Goal: Contribute content: Contribute content

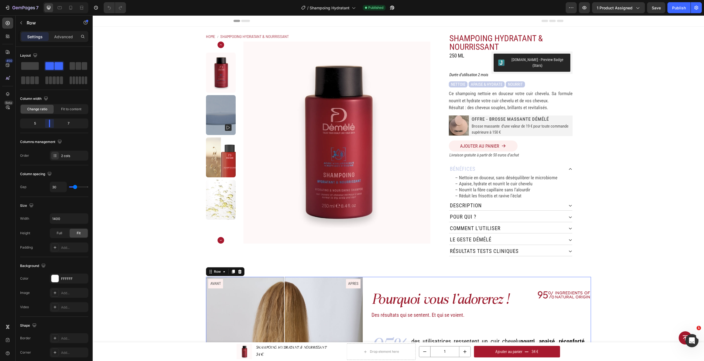
drag, startPoint x: 54, startPoint y: 123, endPoint x: 345, endPoint y: 272, distance: 326.8
click at [47, 0] on body "7 Version history / Shampoing Hydratant Published Preview 1 product assigned Sa…" at bounding box center [352, 0] width 704 height 0
click at [569, 251] on icon at bounding box center [570, 252] width 3 height 2
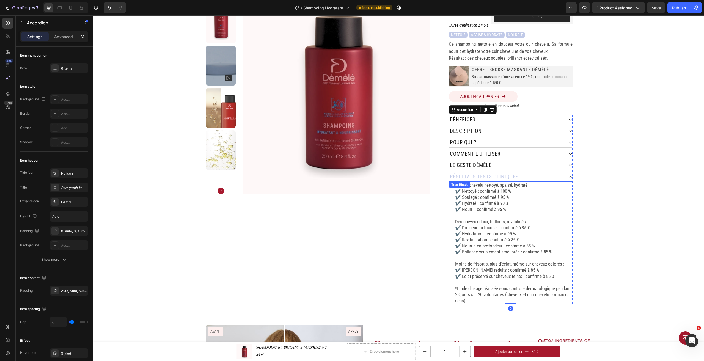
scroll to position [55, 0]
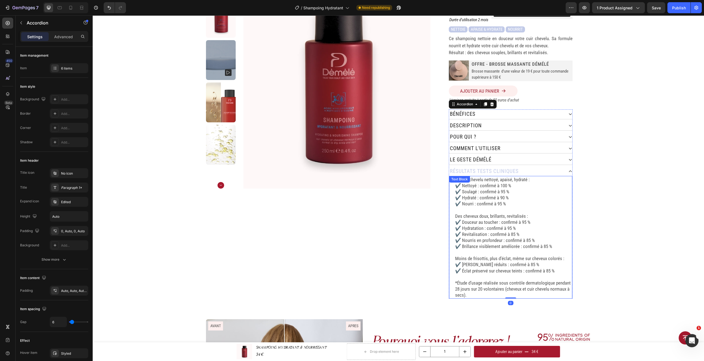
click at [488, 213] on p "Des cheveux doux, brillants, revitalisés : ✔️ Douceur au toucher : confirmé à 9…" at bounding box center [513, 231] width 117 height 37
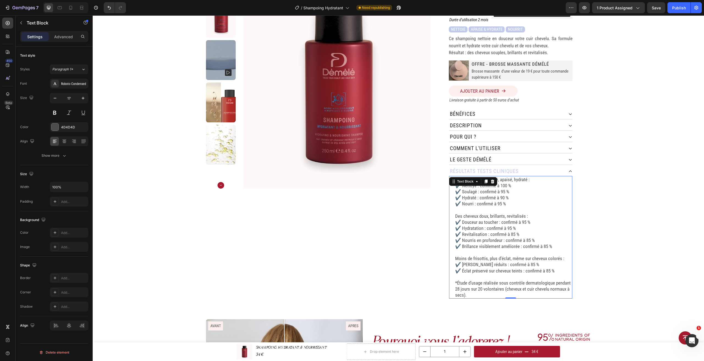
click at [469, 190] on p "Un cuir chevelu nettoyé, apaisé, hydraté : ✔️ Nettoyé : confirmé à 100 % ✔️ Sou…" at bounding box center [513, 191] width 117 height 30
click at [456, 190] on p "Un cuir chevelu nettoyé, apaisé, hydraté : ✔️ Nettoyé : confirmé à 100 % ✔️ Sou…" at bounding box center [513, 191] width 117 height 30
click at [459, 194] on p "Un cuir chevelu nettoyé, apaisé, hydraté : ✔️ Nettoyé : confirmé à 100 % ✔️ Sou…" at bounding box center [513, 191] width 117 height 30
click at [461, 193] on p "Un cuir chevelu nettoyé, apaisé, hydraté : ✔️ Nettoyé : confirmé à 100 % ✔️ Sou…" at bounding box center [513, 191] width 117 height 30
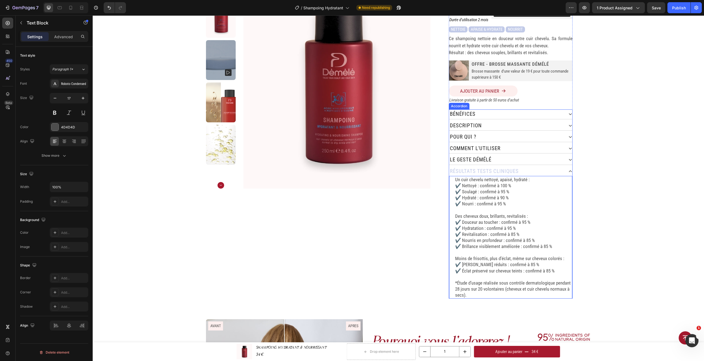
click at [568, 169] on icon at bounding box center [570, 171] width 4 height 4
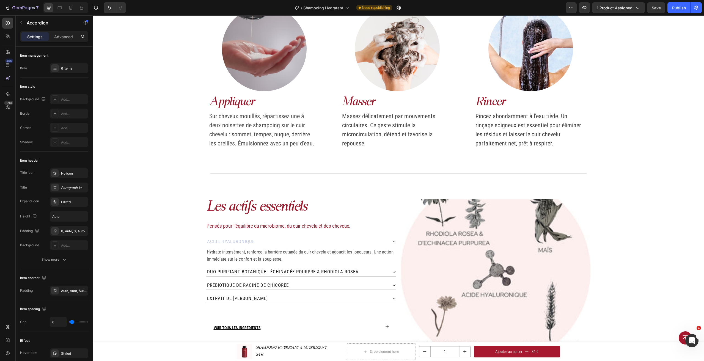
scroll to position [550, 0]
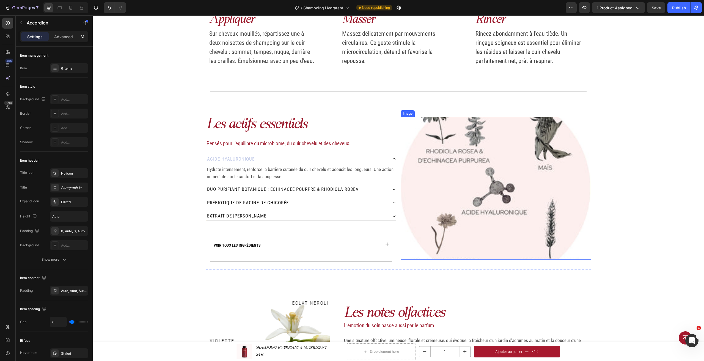
click at [534, 186] on img at bounding box center [496, 188] width 190 height 143
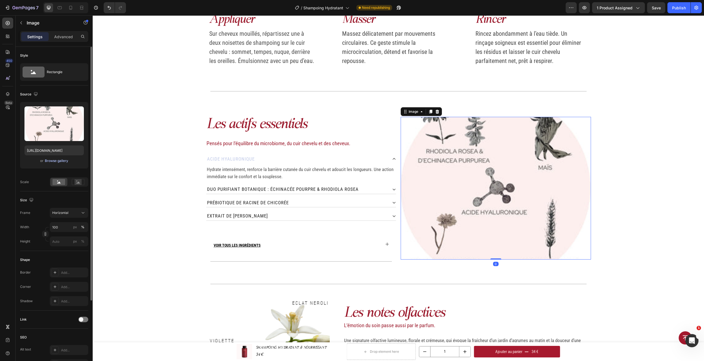
click at [59, 162] on div "Browse gallery" at bounding box center [56, 160] width 23 height 5
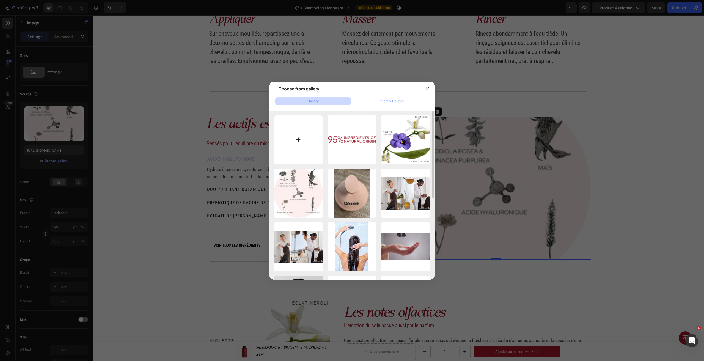
click at [292, 142] on input "file" at bounding box center [298, 139] width 49 height 49
type input "C:\fakepath\VIOLETTE VELOUTÉE.png"
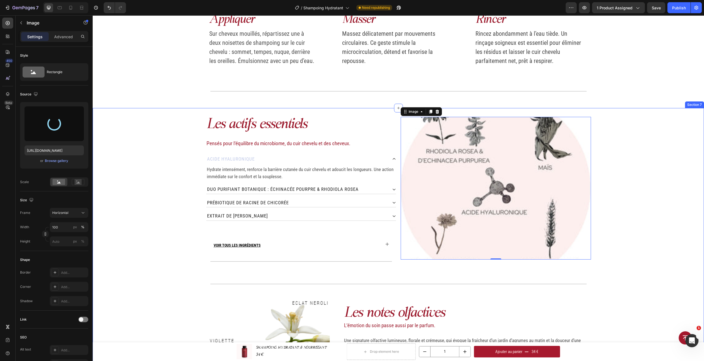
type input "[URL][DOMAIN_NAME]"
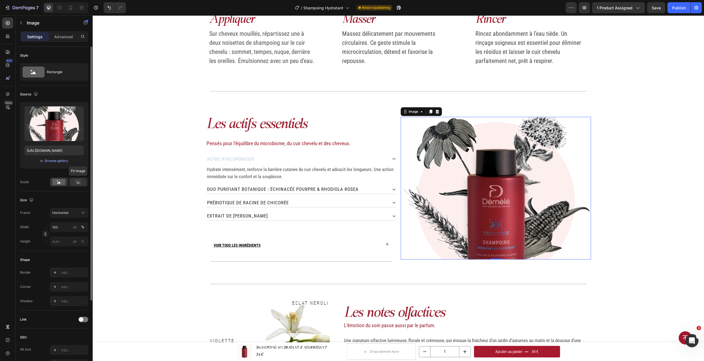
click at [79, 183] on icon at bounding box center [78, 182] width 4 height 2
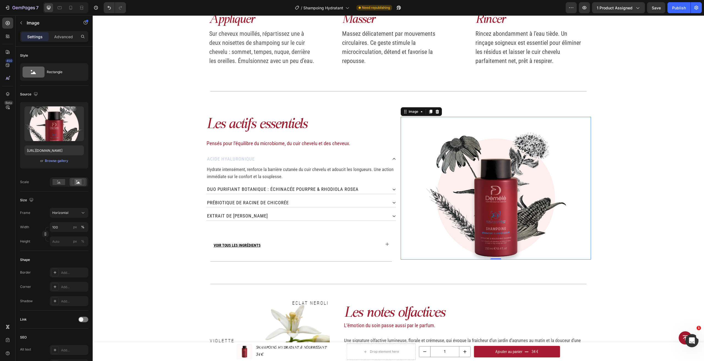
click at [487, 184] on img at bounding box center [496, 188] width 190 height 143
click at [626, 184] on div "Les actifs essentiels Heading Pensés pour l’équilibre du microbiome, du cuir ch…" at bounding box center [398, 273] width 611 height 312
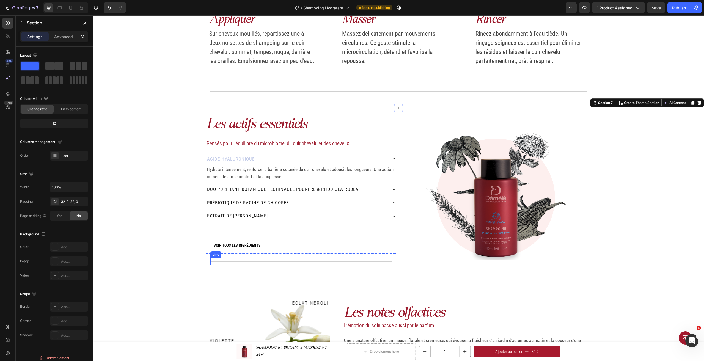
click at [386, 262] on div "Title Line" at bounding box center [300, 261] width 181 height 7
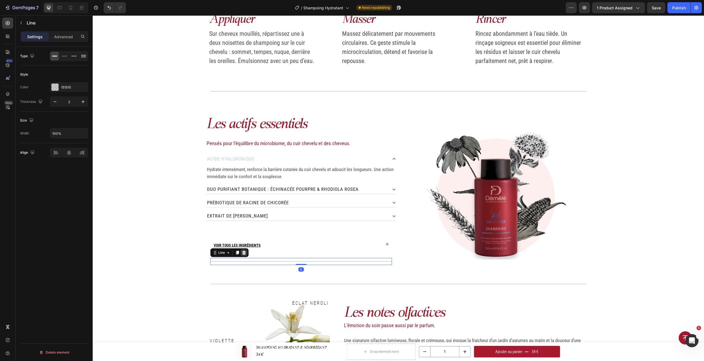
click at [244, 251] on icon at bounding box center [244, 252] width 4 height 4
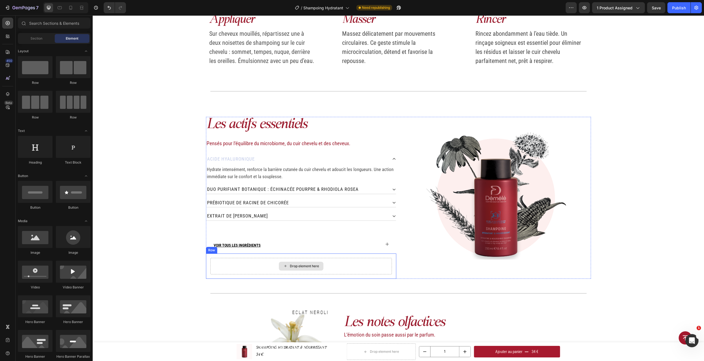
click at [382, 271] on div "Drop element here" at bounding box center [300, 266] width 181 height 16
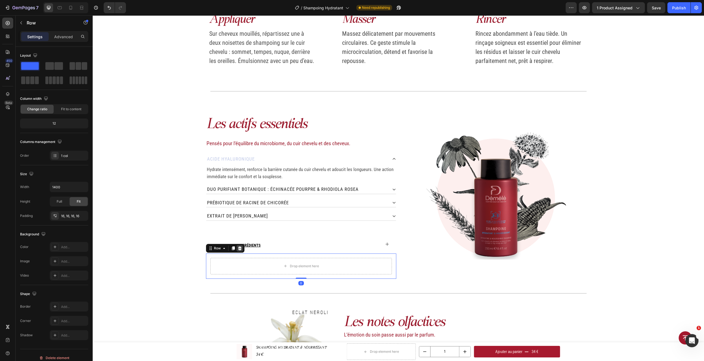
click at [238, 249] on icon at bounding box center [240, 248] width 4 height 4
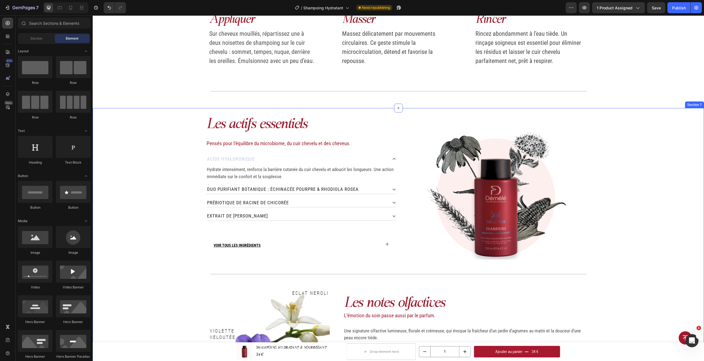
click at [656, 236] on div "Les actifs essentiels Heading Pensés pour l’équilibre du microbiome, du cuir ch…" at bounding box center [398, 268] width 611 height 302
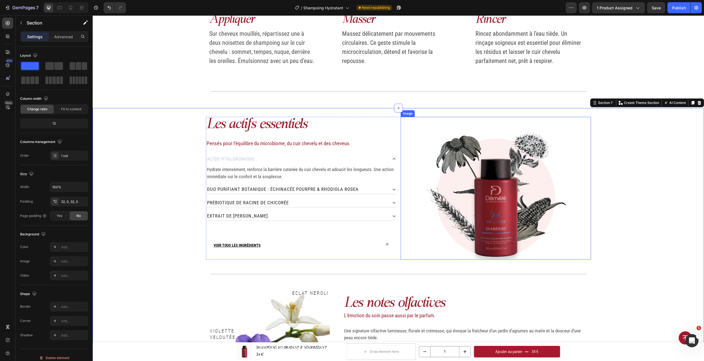
click at [497, 195] on img at bounding box center [496, 188] width 190 height 143
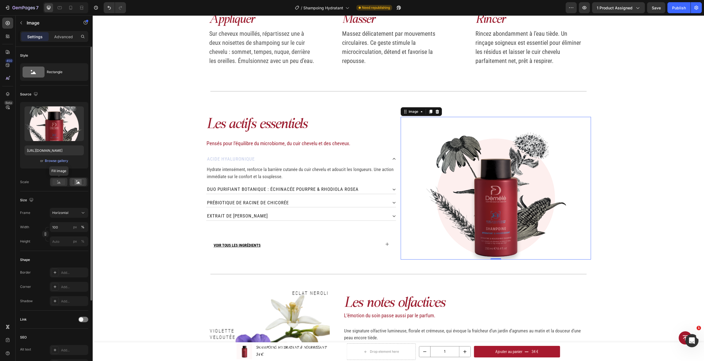
click at [58, 184] on rect at bounding box center [59, 182] width 13 height 6
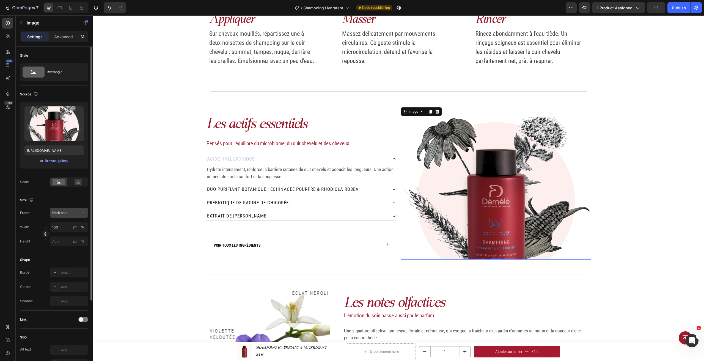
click at [85, 211] on icon at bounding box center [82, 212] width 5 height 5
click at [80, 228] on icon at bounding box center [80, 225] width 5 height 5
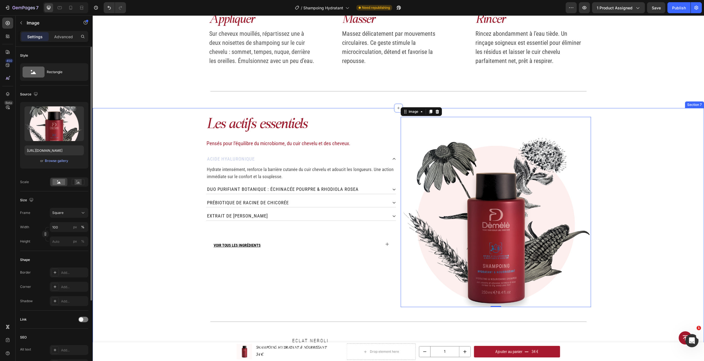
click at [642, 229] on div "Les actifs essentiels Heading Pensés pour l’équilibre du microbiome, du cuir ch…" at bounding box center [398, 292] width 611 height 350
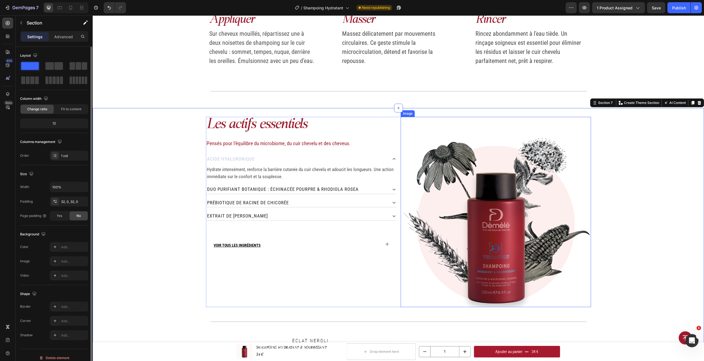
click at [502, 221] on img at bounding box center [496, 212] width 190 height 190
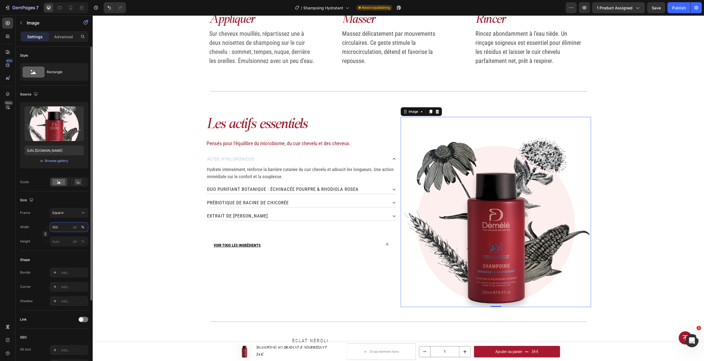
click at [67, 226] on input "100" at bounding box center [69, 227] width 38 height 10
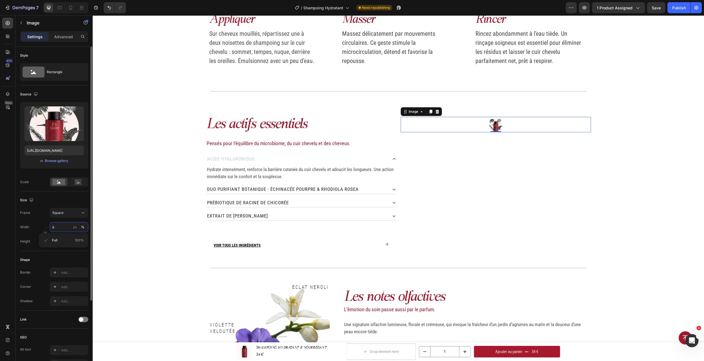
type input "80"
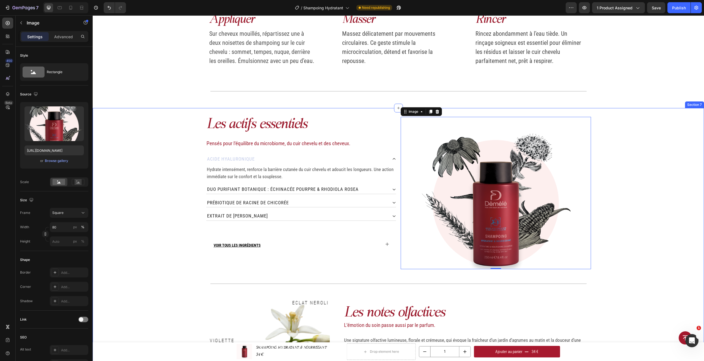
click at [627, 190] on div "Les actifs essentiels Heading Pensés pour l’équilibre du microbiome, du cuir ch…" at bounding box center [398, 273] width 611 height 312
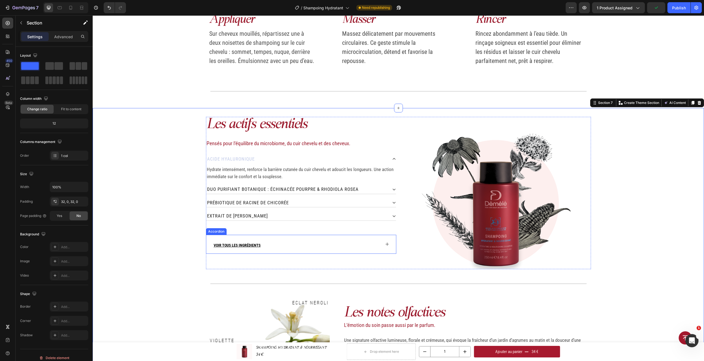
click at [388, 245] on div "VOIR TOUS LES INGRÉDIENTS" at bounding box center [301, 244] width 190 height 19
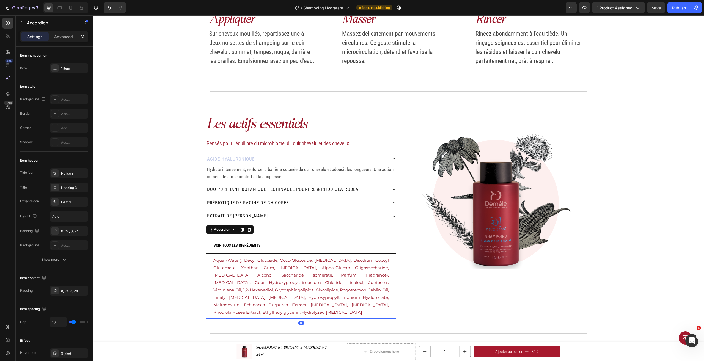
click at [386, 247] on div "VOIR TOUS LES INGRÉDIENTS" at bounding box center [301, 244] width 190 height 19
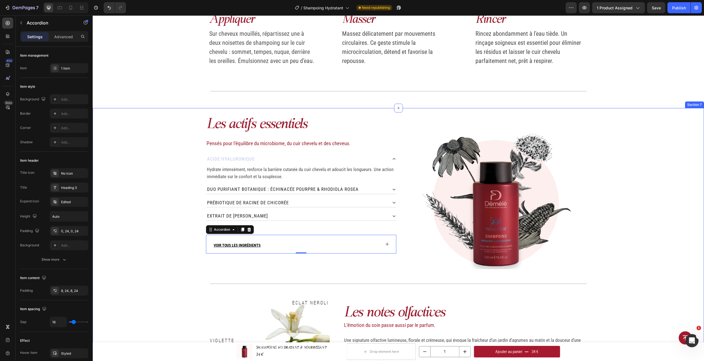
click at [651, 206] on div "Les actifs essentiels Heading Pensés pour l’équilibre du microbiome, du cuir ch…" at bounding box center [398, 273] width 611 height 312
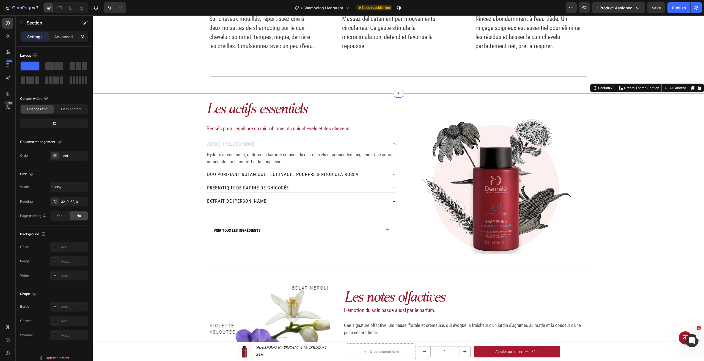
scroll to position [577, 0]
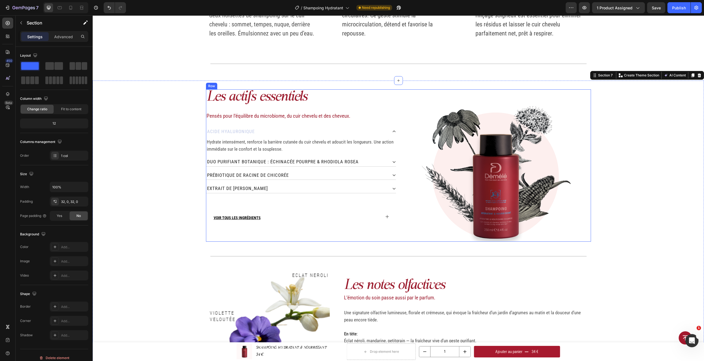
click at [280, 96] on h2 "Les actifs essentiels" at bounding box center [301, 97] width 190 height 16
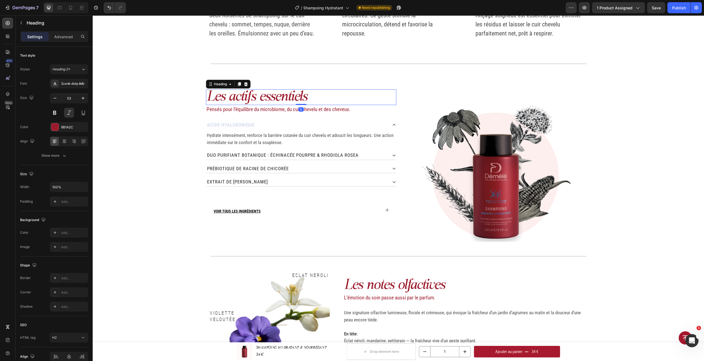
drag, startPoint x: 296, startPoint y: 111, endPoint x: 297, endPoint y: 103, distance: 8.7
click at [297, 103] on div "Les actifs essentiels Heading 0" at bounding box center [301, 97] width 190 height 16
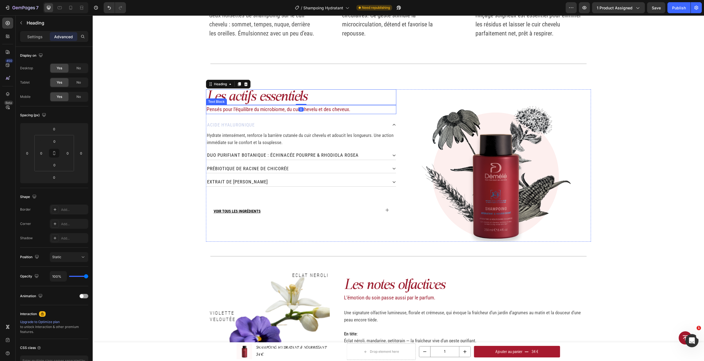
click at [315, 109] on p "Pensés pour l’équilibre du microbiome, du cuir chevelu et des cheveux." at bounding box center [300, 110] width 189 height 8
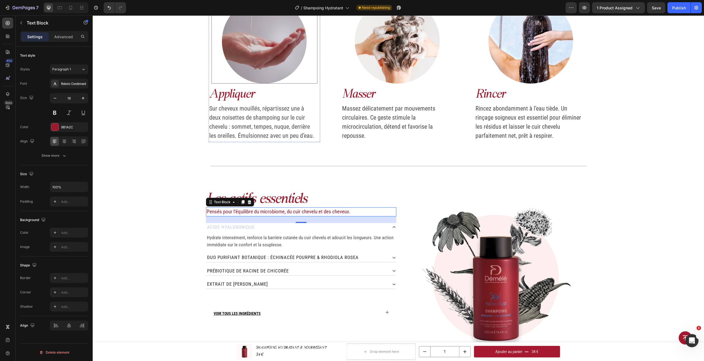
scroll to position [481, 0]
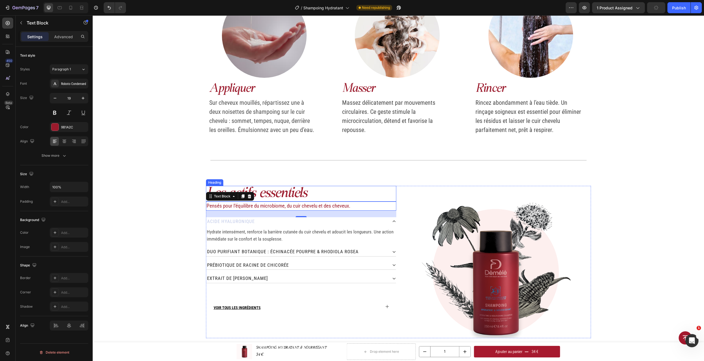
click at [296, 196] on h2 "Les actifs essentiels" at bounding box center [301, 194] width 190 height 16
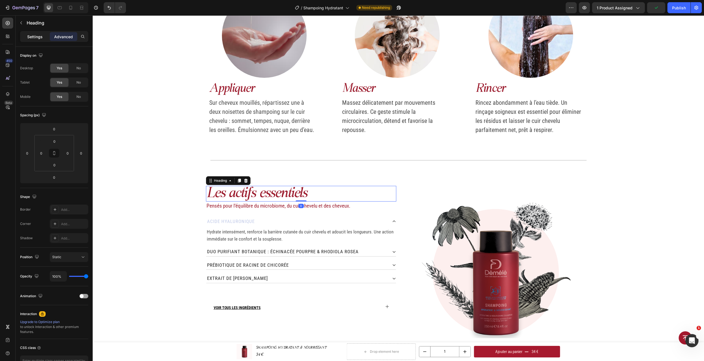
click at [43, 39] on div "Settings" at bounding box center [34, 36] width 27 height 9
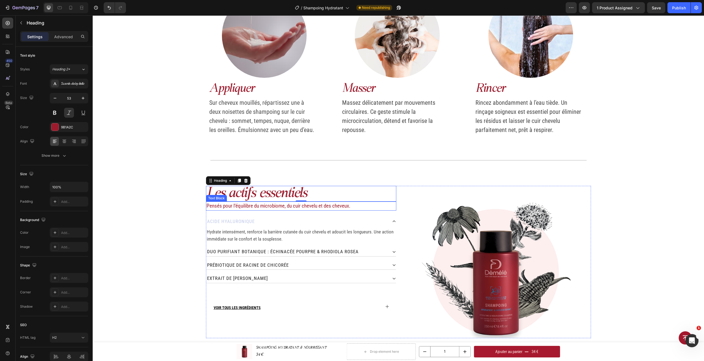
click at [275, 205] on p "Pensés pour l’équilibre du microbiome, du cuir chevelu et des cheveux." at bounding box center [300, 206] width 189 height 8
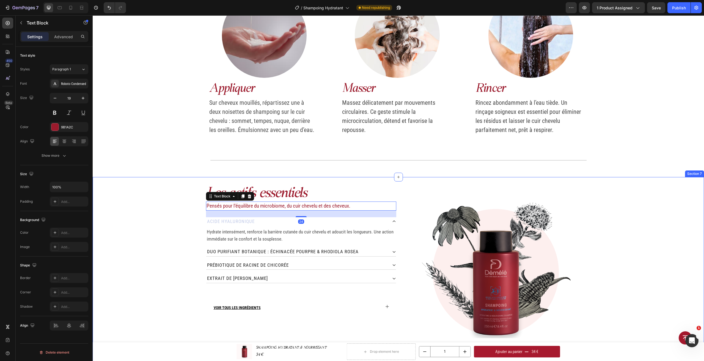
click at [145, 241] on div "Les actifs essentiels Heading Pensés pour l’équilibre du microbiome, du cuir ch…" at bounding box center [398, 342] width 611 height 312
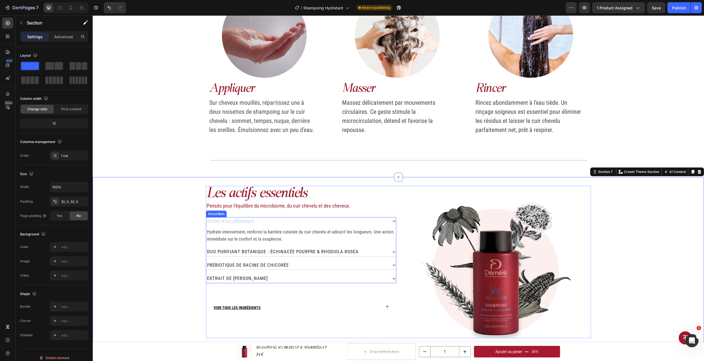
click at [388, 221] on div "Acide hyaluronique" at bounding box center [301, 221] width 190 height 9
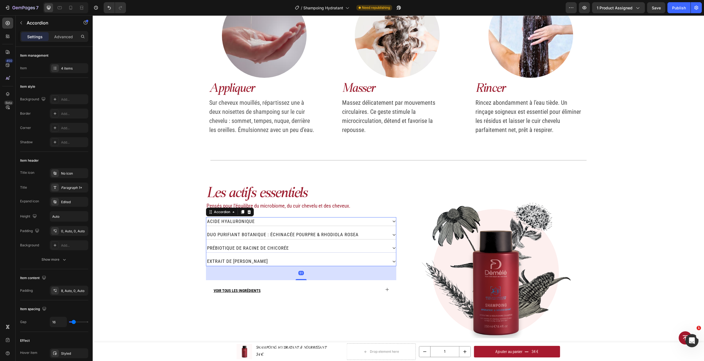
click at [389, 245] on div "prébiotique de Racine de chicorée" at bounding box center [301, 248] width 190 height 9
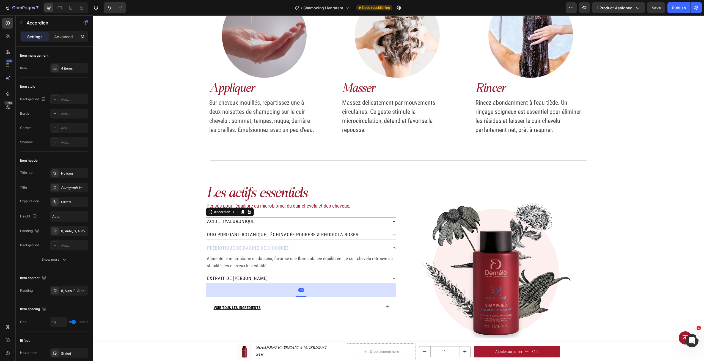
click at [391, 237] on div "Duo purifiant botanique : Échinacée pourpre & Rhodiola rosea" at bounding box center [301, 234] width 190 height 9
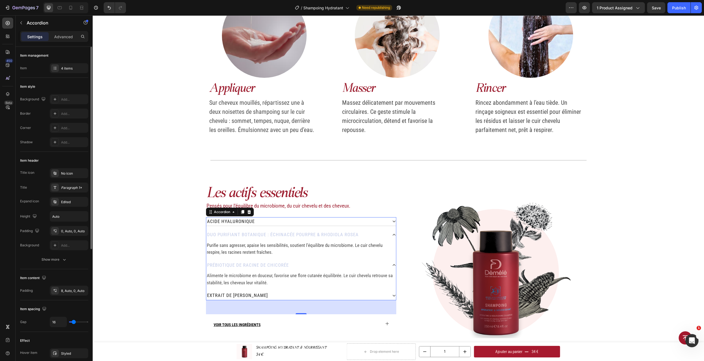
scroll to position [110, 0]
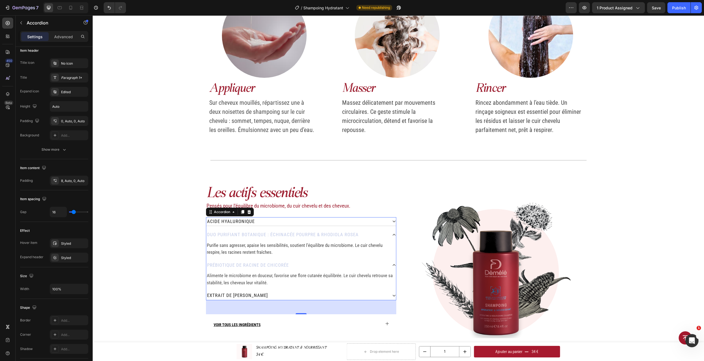
click at [277, 292] on div "Extrait de [PERSON_NAME]" at bounding box center [296, 295] width 181 height 9
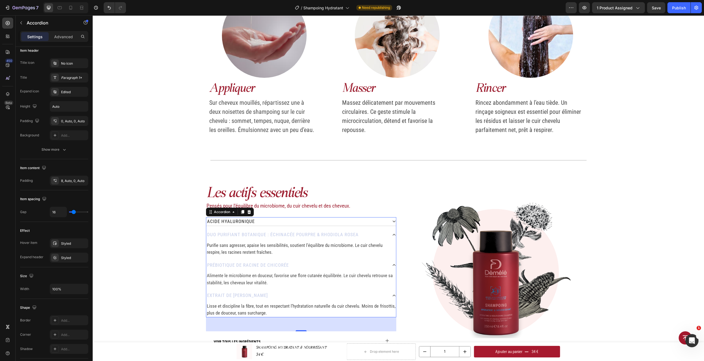
click at [277, 291] on div "Extrait de [PERSON_NAME]" at bounding box center [296, 295] width 181 height 9
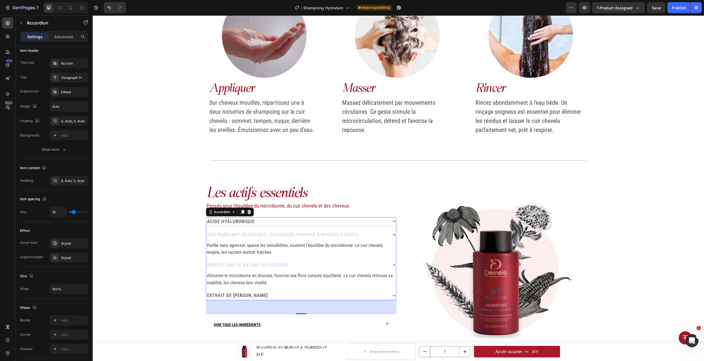
click at [277, 289] on div "Acide hyaluronique Duo purifiant botanique : Échinacée pourpre & Rhodiola rosea…" at bounding box center [301, 258] width 190 height 83
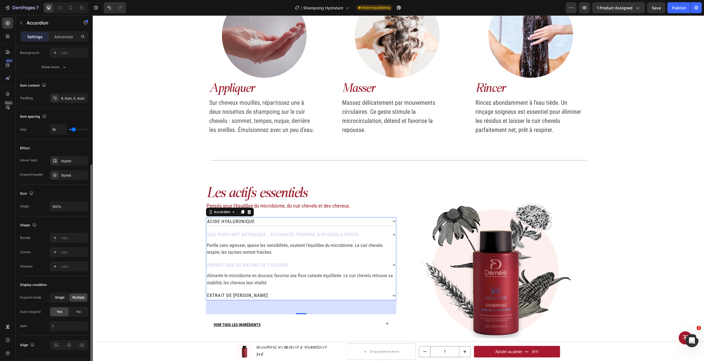
click at [63, 296] on span "Single" at bounding box center [60, 297] width 10 height 5
click at [275, 222] on div "Acide hyaluronique" at bounding box center [296, 221] width 181 height 9
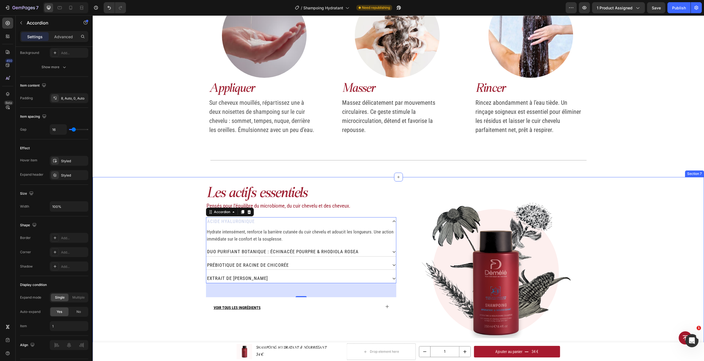
click at [175, 246] on div "Les actifs essentiels Heading Pensés pour l’équilibre du microbiome, du cuir ch…" at bounding box center [398, 342] width 611 height 312
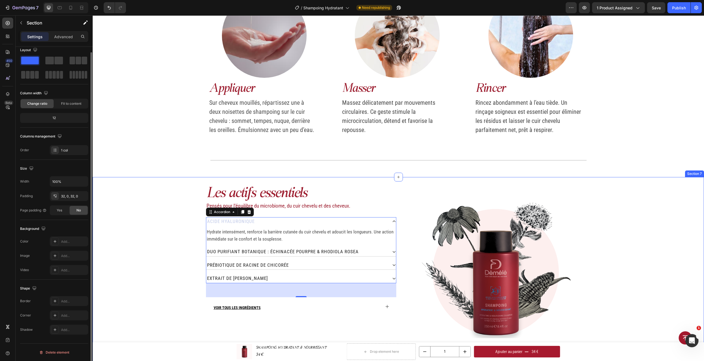
scroll to position [0, 0]
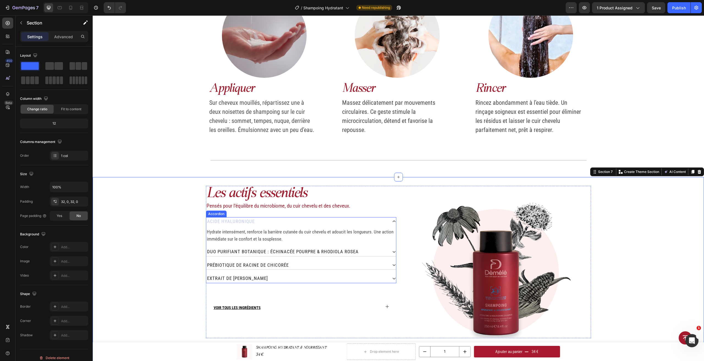
click at [289, 224] on div "Acide hyaluronique" at bounding box center [296, 221] width 181 height 9
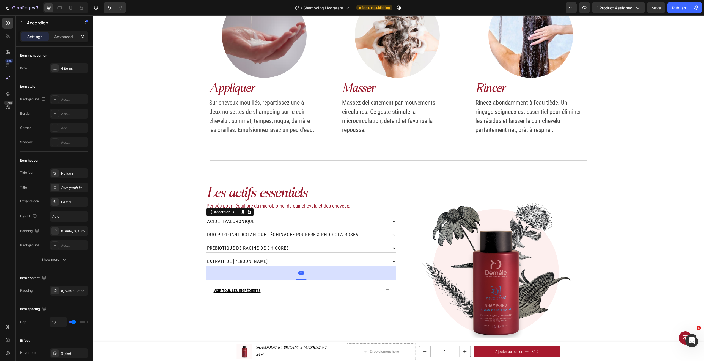
click at [289, 224] on div "Acide hyaluronique" at bounding box center [296, 221] width 181 height 9
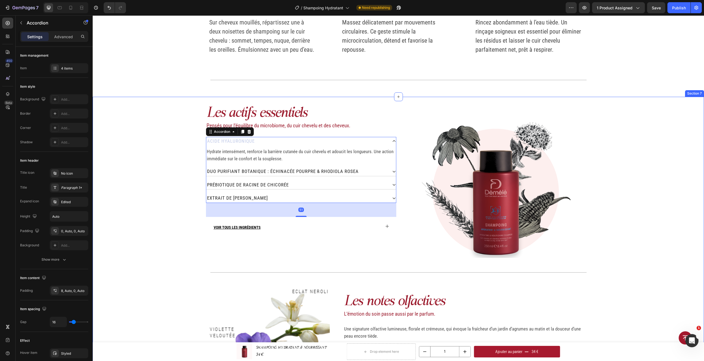
scroll to position [563, 0]
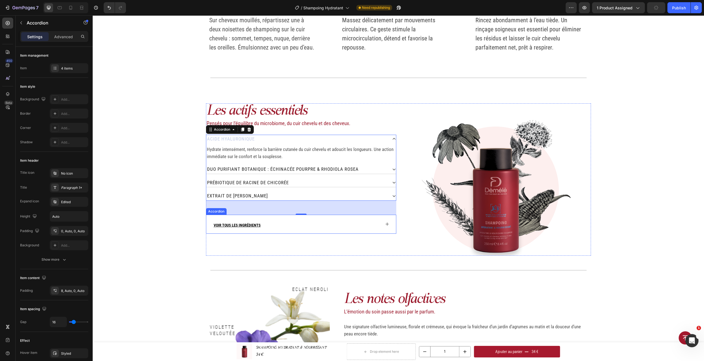
click at [252, 227] on u "VOIR TOUS LES INGRÉDIENTS" at bounding box center [237, 225] width 47 height 4
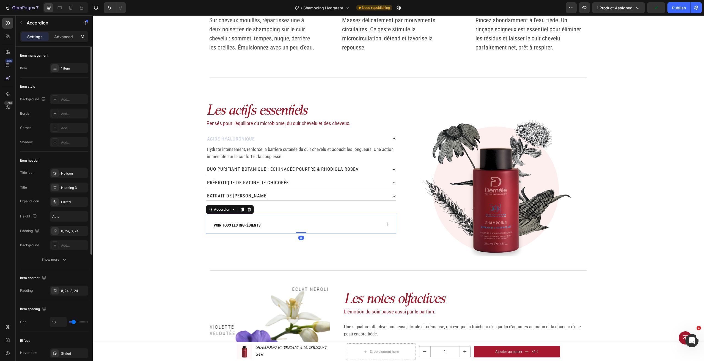
click at [84, 182] on div "Title icon No icon Title Heading 3 Expand icon Edited Height Auto Padding 0, 24…" at bounding box center [54, 209] width 68 height 82
click at [79, 185] on div "Heading 3" at bounding box center [74, 187] width 26 height 5
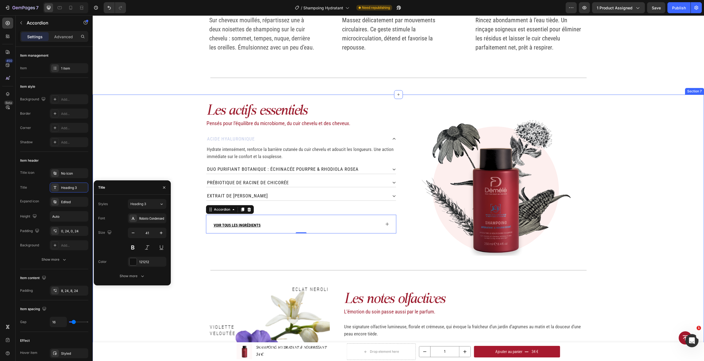
click at [198, 265] on div "Les actifs essentiels Heading Pensés pour l’équilibre du microbiome, du cuir ch…" at bounding box center [398, 259] width 611 height 312
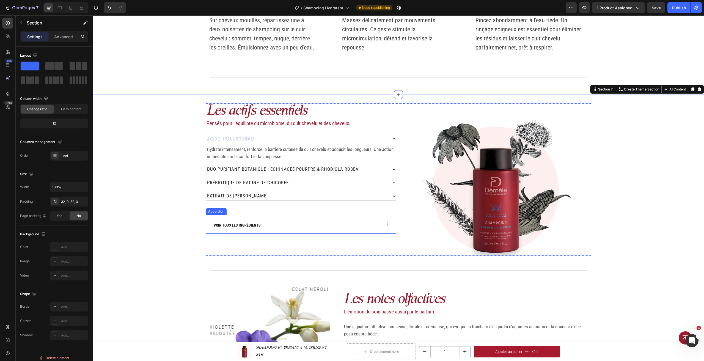
click at [381, 224] on div "VOIR TOUS LES INGRÉDIENTS" at bounding box center [301, 224] width 190 height 19
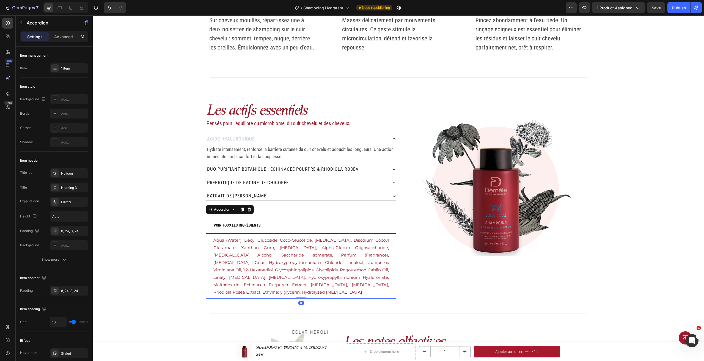
click at [375, 223] on div "VOIR TOUS LES INGRÉDIENTS" at bounding box center [297, 224] width 168 height 19
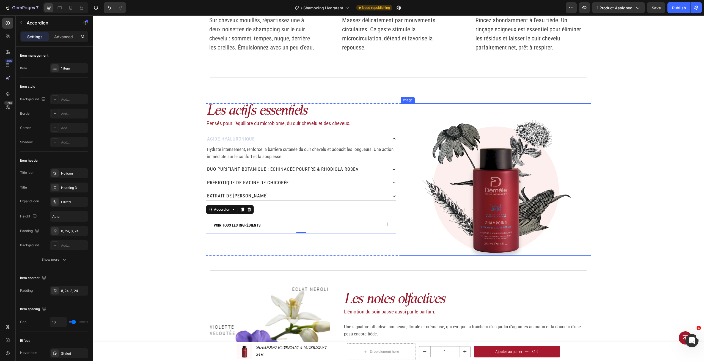
click at [603, 188] on div "Les actifs essentiels Heading Pensés pour l’équilibre du microbiome, du cuir ch…" at bounding box center [398, 259] width 611 height 312
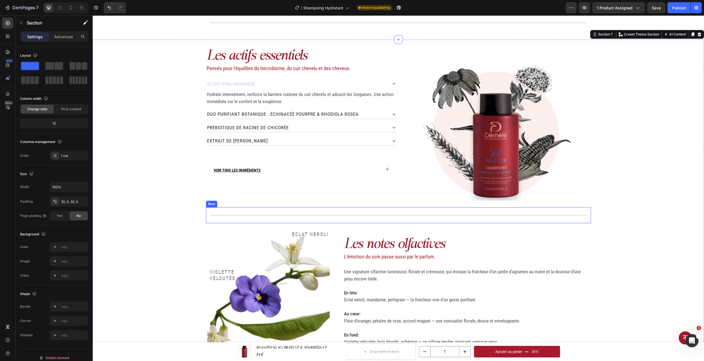
scroll to position [646, 0]
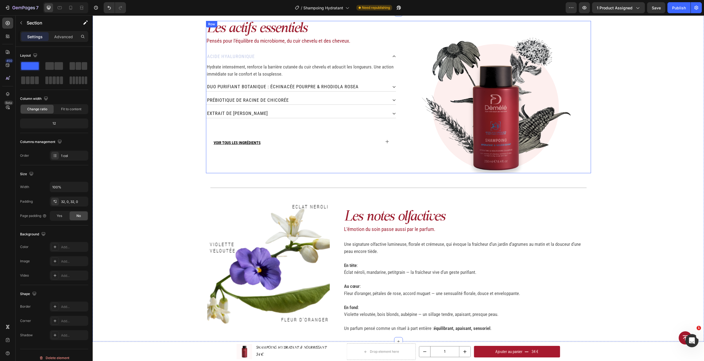
click at [295, 122] on div "Les actifs essentiels Heading Pensés pour l’équilibre du microbiome, du cuir ch…" at bounding box center [301, 97] width 190 height 152
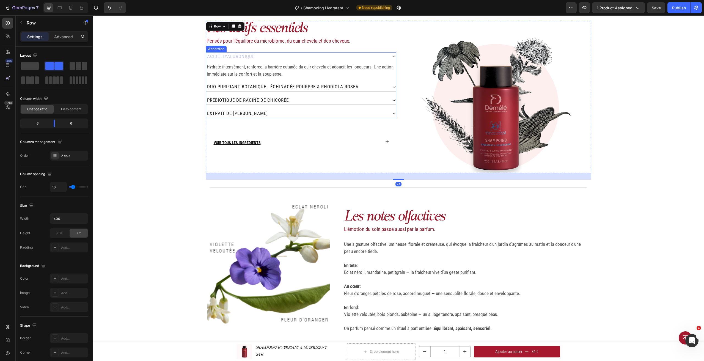
click at [386, 116] on div "Extrait de [PERSON_NAME]" at bounding box center [301, 113] width 190 height 9
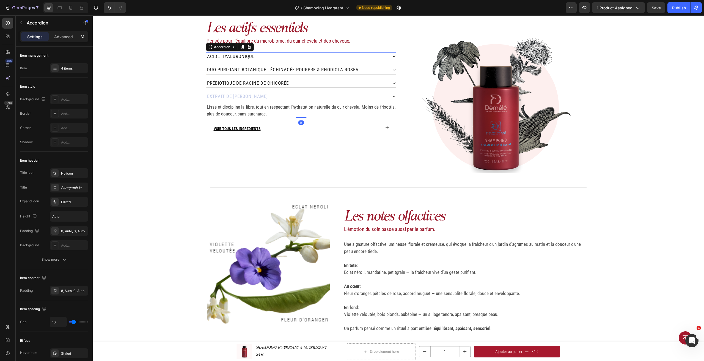
drag, startPoint x: 301, startPoint y: 132, endPoint x: 304, endPoint y: 117, distance: 15.6
click at [304, 117] on div "Acide hyaluronique Duo purifiant botanique : Échinacée pourpre & Rhodiola rosea…" at bounding box center [301, 85] width 190 height 66
type input "100%"
type input "100"
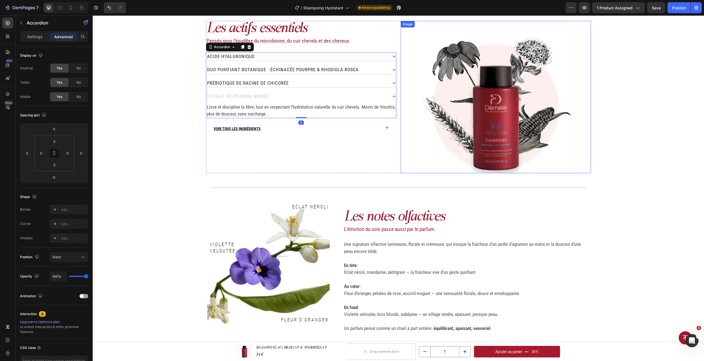
click at [602, 116] on div "Les actifs essentiels Heading Pensés pour l’équilibre du microbiome, du cuir ch…" at bounding box center [398, 177] width 611 height 312
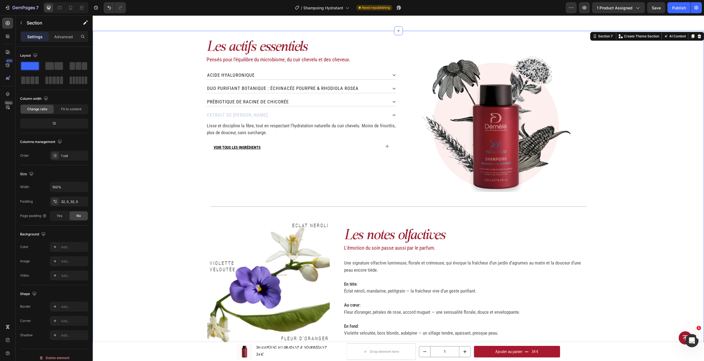
scroll to position [618, 0]
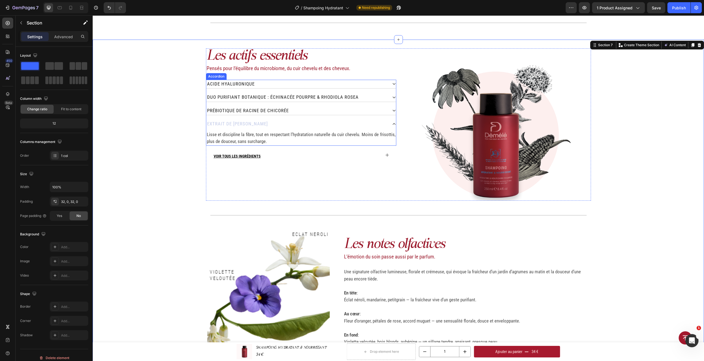
click at [393, 124] on icon at bounding box center [393, 124] width 3 height 2
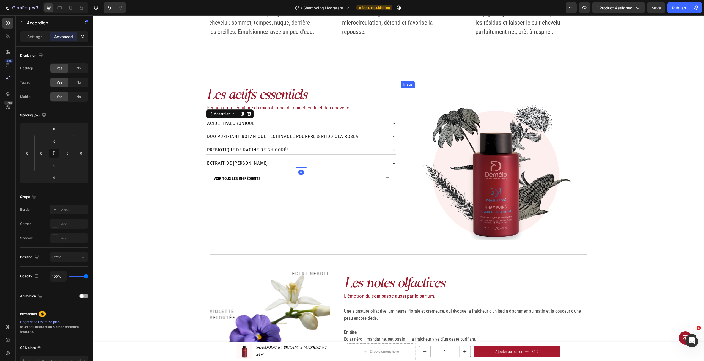
scroll to position [563, 0]
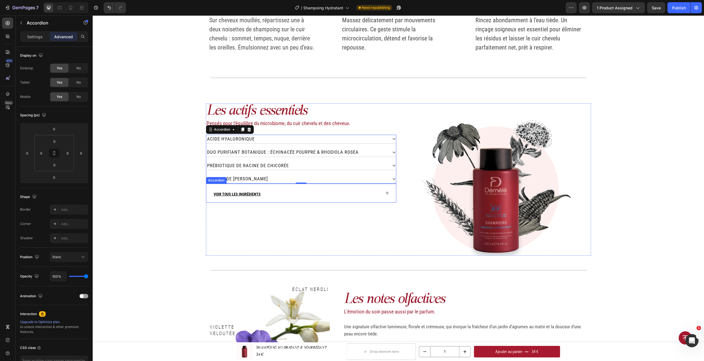
click at [346, 197] on div "VOIR TOUS LES INGRÉDIENTS" at bounding box center [297, 193] width 168 height 19
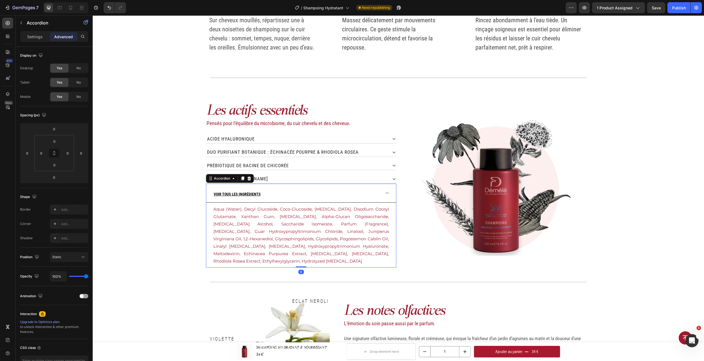
click at [356, 196] on div "VOIR TOUS LES INGRÉDIENTS" at bounding box center [297, 193] width 168 height 19
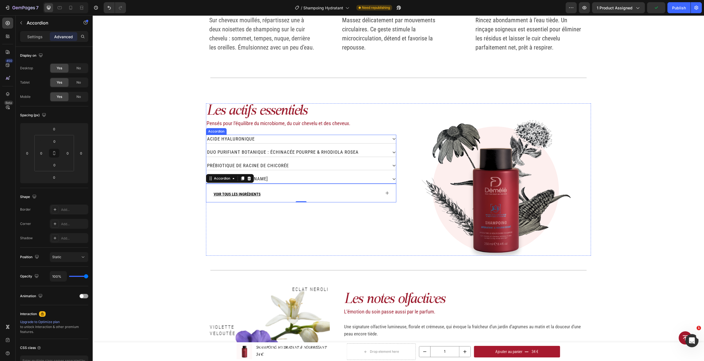
click at [336, 179] on div "Extrait de [PERSON_NAME]" at bounding box center [296, 179] width 181 height 9
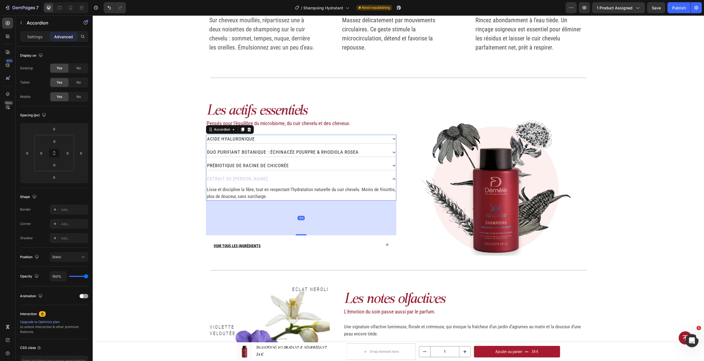
drag, startPoint x: 300, startPoint y: 199, endPoint x: 299, endPoint y: 234, distance: 34.7
click at [299, 234] on div at bounding box center [301, 234] width 11 height 1
type input "126"
click at [579, 205] on div at bounding box center [496, 179] width 190 height 152
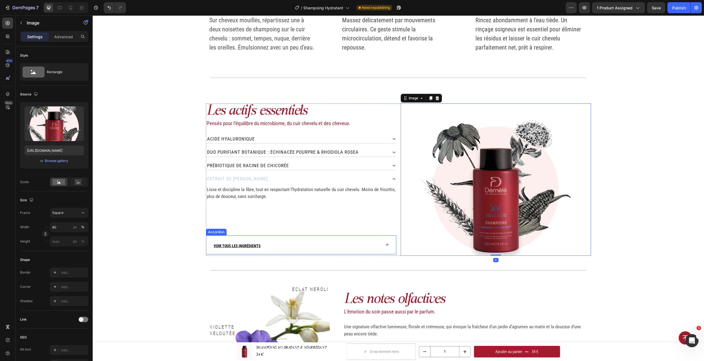
click at [385, 246] on icon at bounding box center [387, 244] width 4 height 4
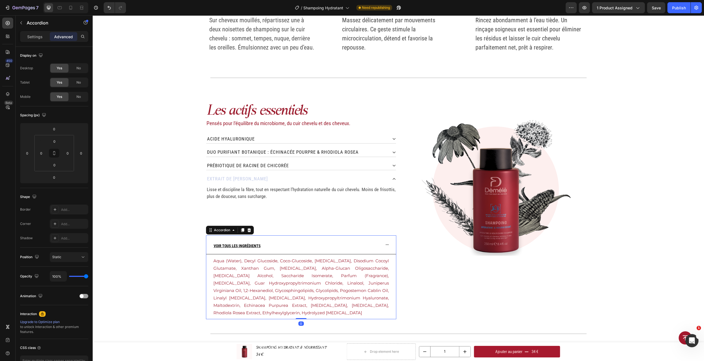
click at [385, 246] on icon at bounding box center [387, 244] width 4 height 4
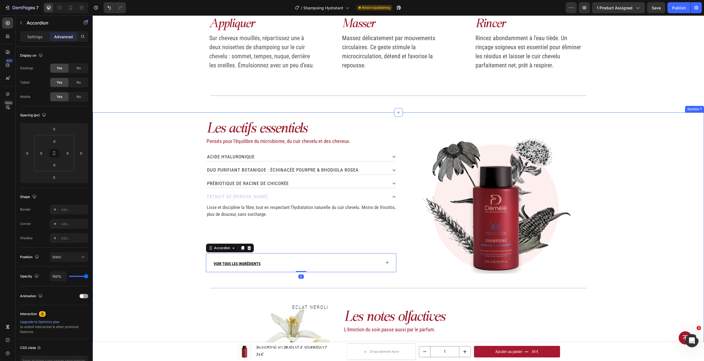
click at [612, 232] on div "Les actifs essentiels Heading Pensés pour l’équilibre du microbiome, du cuir ch…" at bounding box center [398, 277] width 611 height 312
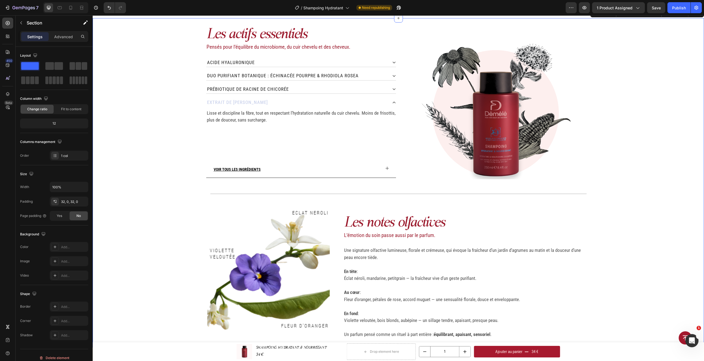
scroll to position [646, 0]
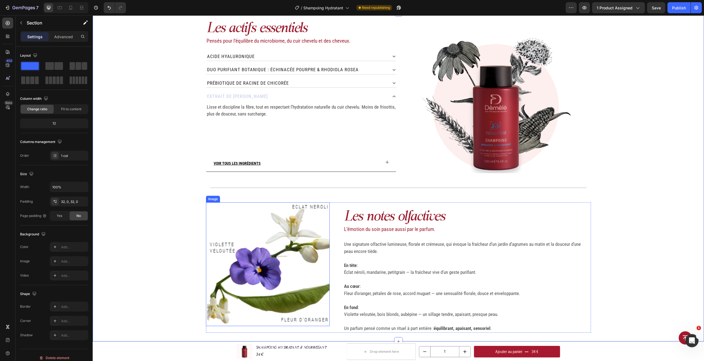
click at [302, 232] on img at bounding box center [268, 264] width 124 height 124
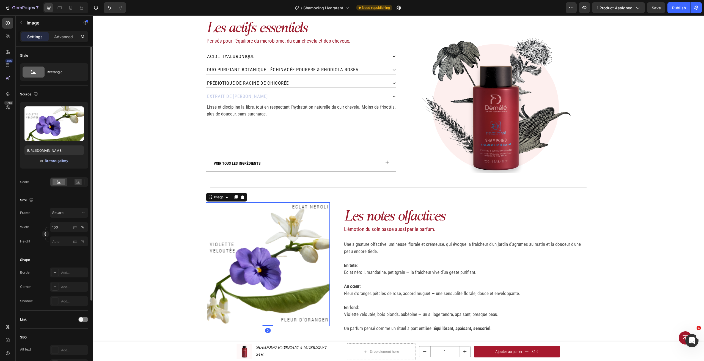
click at [52, 159] on div "Browse gallery" at bounding box center [56, 160] width 23 height 5
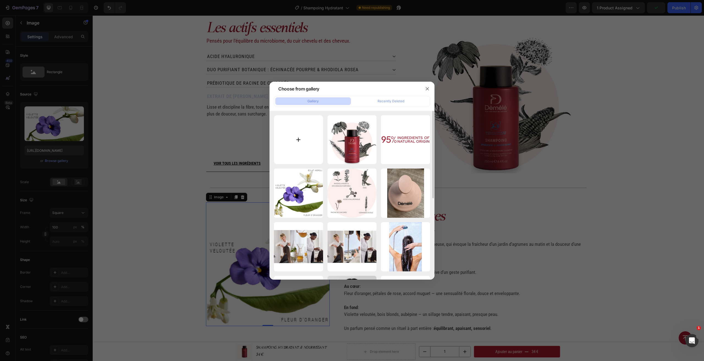
click at [304, 152] on input "file" at bounding box center [298, 139] width 49 height 49
type input "C:\fakepath\VIOLETTE VELOUTÉE.jpg"
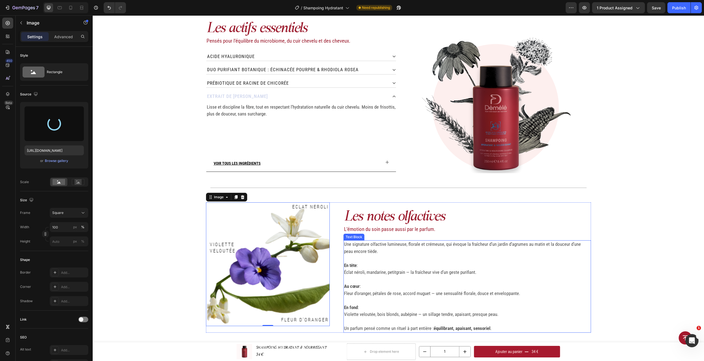
type input "[URL][DOMAIN_NAME]"
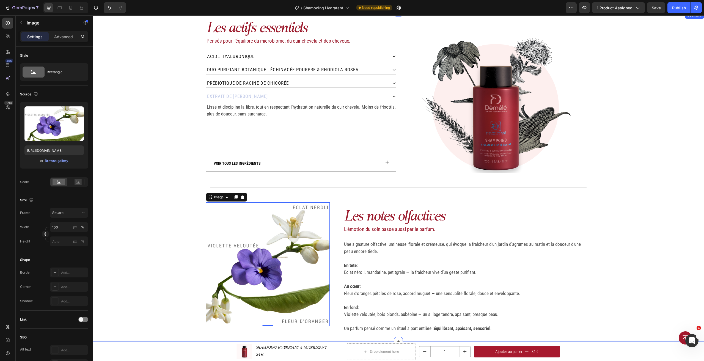
click at [623, 238] on div "Les actifs essentiels Heading Pensés pour l’équilibre du microbiome, du cuir ch…" at bounding box center [398, 177] width 611 height 312
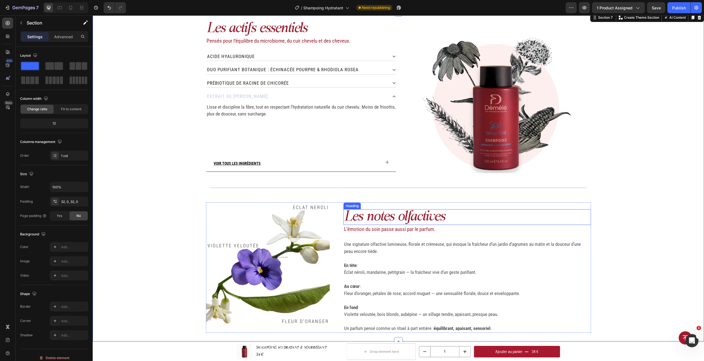
click at [427, 217] on h2 "Les notes olfactives" at bounding box center [466, 217] width 247 height 16
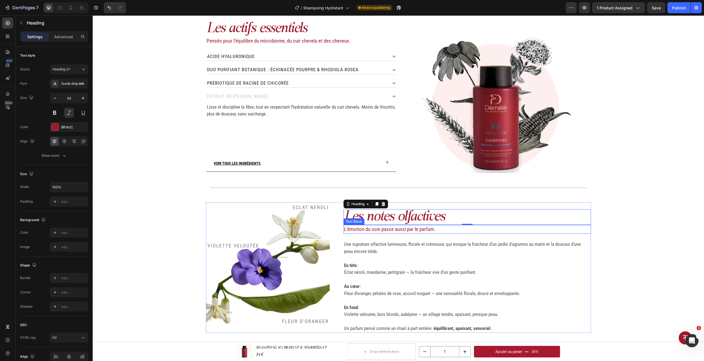
click at [387, 227] on p "L’émotion du soin passe aussi par le parfum." at bounding box center [467, 229] width 246 height 8
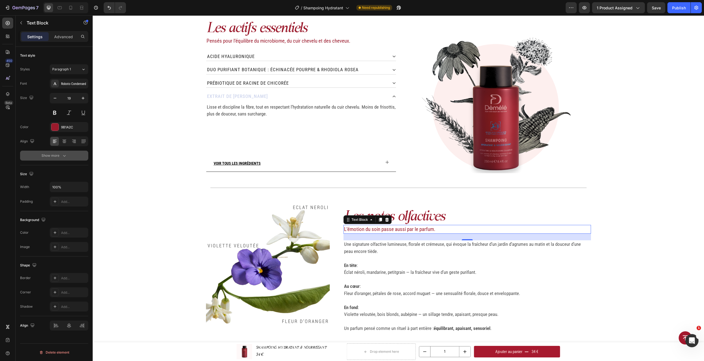
click at [68, 156] on button "Show more" at bounding box center [54, 156] width 68 height 10
click at [79, 154] on div "Normal" at bounding box center [66, 155] width 28 height 5
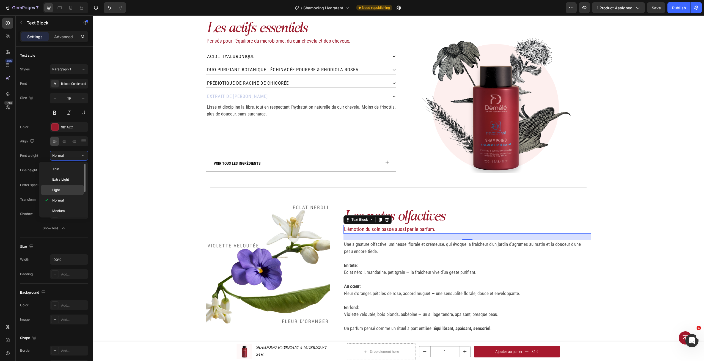
click at [68, 187] on div "Light" at bounding box center [62, 190] width 43 height 10
click at [454, 221] on h2 "Les notes olfactives" at bounding box center [466, 217] width 247 height 16
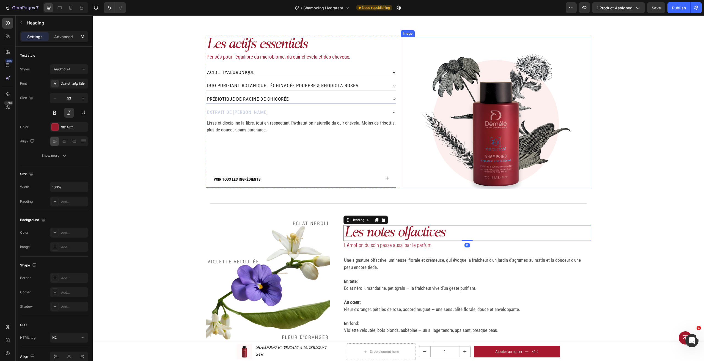
scroll to position [591, 0]
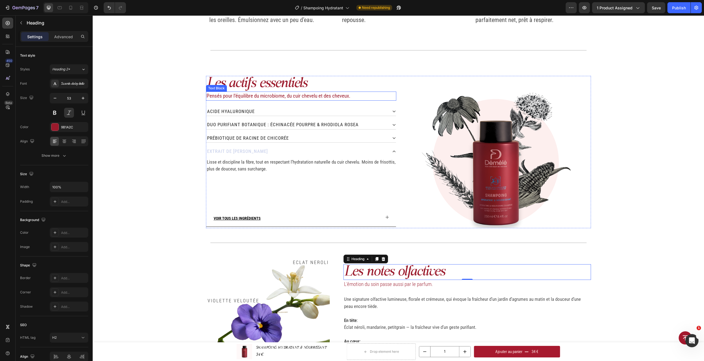
click at [232, 96] on p "Pensés pour l’équilibre du microbiome, du cuir chevelu et des cheveux." at bounding box center [300, 96] width 189 height 8
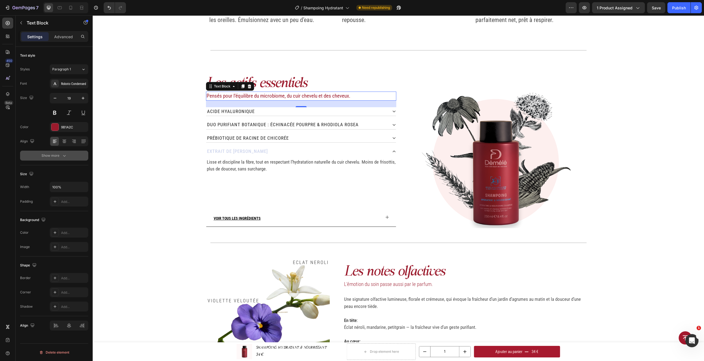
click at [68, 155] on button "Show more" at bounding box center [54, 156] width 68 height 10
click at [81, 154] on icon at bounding box center [82, 155] width 5 height 5
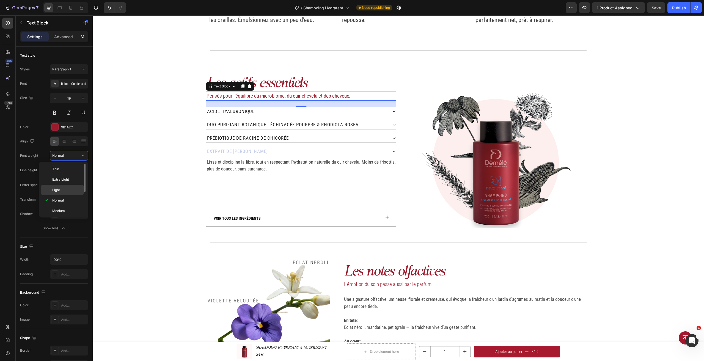
click at [79, 190] on p "Light" at bounding box center [66, 189] width 29 height 5
click at [155, 192] on div "Les actifs essentiels Heading Pensés pour l’équilibre du microbiome, du cuir ch…" at bounding box center [398, 232] width 611 height 312
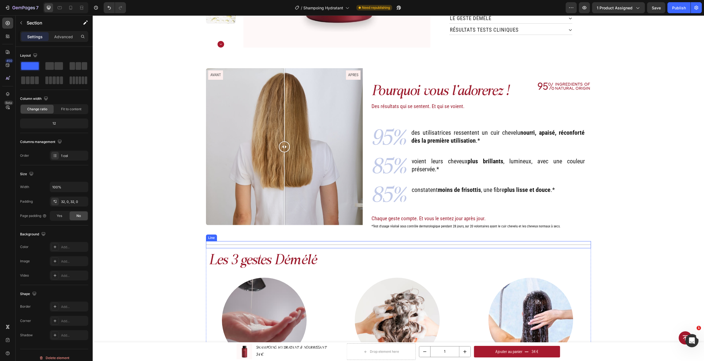
scroll to position [302, 0]
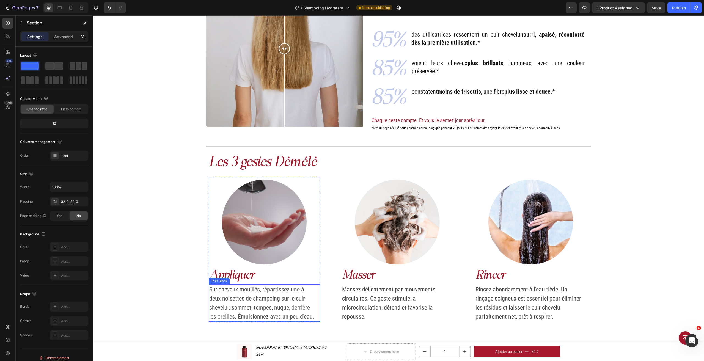
click at [287, 306] on p "Sur cheveux mouillés, répartissez une à deux noisettes de shampoing sur le cuir…" at bounding box center [262, 303] width 107 height 36
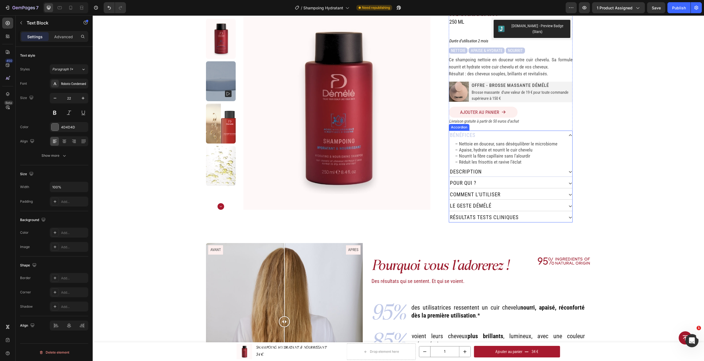
scroll to position [0, 0]
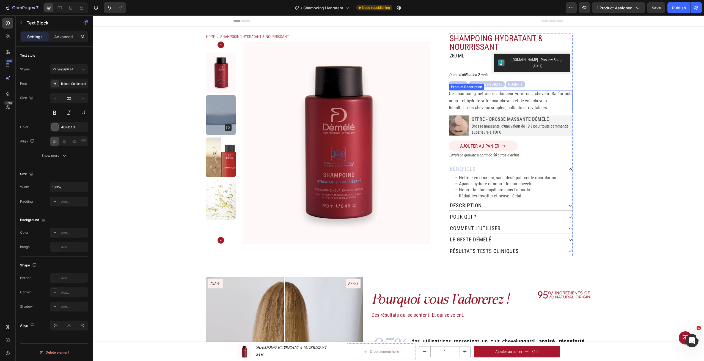
click at [482, 98] on p "Ce shampoing nettoie en douceur votre cuir chevelu. Sa formule nourrit et hydra…" at bounding box center [511, 97] width 124 height 13
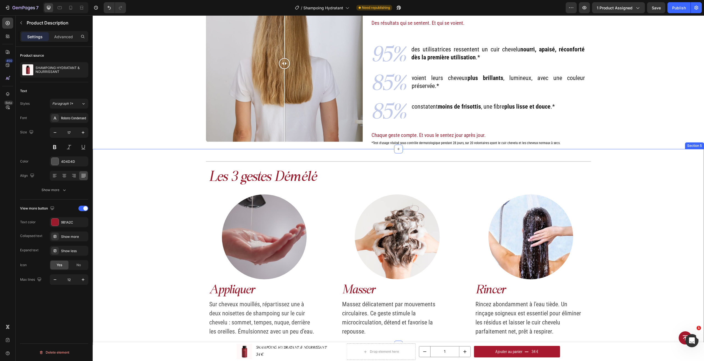
scroll to position [330, 0]
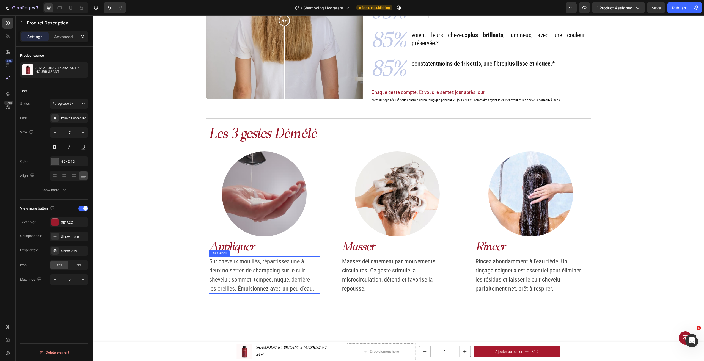
click at [287, 264] on p "Sur cheveux mouillés, répartissez une à deux noisettes de shampoing sur le cuir…" at bounding box center [262, 275] width 107 height 36
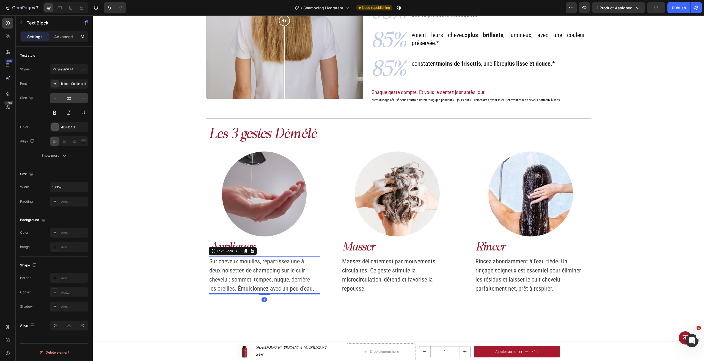
click at [67, 100] on input "22" at bounding box center [69, 98] width 18 height 10
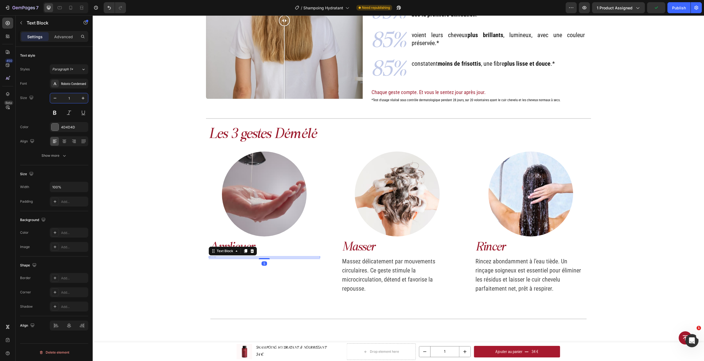
type input "17"
click at [379, 271] on span "Massez délicatement par mouvements circulaires. Ce geste stimule la microcircul…" at bounding box center [388, 275] width 93 height 34
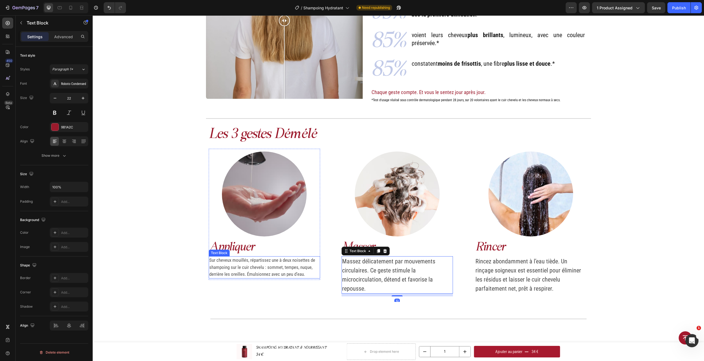
click at [260, 273] on p "Sur cheveux mouillés, répartissez une à deux noisettes de shampoing sur le cuir…" at bounding box center [262, 267] width 107 height 21
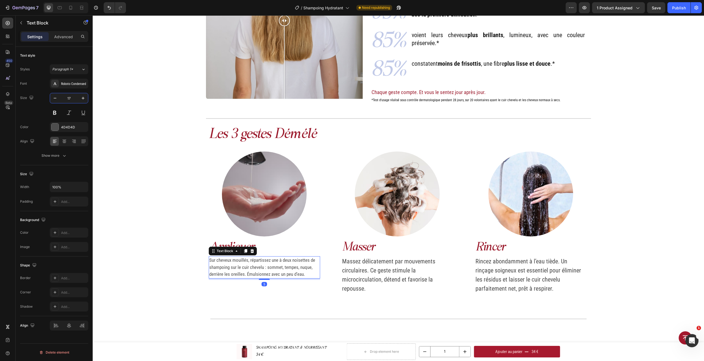
click at [72, 99] on input "17" at bounding box center [69, 98] width 18 height 10
type input "20"
click at [360, 266] on p "Massez délicatement par mouvements circulaires. Ce geste stimule la microcircul…" at bounding box center [395, 275] width 107 height 36
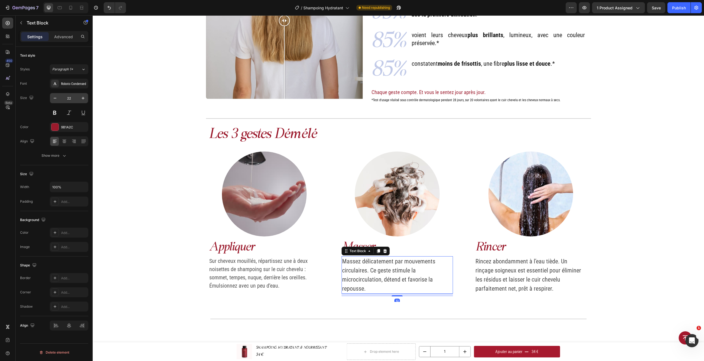
click at [75, 101] on input "22" at bounding box center [69, 98] width 18 height 10
type input "20"
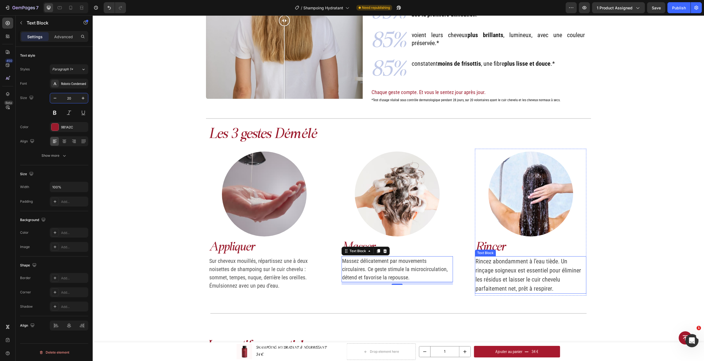
click at [508, 264] on span "Rincez abondamment à l’eau tiède. Un rinçage soigneux est essentiel pour élimin…" at bounding box center [528, 275] width 106 height 34
click at [74, 98] on input "22" at bounding box center [69, 98] width 18 height 10
type input "20"
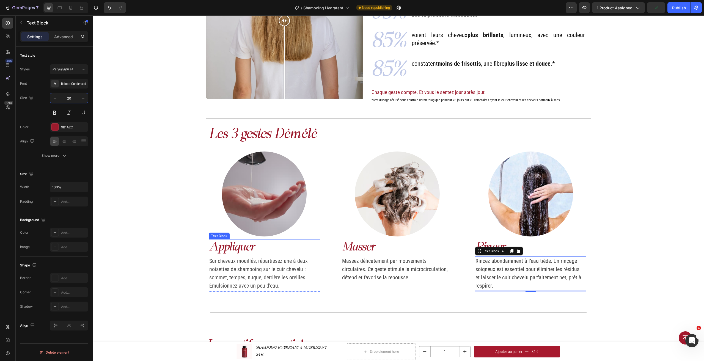
click at [230, 247] on p "appliquer" at bounding box center [264, 248] width 110 height 16
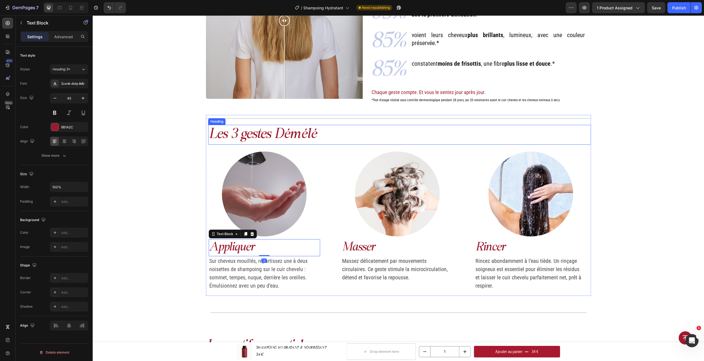
click at [277, 134] on h2 "Les 3 gestes Démélé" at bounding box center [399, 135] width 383 height 20
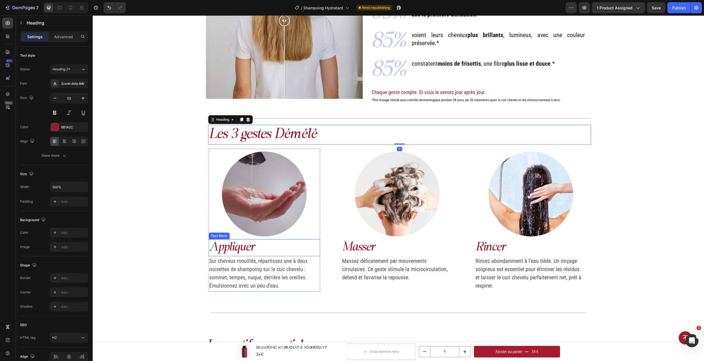
click at [250, 250] on p "appliquer" at bounding box center [264, 248] width 110 height 16
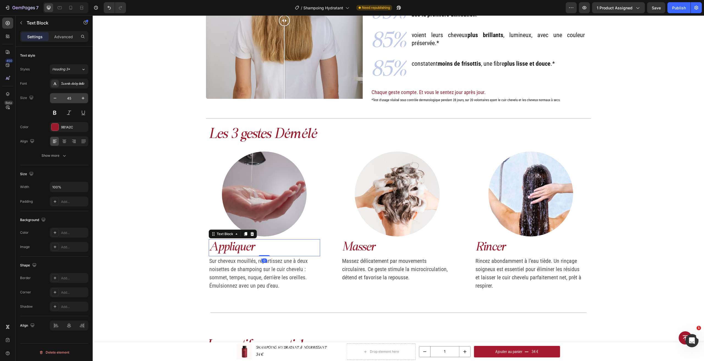
click at [70, 99] on input "45" at bounding box center [69, 98] width 18 height 10
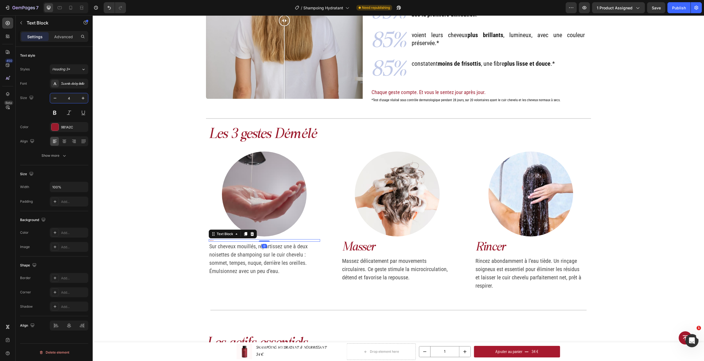
type input "40"
click at [358, 242] on p "masser" at bounding box center [397, 248] width 110 height 16
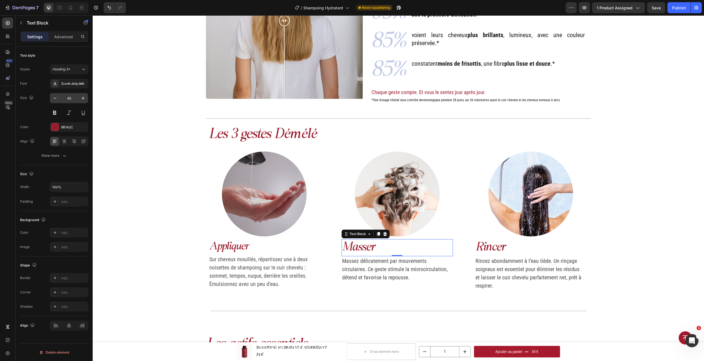
click at [71, 96] on input "45" at bounding box center [69, 98] width 18 height 10
type input "40"
click at [488, 247] on p "rincer" at bounding box center [530, 248] width 110 height 16
click at [67, 96] on input "45" at bounding box center [69, 98] width 18 height 10
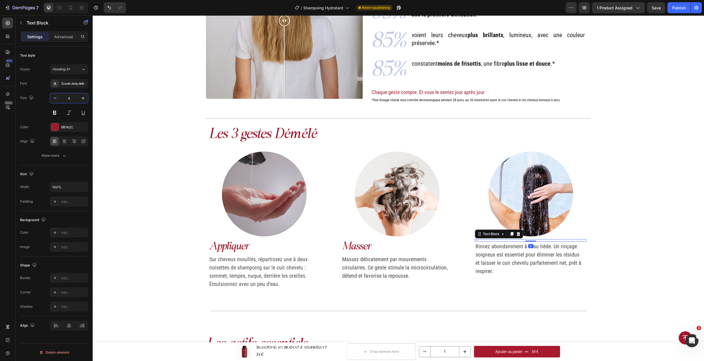
type input "40"
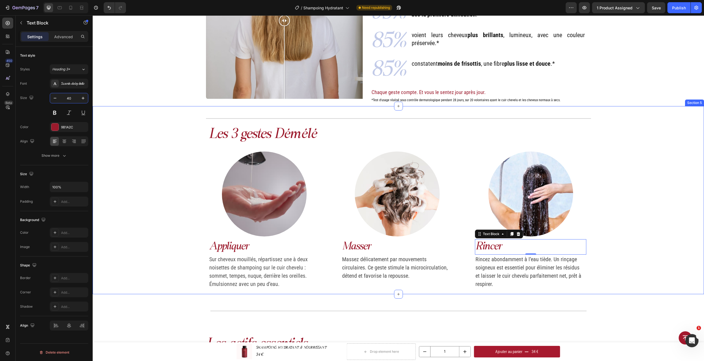
click at [651, 256] on div "Title Line Les 3 gestes Démélé Heading Image appliquer Text Block Sur cheveux m…" at bounding box center [398, 204] width 611 height 179
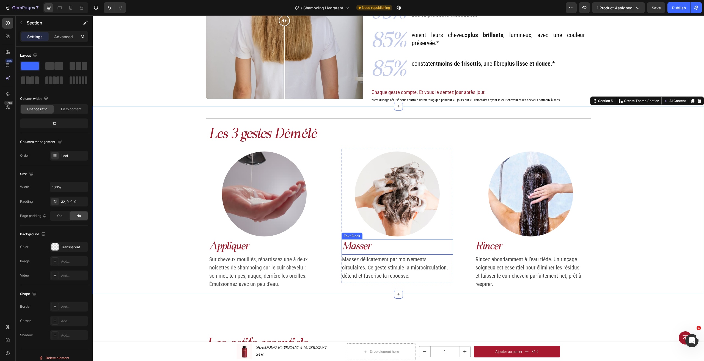
click at [407, 249] on p "masser" at bounding box center [397, 247] width 110 height 14
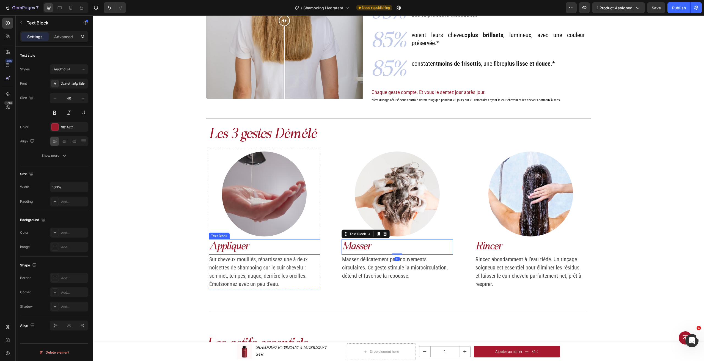
click at [278, 249] on p "appliquer" at bounding box center [264, 247] width 110 height 14
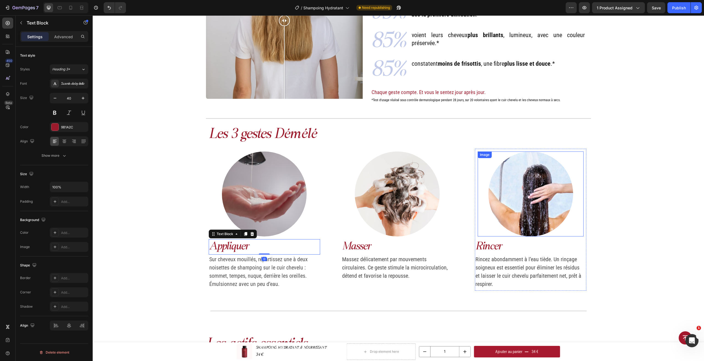
click at [549, 210] on img at bounding box center [530, 193] width 85 height 85
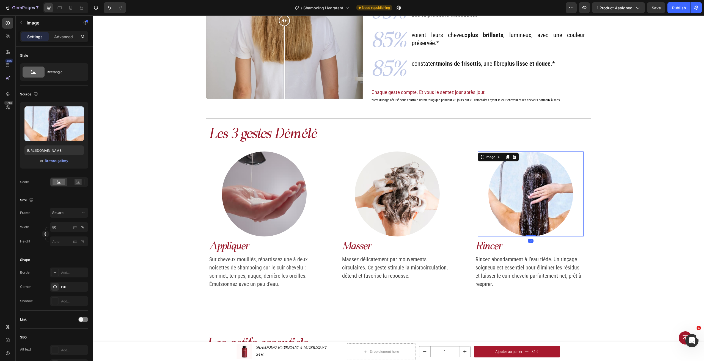
click at [609, 197] on div "Title Line Les 3 gestes Démélé Heading Image appliquer Text Block Sur cheveux m…" at bounding box center [398, 204] width 611 height 179
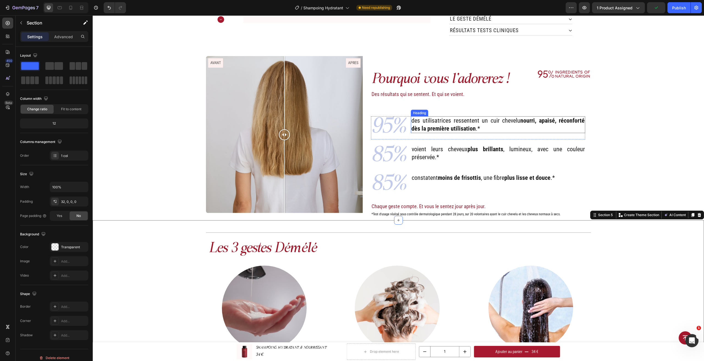
scroll to position [166, 0]
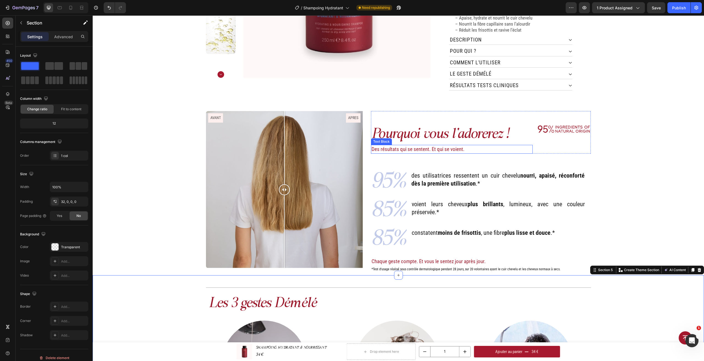
click at [445, 131] on h2 "Pourquoi vous l'adorerez !" at bounding box center [451, 135] width 161 height 20
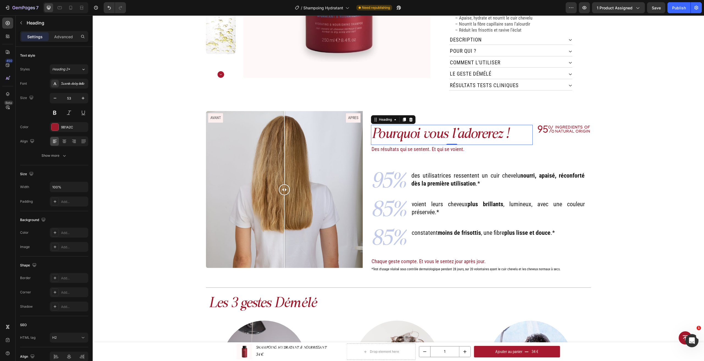
click at [426, 127] on h2 "Pourquoi vous l'adorerez !" at bounding box center [451, 135] width 161 height 20
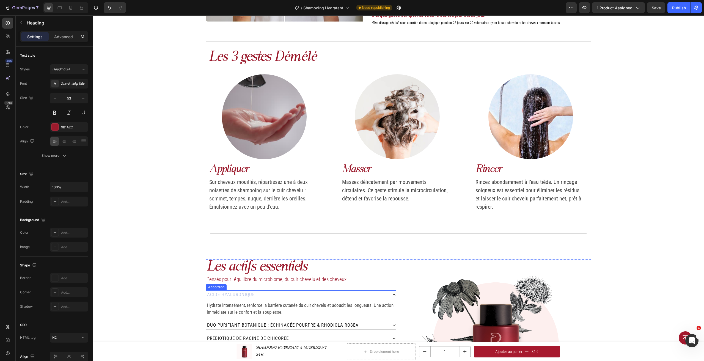
scroll to position [413, 0]
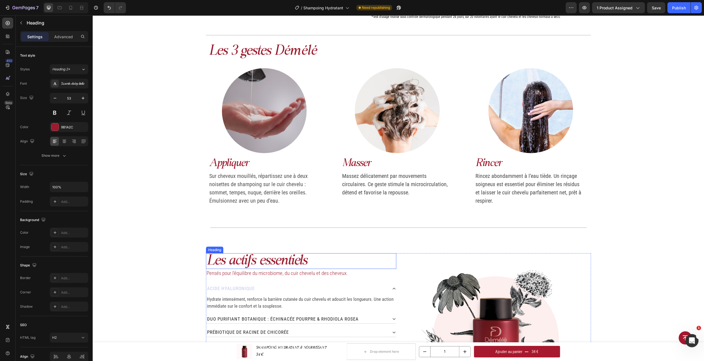
click at [259, 254] on h2 "Les actifs essentiels" at bounding box center [301, 261] width 190 height 16
click at [614, 213] on div "Title Line Row Section 6" at bounding box center [398, 228] width 611 height 34
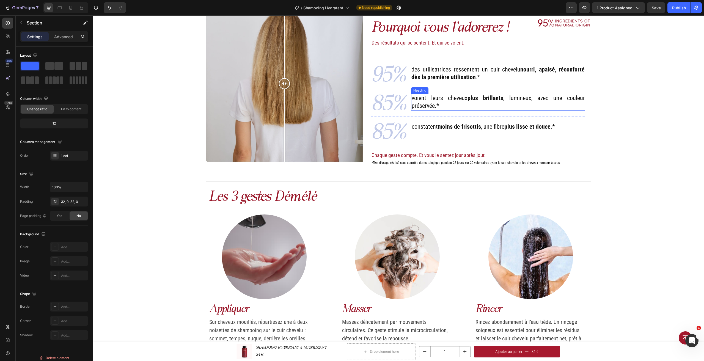
scroll to position [221, 0]
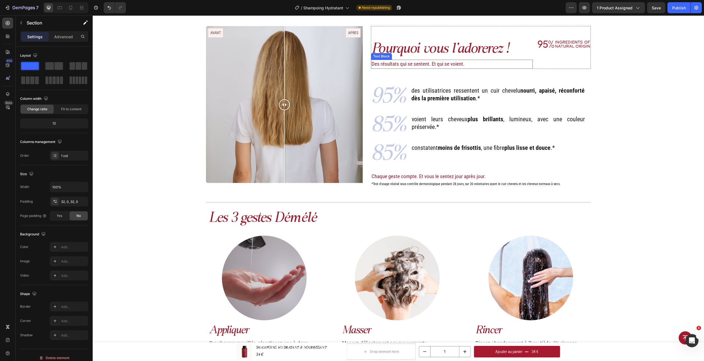
click at [418, 60] on div "Des résultats qui se sentent. Et qui se voient." at bounding box center [451, 64] width 161 height 9
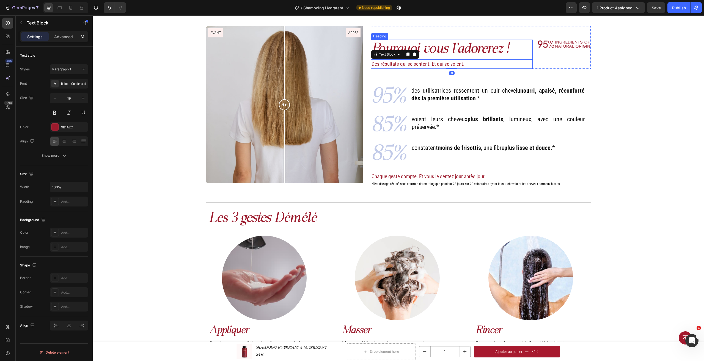
click at [428, 52] on p "Pourquoi vous l'adorerez !" at bounding box center [451, 49] width 160 height 19
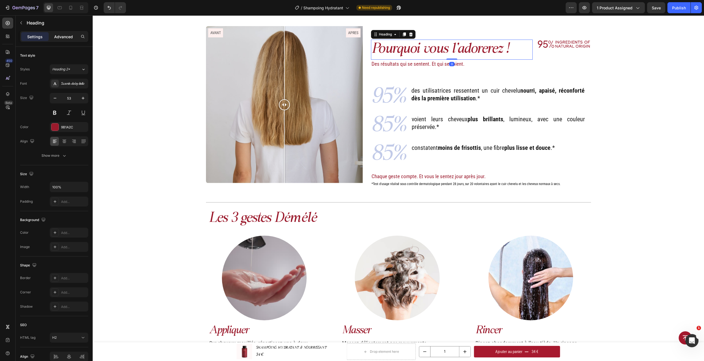
click at [66, 36] on p "Advanced" at bounding box center [63, 37] width 19 height 6
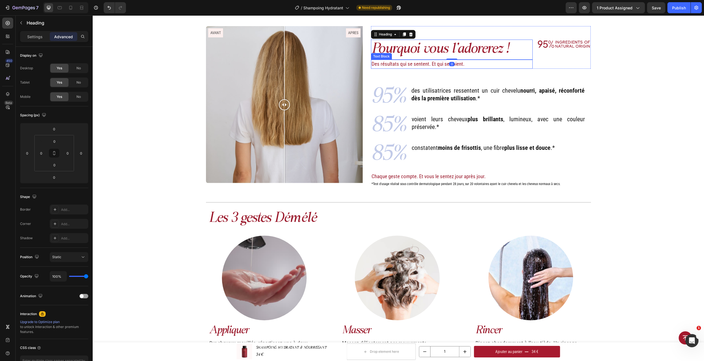
click at [439, 63] on p "Des résultats qui se sentent. Et qui se voient." at bounding box center [451, 64] width 160 height 8
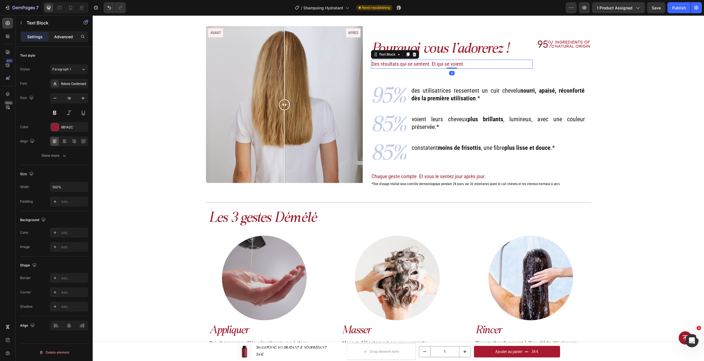
click at [66, 36] on p "Advanced" at bounding box center [63, 37] width 19 height 6
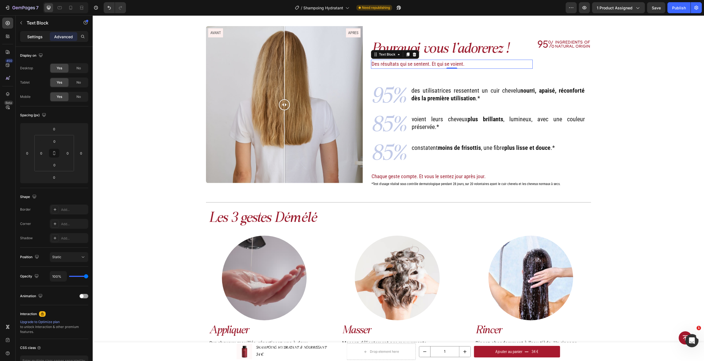
click at [44, 37] on div "Settings" at bounding box center [34, 36] width 27 height 9
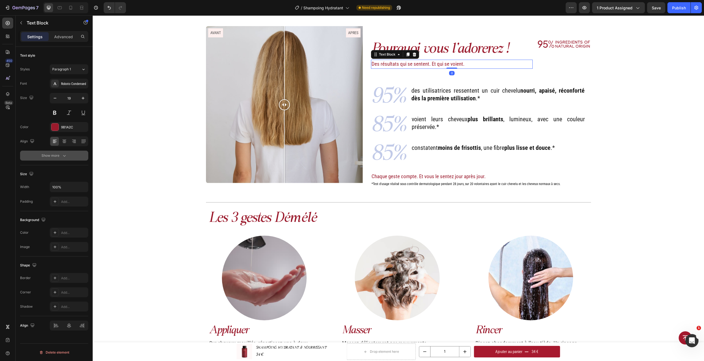
click at [59, 153] on div "Show more" at bounding box center [55, 155] width 26 height 5
click at [74, 158] on div "Normal" at bounding box center [66, 155] width 28 height 5
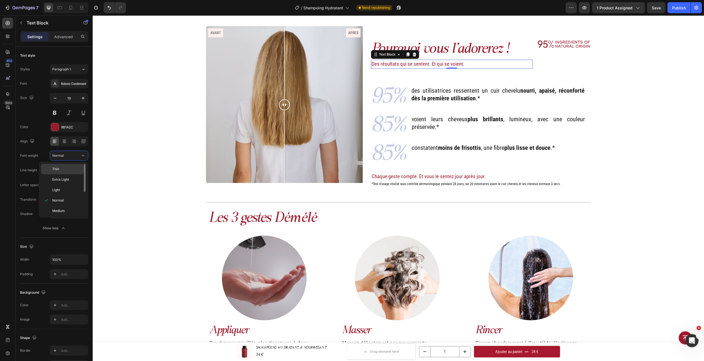
click at [74, 170] on p "Thin" at bounding box center [66, 169] width 29 height 5
click at [75, 169] on input "150%" at bounding box center [69, 170] width 38 height 10
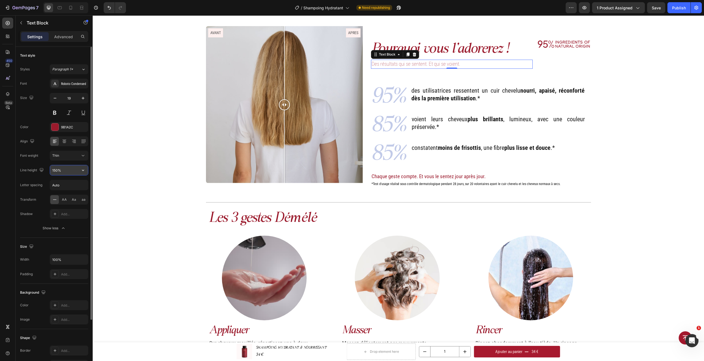
click at [82, 172] on icon "button" at bounding box center [82, 169] width 5 height 5
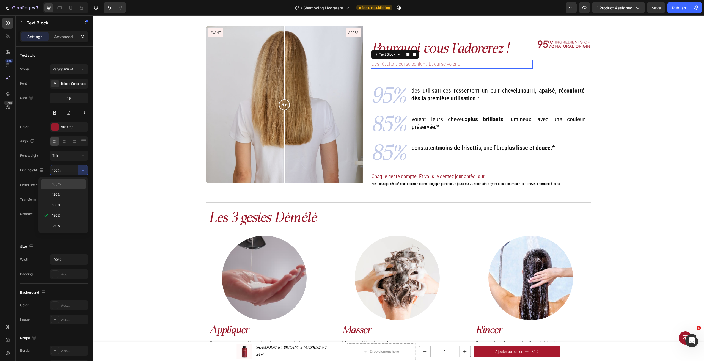
click at [72, 186] on p "100%" at bounding box center [67, 184] width 31 height 5
type input "100%"
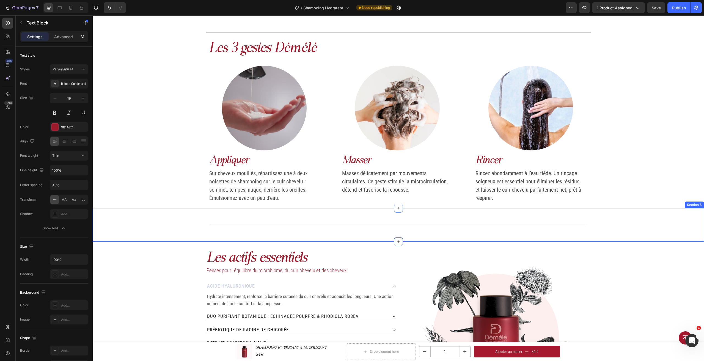
scroll to position [441, 0]
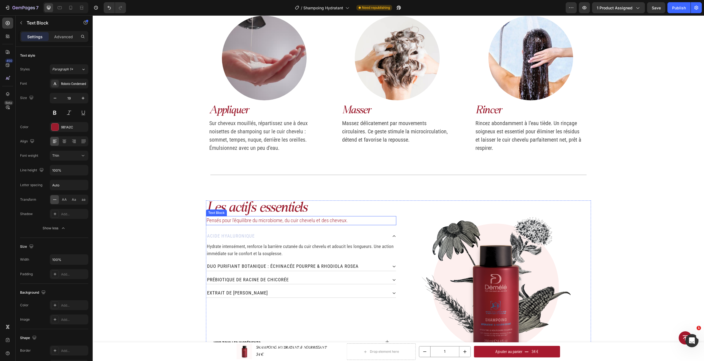
click at [264, 220] on p "Pensés pour l’équilibre du microbiome, du cuir chevelu et des cheveux." at bounding box center [300, 221] width 189 height 8
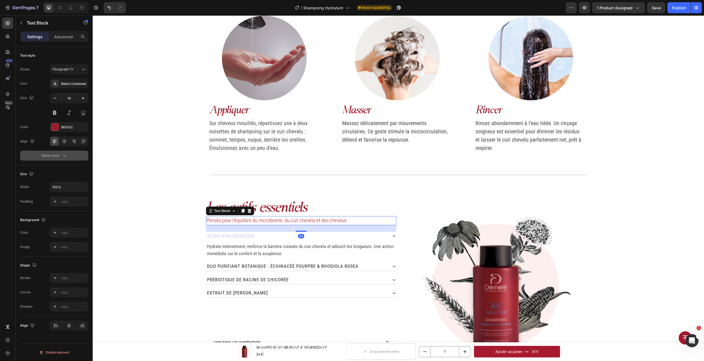
click at [59, 153] on div "Show more" at bounding box center [55, 155] width 26 height 5
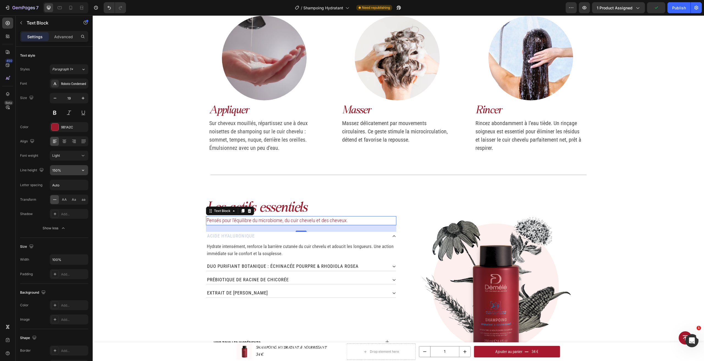
click at [76, 167] on input "150%" at bounding box center [69, 170] width 38 height 10
click at [83, 172] on icon "button" at bounding box center [82, 169] width 5 height 5
click at [77, 189] on div "100%" at bounding box center [63, 194] width 45 height 10
type input "100%"
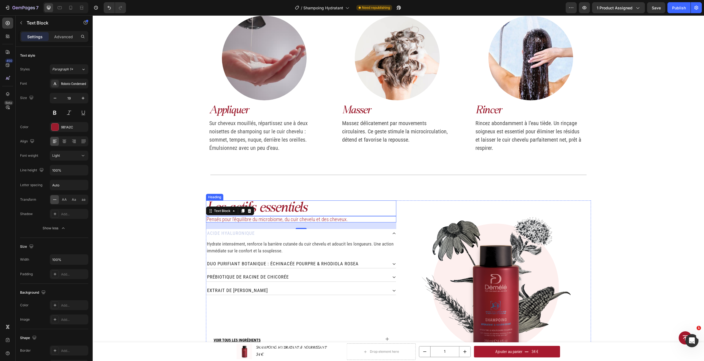
click at [299, 212] on h2 "Les actifs essentiels" at bounding box center [301, 208] width 190 height 16
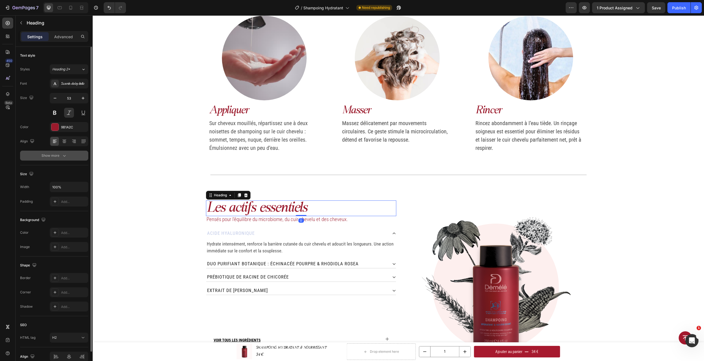
click at [66, 155] on icon "button" at bounding box center [64, 155] width 5 height 5
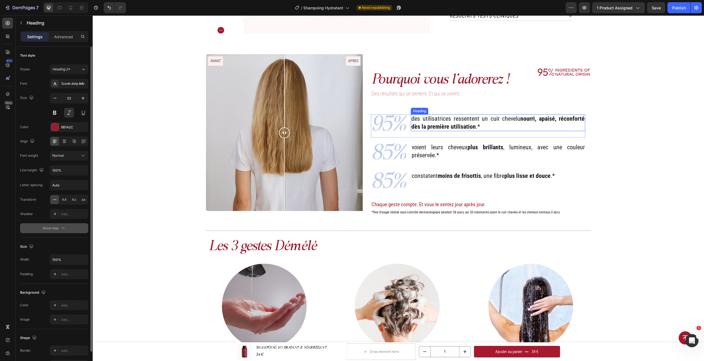
scroll to position [193, 0]
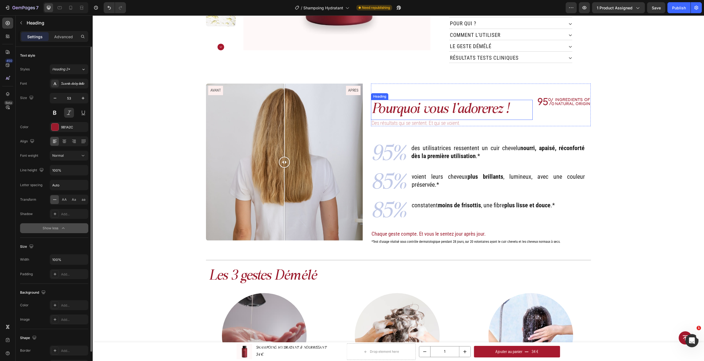
click at [420, 100] on h2 "Pourquoi vous l'adorerez !" at bounding box center [451, 110] width 161 height 20
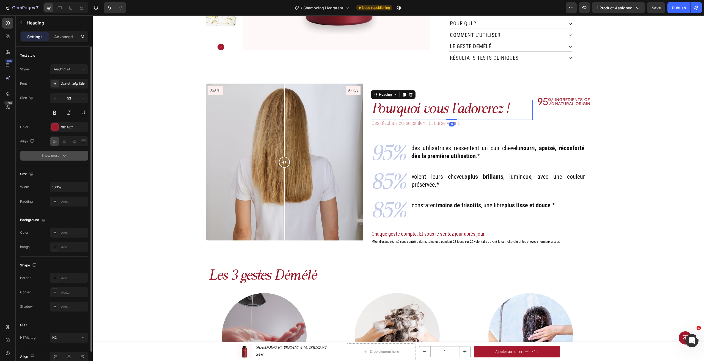
click at [67, 157] on icon "button" at bounding box center [64, 155] width 5 height 5
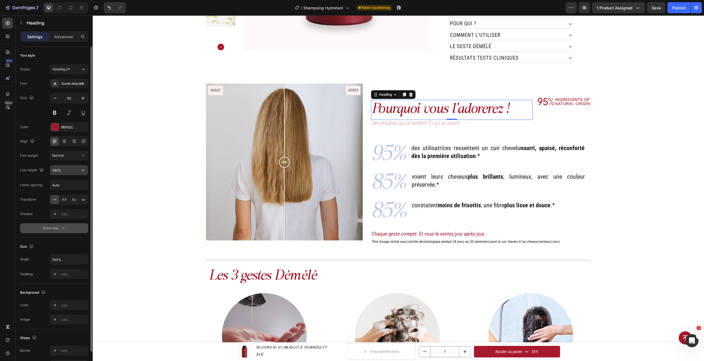
click at [66, 169] on input "130%" at bounding box center [69, 170] width 38 height 10
click at [84, 172] on icon "button" at bounding box center [82, 169] width 5 height 5
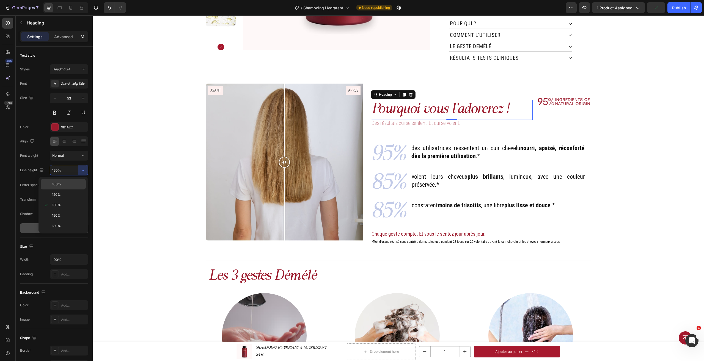
click at [73, 189] on div "100%" at bounding box center [63, 194] width 45 height 10
type input "100%"
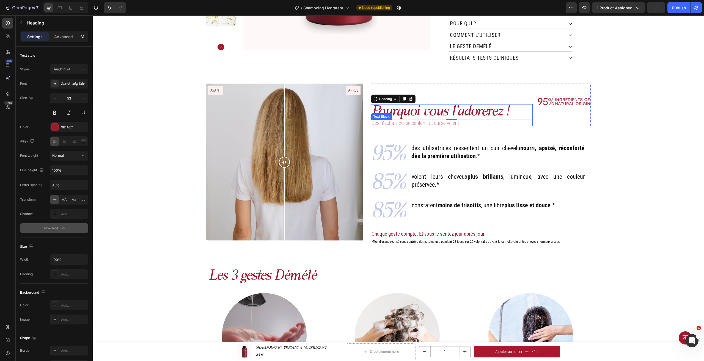
click at [395, 120] on p "Des résultats qui se sentent. Et qui se voient." at bounding box center [451, 122] width 160 height 5
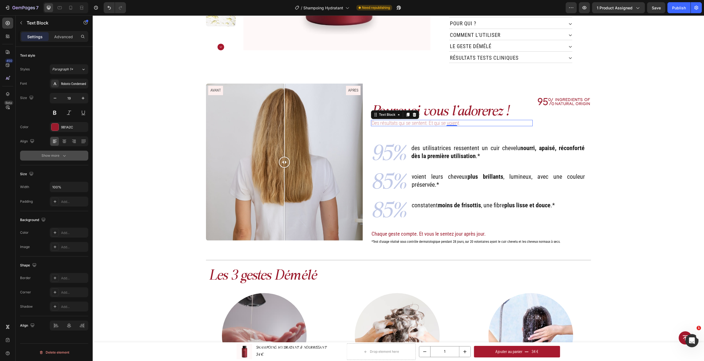
click at [57, 152] on button "Show more" at bounding box center [54, 156] width 68 height 10
click at [78, 157] on div "Thin" at bounding box center [66, 155] width 28 height 5
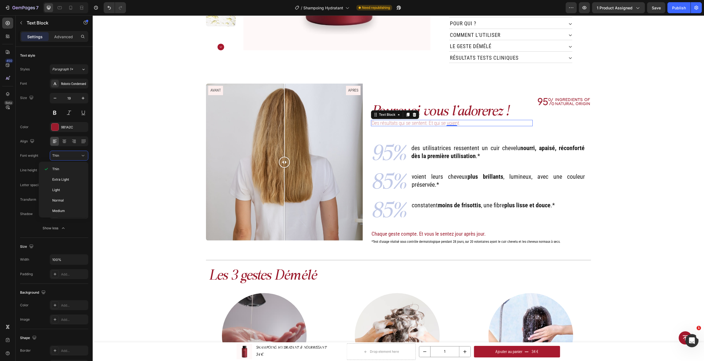
click at [29, 160] on div "Font weight Thin" at bounding box center [54, 156] width 68 height 10
click at [502, 107] on h2 "Pourquoi vous l'adorerez !" at bounding box center [451, 112] width 161 height 16
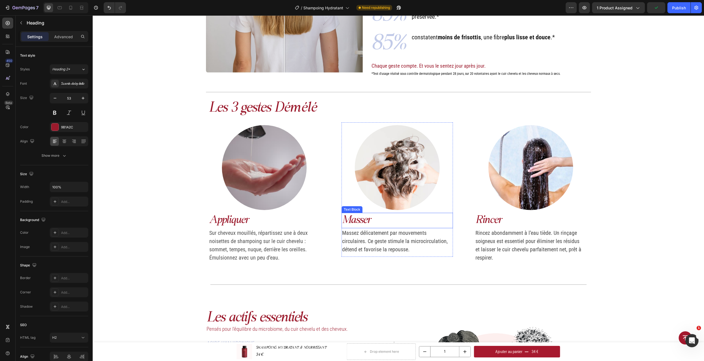
scroll to position [358, 0]
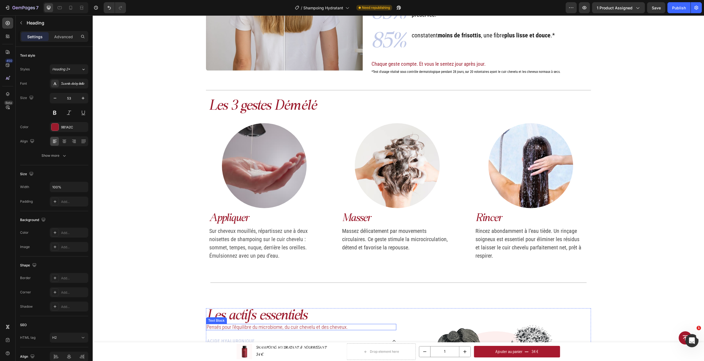
click at [284, 327] on p "Pensés pour l’équilibre du microbiome, du cuir chevelu et des cheveux." at bounding box center [300, 326] width 189 height 5
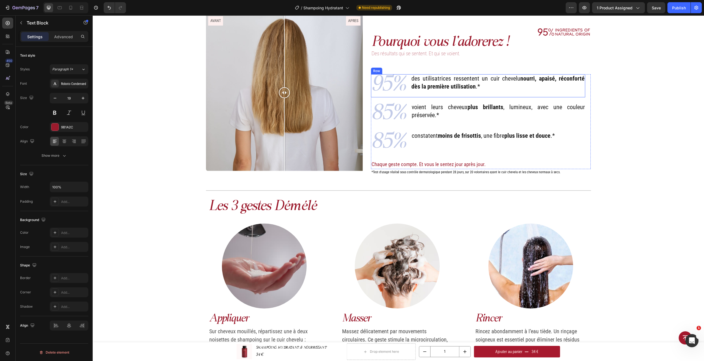
scroll to position [248, 0]
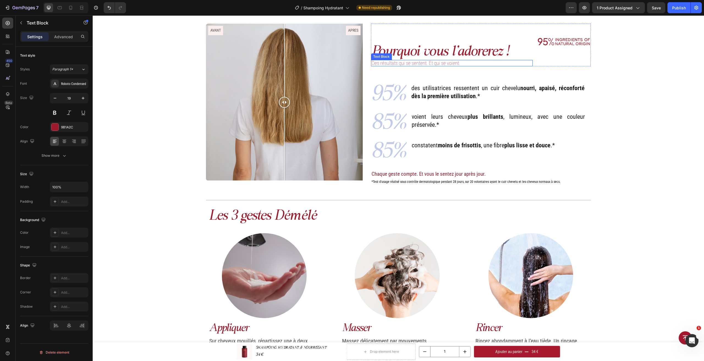
click at [433, 62] on p "Des résultats qui se sentent. Et qui se voient." at bounding box center [451, 62] width 160 height 5
click at [437, 64] on p "Des résultats qui se sentent. Et qui se voient." at bounding box center [451, 62] width 160 height 5
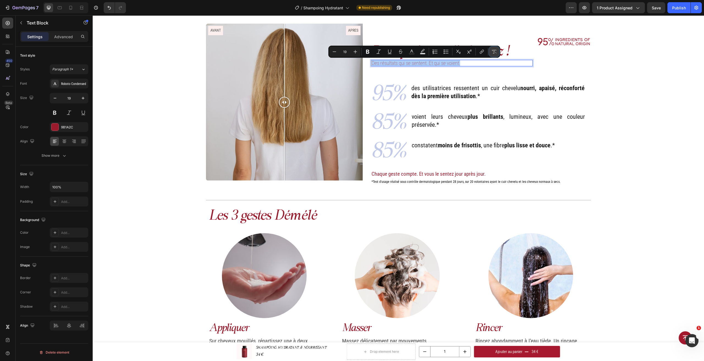
click at [493, 51] on icon "Editor contextual toolbar" at bounding box center [493, 52] width 5 height 4
click at [490, 60] on div "Des résultats qui se sentent. Et qui se voient." at bounding box center [451, 63] width 161 height 6
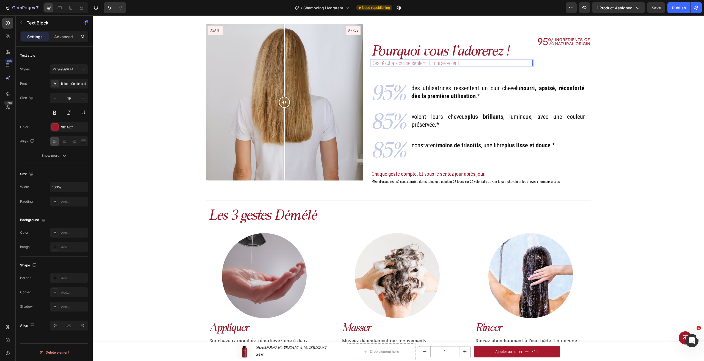
click at [409, 63] on p "Des résultats qui se sentent. Et qui se voient." at bounding box center [451, 62] width 160 height 5
click at [62, 156] on icon "button" at bounding box center [64, 155] width 5 height 5
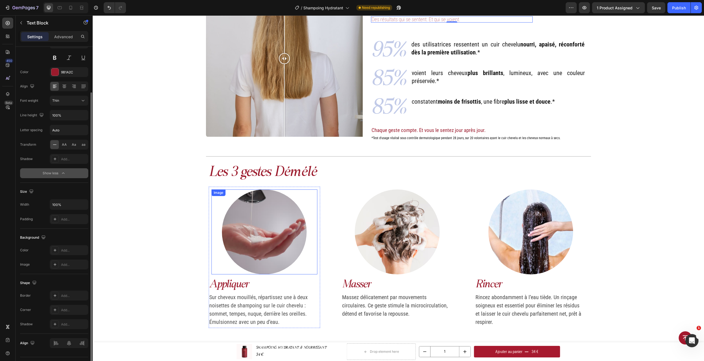
scroll to position [358, 0]
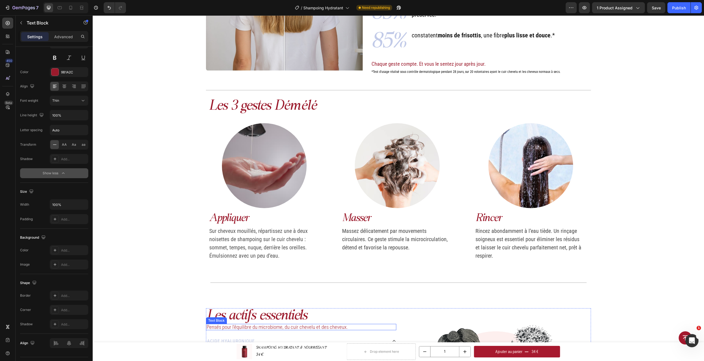
click at [258, 325] on p "Pensés pour l’équilibre du microbiome, du cuir chevelu et des cheveux." at bounding box center [300, 326] width 189 height 5
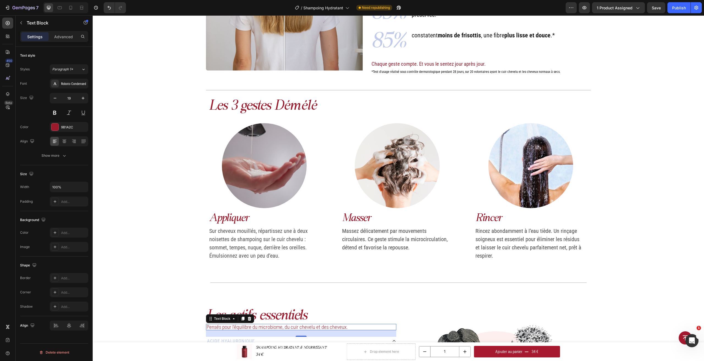
scroll to position [0, 0]
click at [61, 158] on div "Show more" at bounding box center [55, 155] width 26 height 5
click at [73, 154] on div "Light" at bounding box center [66, 155] width 28 height 5
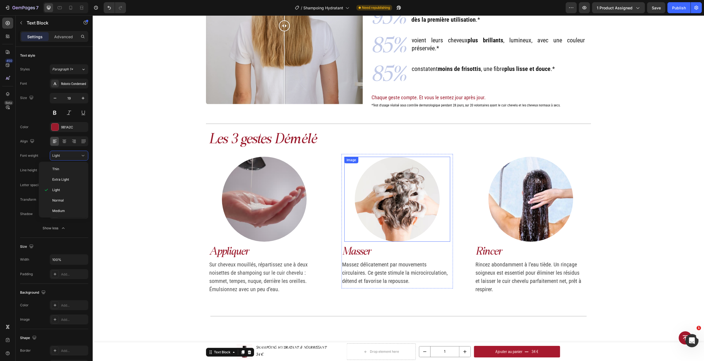
scroll to position [248, 0]
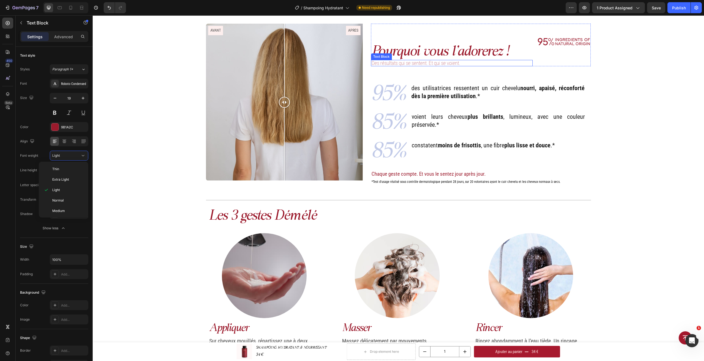
click at [415, 63] on p "Des résultats qui se sentent. Et qui se voient." at bounding box center [451, 62] width 160 height 5
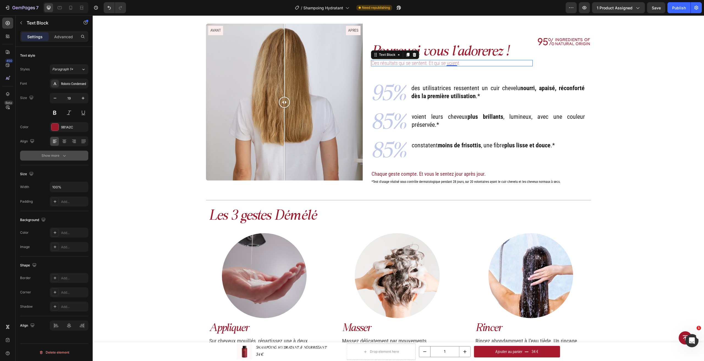
click at [71, 158] on button "Show more" at bounding box center [54, 156] width 68 height 10
click at [76, 156] on div "Thin" at bounding box center [66, 155] width 28 height 5
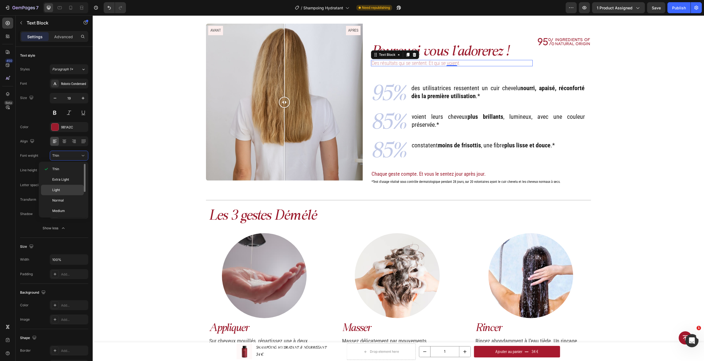
drag, startPoint x: 68, startPoint y: 189, endPoint x: 207, endPoint y: 133, distance: 149.3
click at [68, 189] on p "Light" at bounding box center [66, 189] width 29 height 5
click at [609, 74] on div "Pourquoi vous l'adorerez ! Heading Des résultats qui se sentent. Et qui se voie…" at bounding box center [398, 106] width 603 height 164
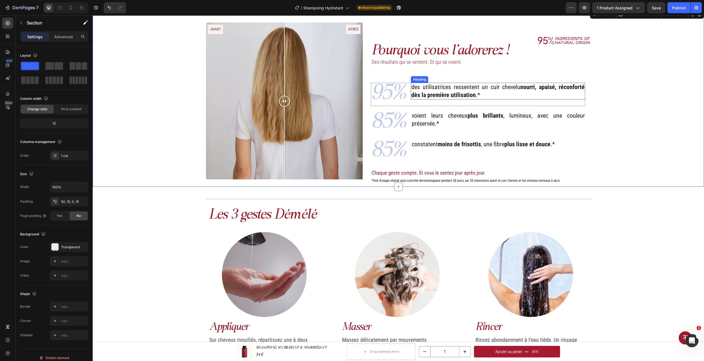
scroll to position [139, 0]
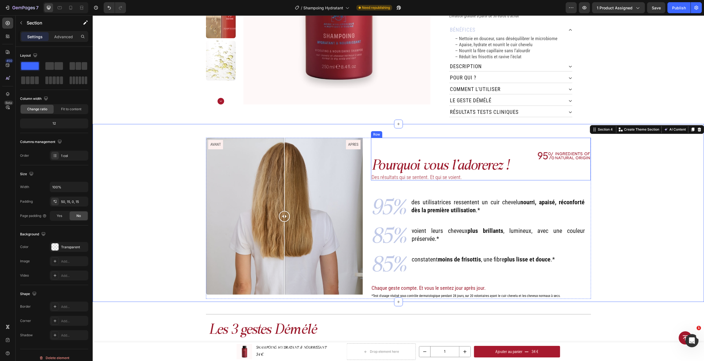
click at [425, 145] on div "Pourquoi vous l'adorerez ! Heading Des résultats qui se sentent. Et qui se voie…" at bounding box center [451, 159] width 161 height 43
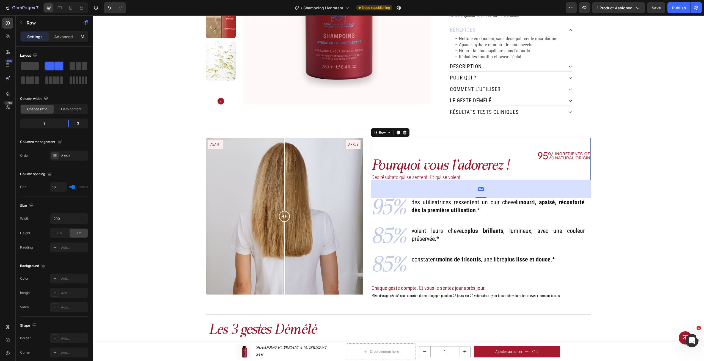
click at [471, 158] on h2 "Pourquoi vous l'adorerez !" at bounding box center [451, 166] width 161 height 16
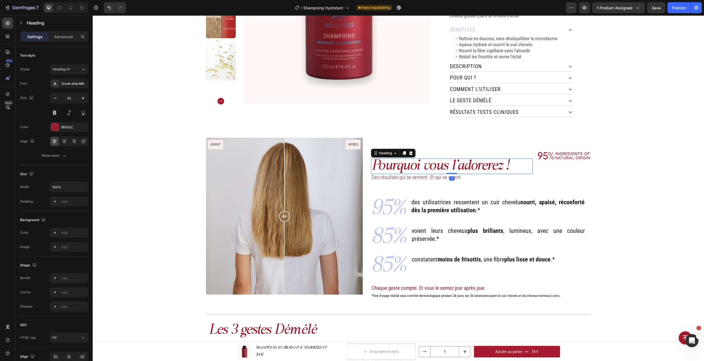
click at [476, 160] on h2 "Pourquoi vous l'adorerez !" at bounding box center [451, 166] width 161 height 16
click at [462, 145] on div "Pourquoi vous l'adorerez ! Heading 0 Des résultats qui se sentent. Et qui se vo…" at bounding box center [451, 159] width 161 height 43
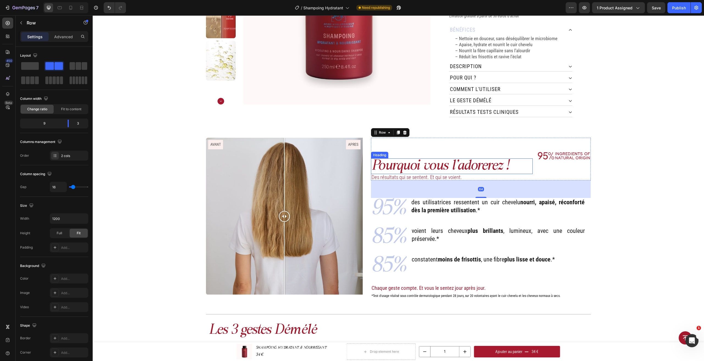
click at [438, 164] on p "Pourquoi vous l'adorerez !" at bounding box center [451, 166] width 160 height 15
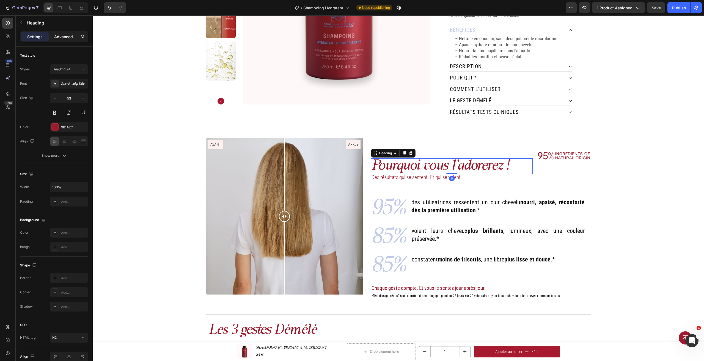
drag, startPoint x: 68, startPoint y: 39, endPoint x: 2, endPoint y: 85, distance: 80.1
click at [68, 39] on p "Advanced" at bounding box center [63, 37] width 19 height 6
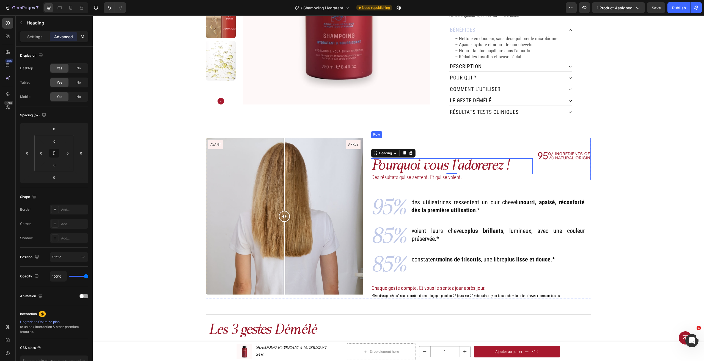
click at [516, 146] on div "Pourquoi vous l'adorerez ! Heading 0 Des résultats qui se sentent. Et qui se vo…" at bounding box center [451, 159] width 161 height 43
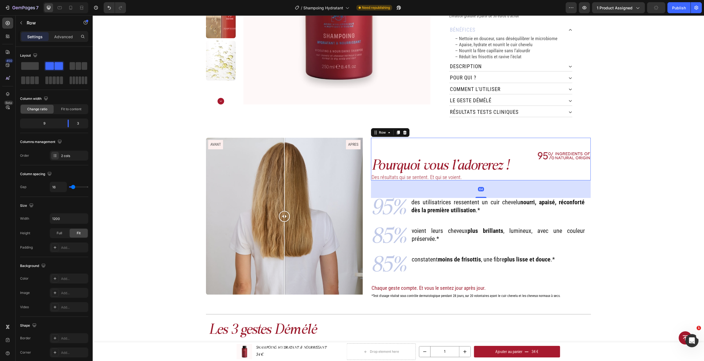
click at [534, 155] on div "Pourquoi vous l'adorerez ! Heading Des résultats qui se sentent. Et qui se voie…" at bounding box center [481, 159] width 220 height 43
click at [521, 175] on p "Des résultats qui se sentent. Et qui se voient." at bounding box center [451, 177] width 160 height 5
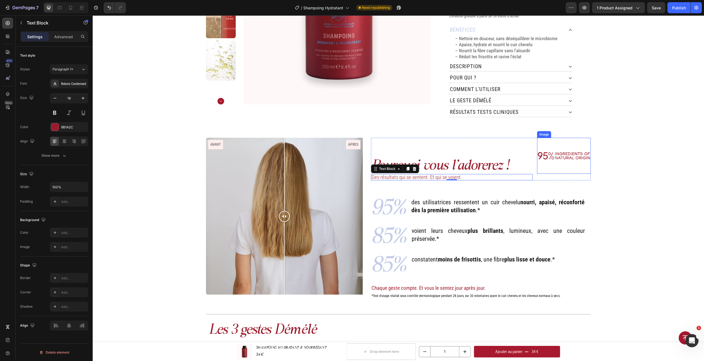
click at [538, 160] on img at bounding box center [564, 156] width 54 height 36
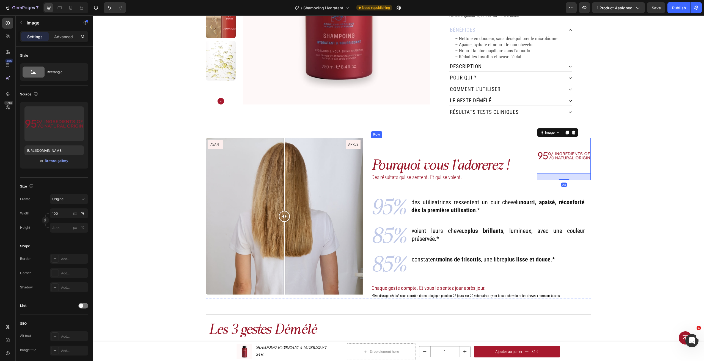
click at [531, 143] on div "Pourquoi vous l'adorerez ! Heading Des résultats qui se sentent. Et qui se voie…" at bounding box center [481, 159] width 220 height 43
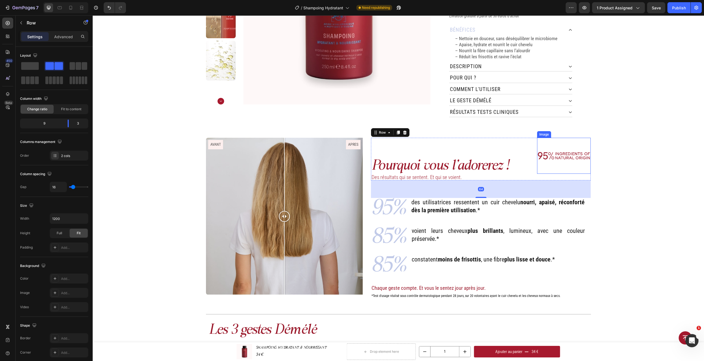
click at [548, 143] on img at bounding box center [564, 156] width 54 height 36
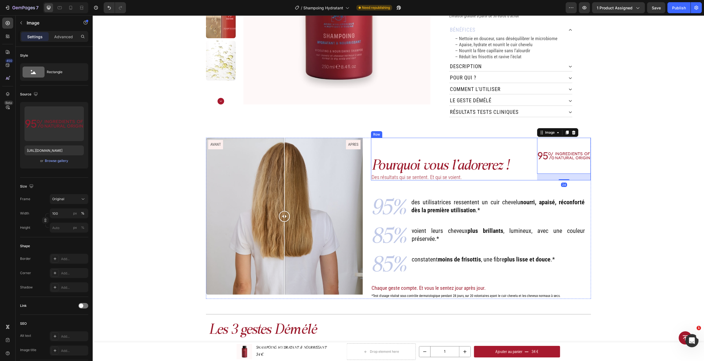
click at [521, 143] on div "Pourquoi vous l'adorerez ! Heading Des résultats qui se sentent. Et qui se voie…" at bounding box center [451, 159] width 161 height 43
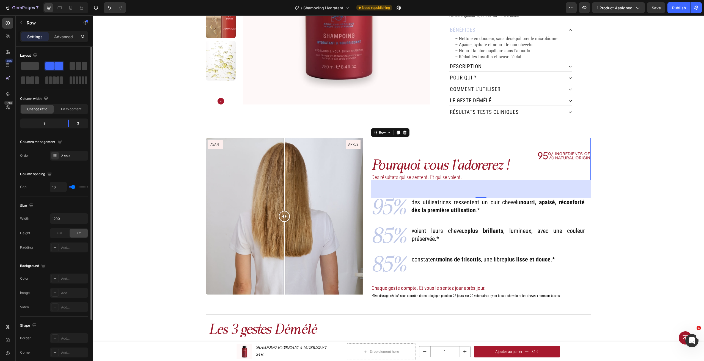
scroll to position [68, 0]
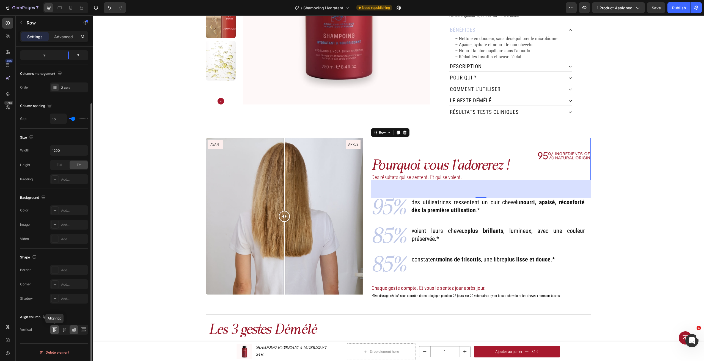
click at [55, 331] on icon at bounding box center [55, 329] width 1 height 3
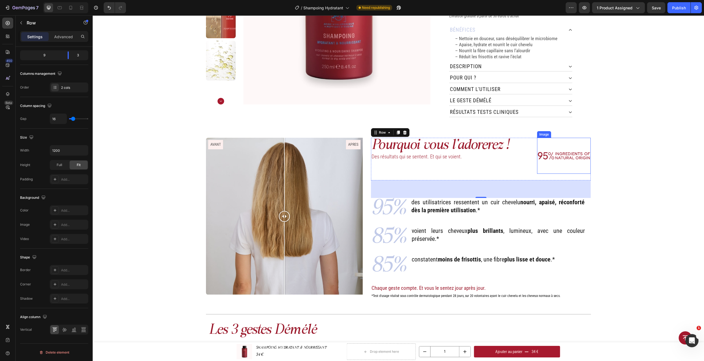
click at [558, 148] on img at bounding box center [564, 156] width 54 height 36
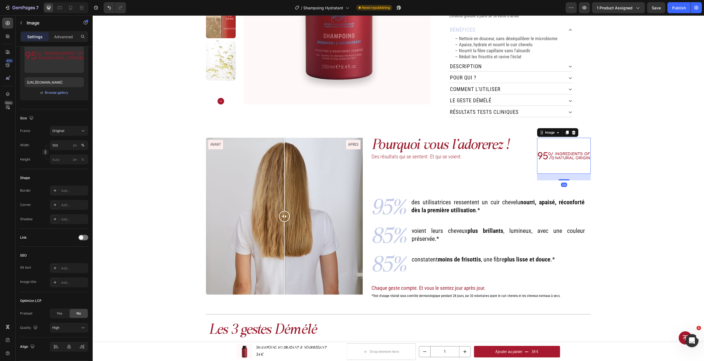
scroll to position [0, 0]
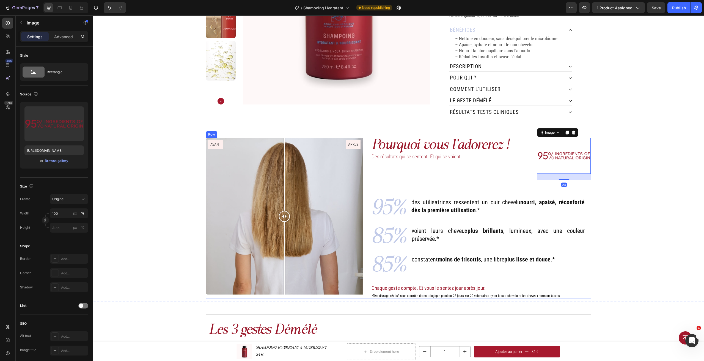
click at [464, 168] on div "Pourquoi vous l'adorerez ! Heading Des résultats qui se sentent. Et qui se voie…" at bounding box center [451, 159] width 161 height 43
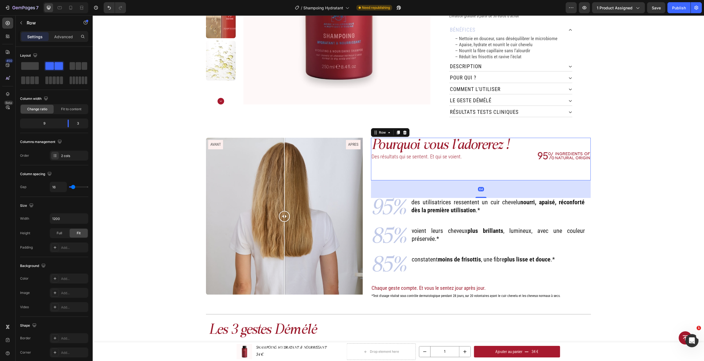
click at [460, 165] on div "Pourquoi vous l'adorerez ! Heading Des résultats qui se sentent. Et qui se voie…" at bounding box center [451, 159] width 161 height 43
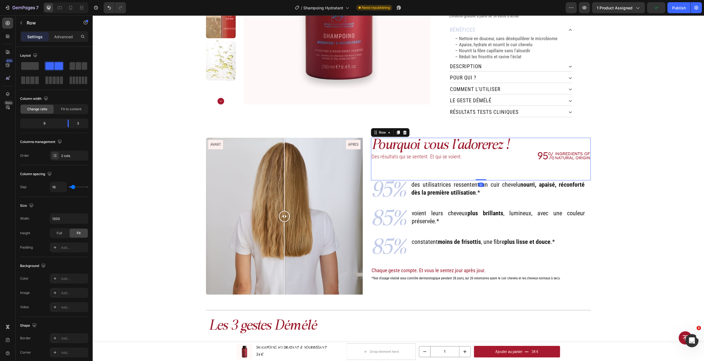
drag, startPoint x: 480, startPoint y: 193, endPoint x: 485, endPoint y: 170, distance: 22.8
click at [485, 170] on div "Pourquoi vous l'adorerez ! Heading Des résultats qui se sentent. Et qui se voie…" at bounding box center [481, 159] width 220 height 43
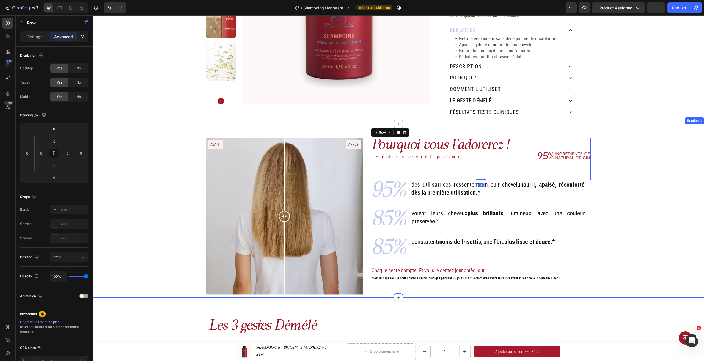
click at [623, 182] on div "Pourquoi vous l'adorerez ! Heading Des résultats qui se sentent. Et qui se voie…" at bounding box center [398, 218] width 603 height 160
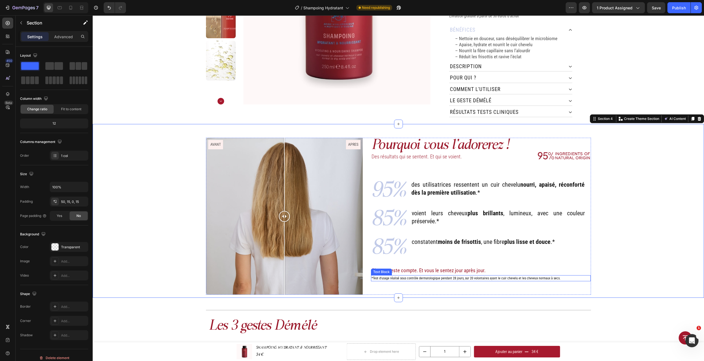
click at [424, 267] on p "Chaque geste compte. Et vous le sentez jour après jour." at bounding box center [477, 271] width 213 height 8
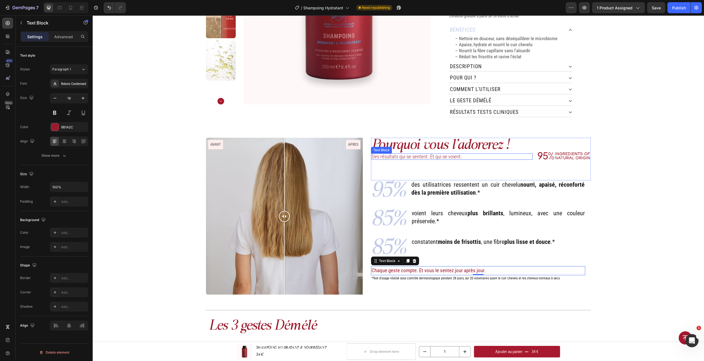
click at [427, 154] on p "Des résultats qui se sentent. Et qui se voient." at bounding box center [451, 156] width 160 height 5
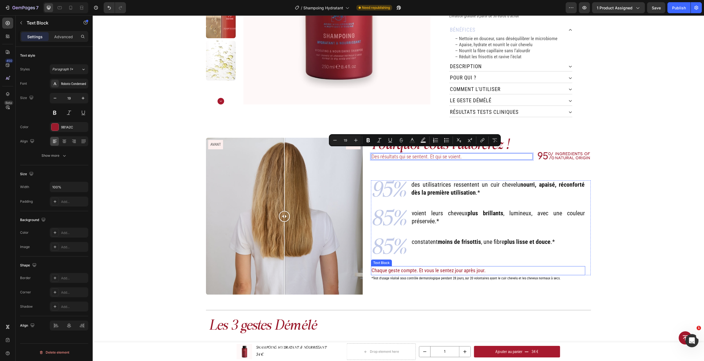
click at [431, 267] on p "Chaque geste compte. Et vous le sentez jour après jour." at bounding box center [477, 271] width 213 height 8
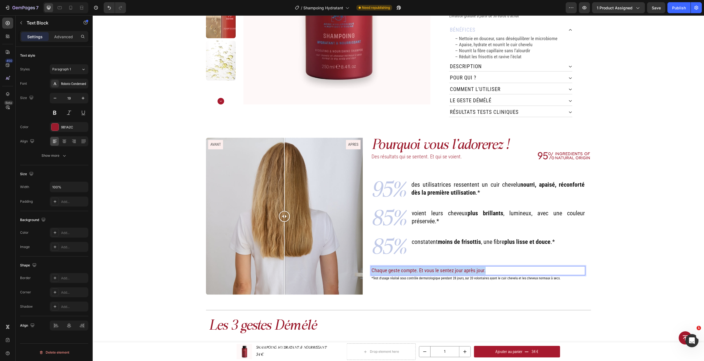
click at [431, 267] on p "Chaque geste compte. Et vous le sentez jour après jour." at bounding box center [477, 271] width 213 height 8
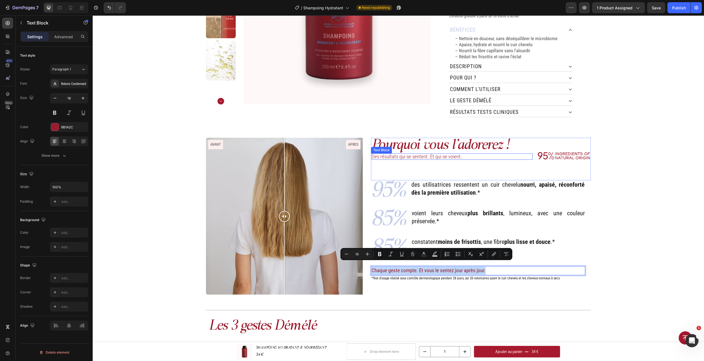
click at [414, 154] on p "Des résultats qui se sentent. Et qui se voient." at bounding box center [451, 156] width 160 height 5
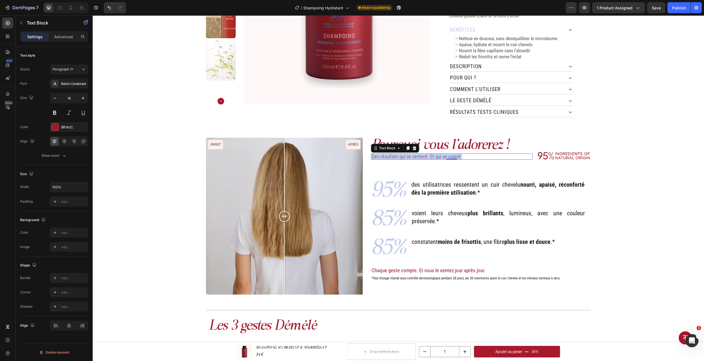
click at [414, 154] on p "Des résultats qui se sentent. Et qui se voient." at bounding box center [451, 156] width 160 height 5
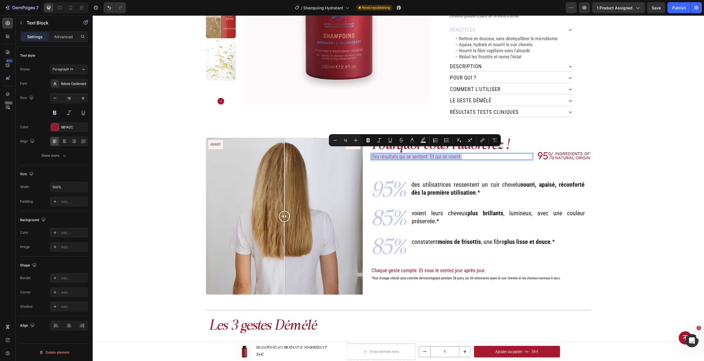
click at [409, 154] on p "Des résultats qui se sentent. Et qui se voient." at bounding box center [451, 156] width 160 height 5
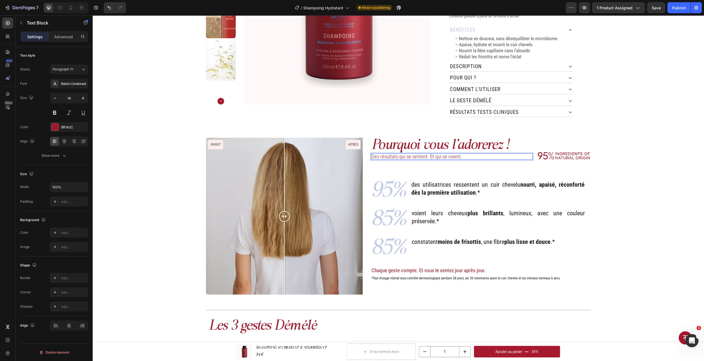
click at [409, 154] on p "Des résultats qui se sentent. Et qui se voient." at bounding box center [451, 156] width 160 height 5
click at [440, 154] on p "Des résultats cliniquement prouvés. Qui se ressentent dès les premiers gestes, …" at bounding box center [451, 159] width 160 height 10
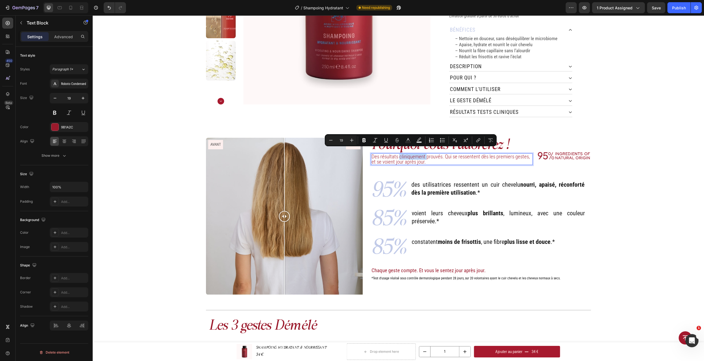
drag, startPoint x: 424, startPoint y: 152, endPoint x: 398, endPoint y: 151, distance: 26.7
click at [398, 154] on p "Des résultats cliniquement prouvés. Qui se ressentent dès les premiers gestes, …" at bounding box center [451, 159] width 160 height 10
click at [441, 156] on p "Des résultats cliniquement prouvés. Qui se ressentent dès les premiers gestes, …" at bounding box center [451, 159] width 160 height 10
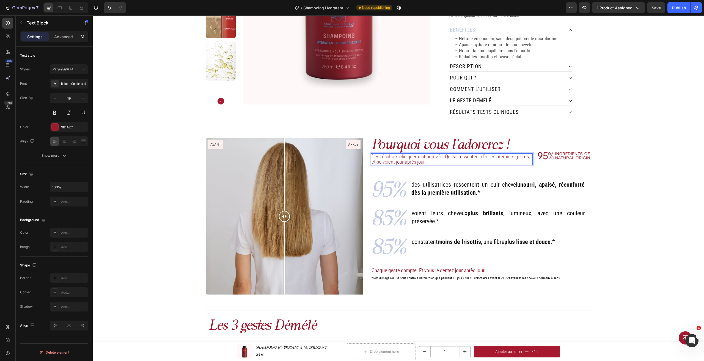
click at [446, 154] on p "Des résultats cliniquement prouvés. Qui se ressentent dès les premiers gestes, …" at bounding box center [451, 159] width 160 height 10
click at [493, 155] on p "Des résultats cliniquement prouvés, qui se ressentent dès les premiers gestes, …" at bounding box center [451, 159] width 160 height 10
drag, startPoint x: 432, startPoint y: 157, endPoint x: 370, endPoint y: 151, distance: 62.2
click at [371, 154] on p "Des résultats cliniquement prouvés, qui se ressentent dès les premiers gestes, …" at bounding box center [451, 159] width 160 height 10
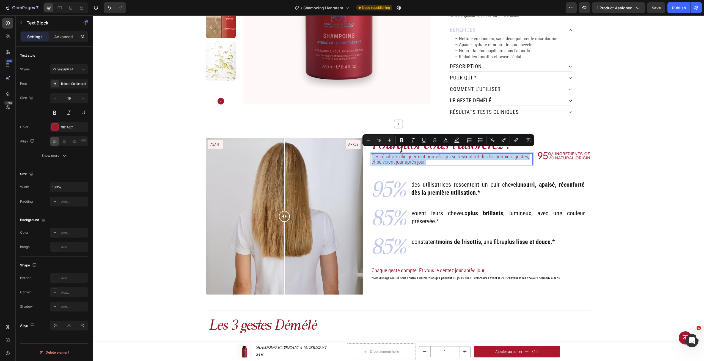
copy p "Des résultats cliniquement prouvés, qui se ressentent dès les premiers gestes, …"
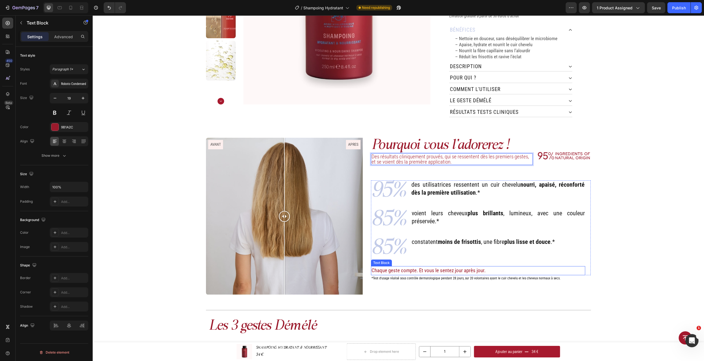
click at [430, 267] on p "Chaque geste compte. Et vous le sentez jour après jour." at bounding box center [477, 271] width 213 height 8
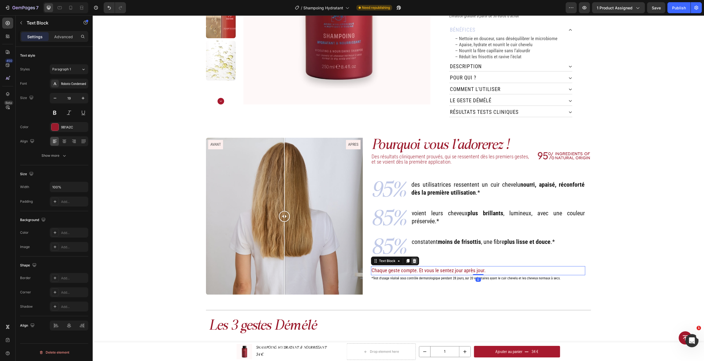
click at [413, 259] on icon at bounding box center [415, 261] width 4 height 4
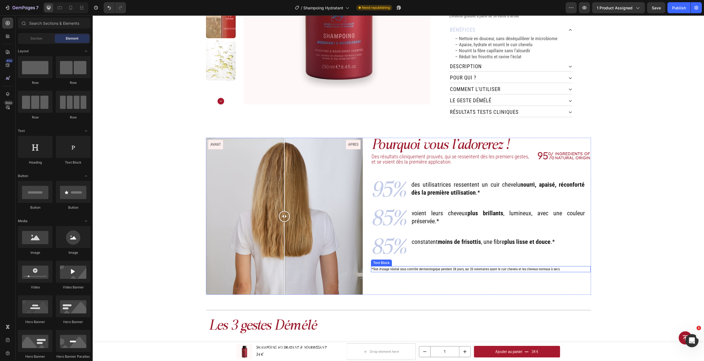
click at [416, 267] on p "*Test d'usage réalisé sous contrôle dermatologique pendant 28 jours, sur 20 vol…" at bounding box center [480, 269] width 219 height 5
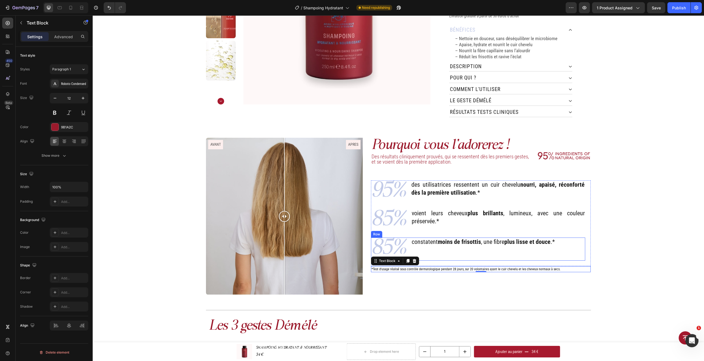
click at [452, 252] on div "constatent moins de frisottis , une fibre plus lisse et douce .* Heading" at bounding box center [483, 249] width 144 height 23
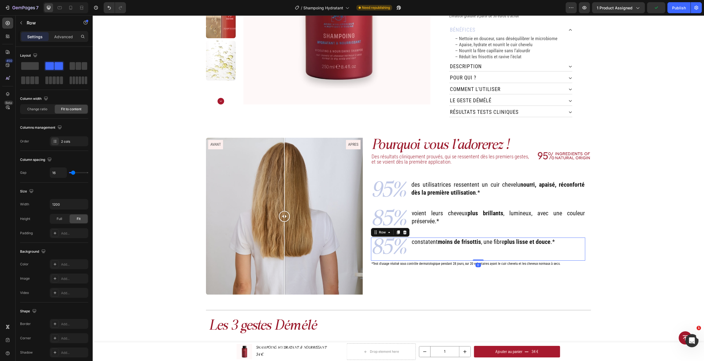
drag, startPoint x: 472, startPoint y: 260, endPoint x: 470, endPoint y: 251, distance: 9.7
click at [470, 251] on div "85% Text Block constatent moins de frisottis , une fibre plus lisse et douce .*…" at bounding box center [478, 249] width 214 height 23
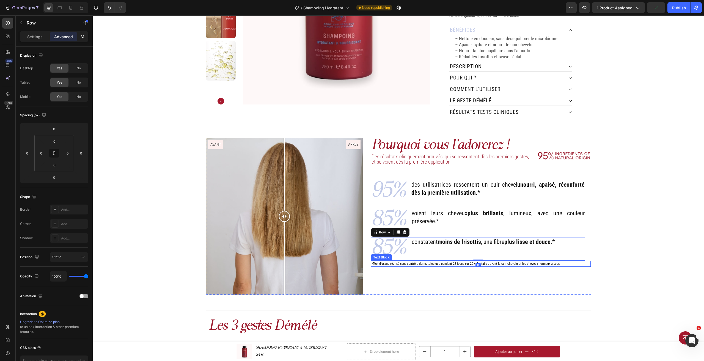
click at [470, 262] on span "*Test d'usage réalisé sous contrôle dermatologique pendant 28 jours, sur 20 vol…" at bounding box center [465, 264] width 189 height 4
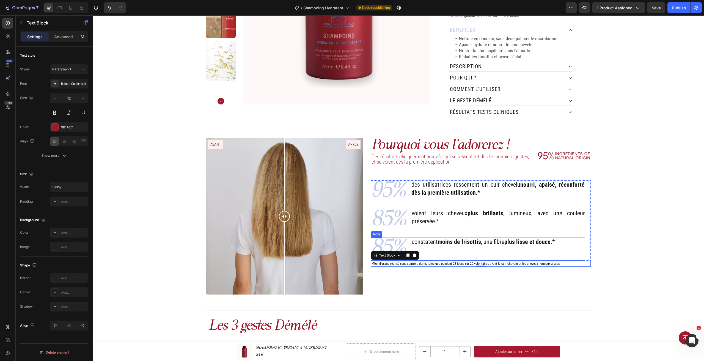
click at [437, 249] on div "constatent moins de frisottis , une fibre plus lisse et douce .* Heading" at bounding box center [483, 249] width 144 height 23
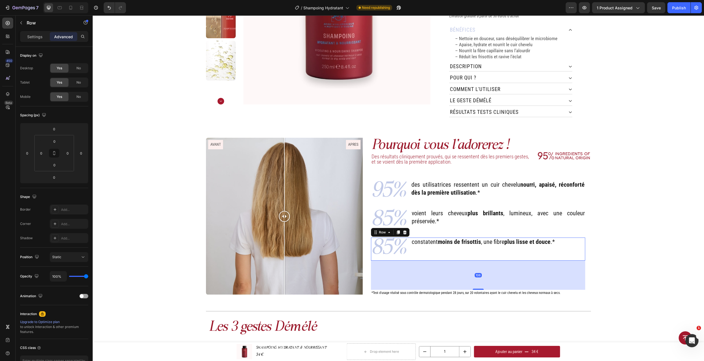
drag, startPoint x: 473, startPoint y: 256, endPoint x: 469, endPoint y: 285, distance: 29.3
click at [469, 261] on div "106" at bounding box center [478, 261] width 214 height 0
type input "106"
click at [382, 125] on div "Pourquoi vous l'adorerez ! Heading Des résultats cliniquement prouvés, qui se r…" at bounding box center [398, 211] width 611 height 175
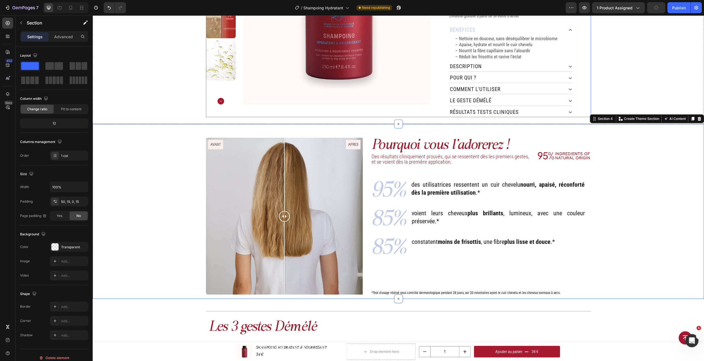
click at [377, 111] on div "Home SHAMPOOING HYDRATANT & NOURRISSANT Breadcrumb Product Images" at bounding box center [318, 5] width 225 height 223
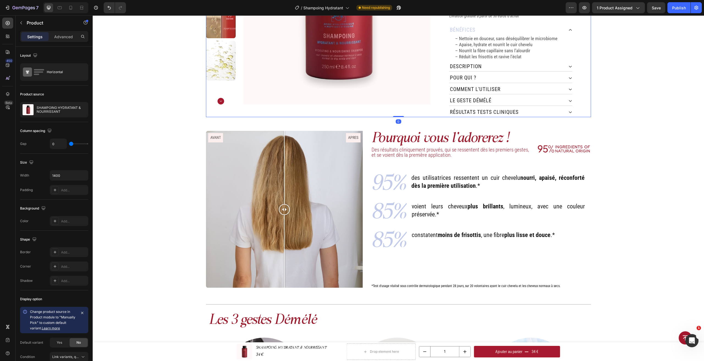
drag, startPoint x: 400, startPoint y: 118, endPoint x: 400, endPoint y: 106, distance: 12.1
click at [400, 106] on div "Home SHAMPOING HYDRATANT & NOURRISSANT Breadcrumb Product Images SHAMPOING HYDR…" at bounding box center [398, 5] width 385 height 223
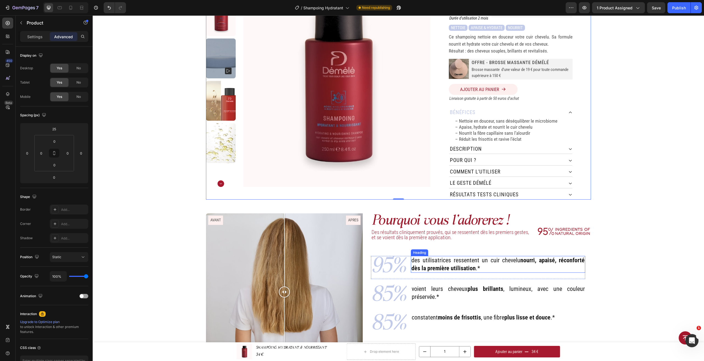
scroll to position [112, 0]
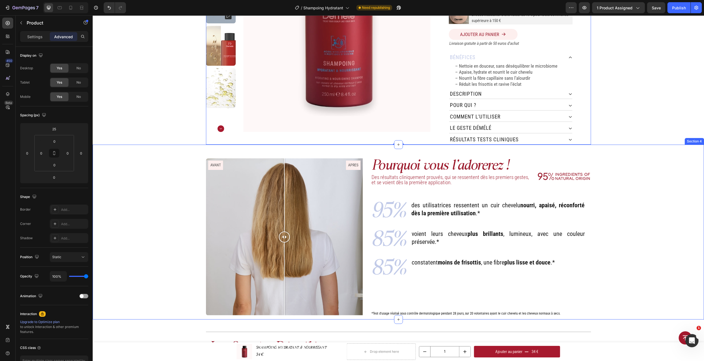
click at [645, 244] on div "Pourquoi vous l'adorerez ! Heading Des résultats cliniquement prouvés, qui se r…" at bounding box center [398, 238] width 603 height 161
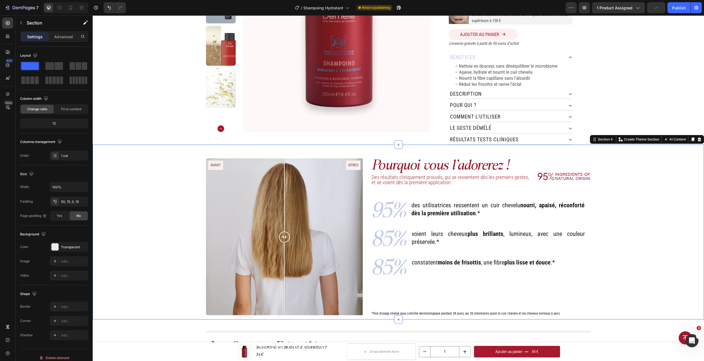
click at [610, 253] on div "Pourquoi vous l'adorerez ! Heading Des résultats cliniquement prouvés, qui se r…" at bounding box center [398, 238] width 603 height 161
click at [614, 216] on div "Pourquoi vous l'adorerez ! Heading Des résultats cliniquement prouvés, qui se r…" at bounding box center [398, 238] width 603 height 161
click at [533, 214] on div "des utilisatrices ressentent un cuir chevelu nourri, apaisé, réconforté dès la …" at bounding box center [498, 212] width 174 height 23
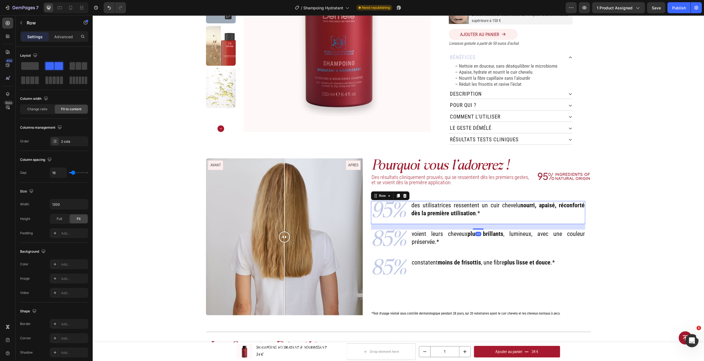
click at [497, 206] on h2 "des utilisatrices ressentent un cuir chevelu nourri, apaisé, réconforté dès la …" at bounding box center [498, 209] width 174 height 17
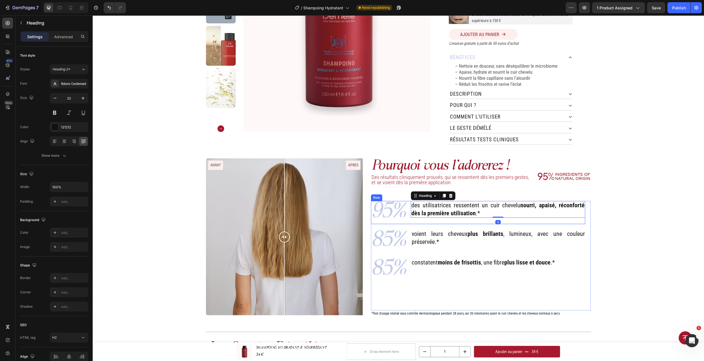
click at [490, 217] on div "des utilisatrices ressentent un cuir chevelu nourri, apaisé, réconforté dès la …" at bounding box center [498, 212] width 174 height 23
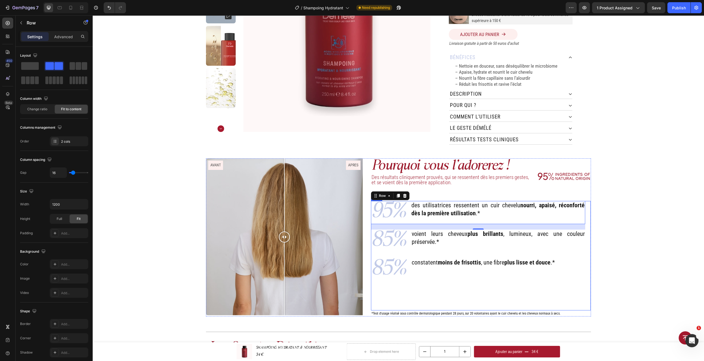
click at [584, 253] on div "95% Text Block des utilisatrices ressentent un cuir chevelu nourri, apaisé, réc…" at bounding box center [481, 255] width 220 height 109
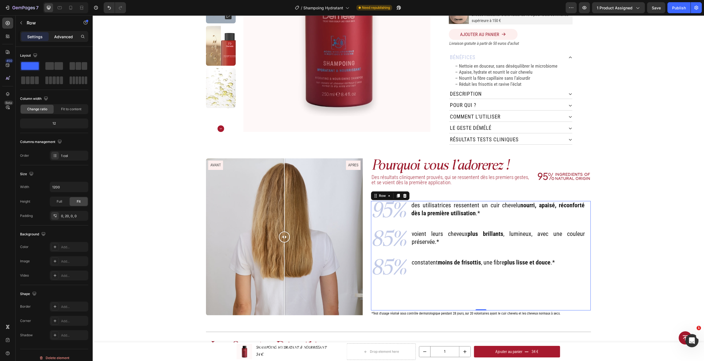
click at [67, 40] on div "Advanced" at bounding box center [63, 36] width 27 height 9
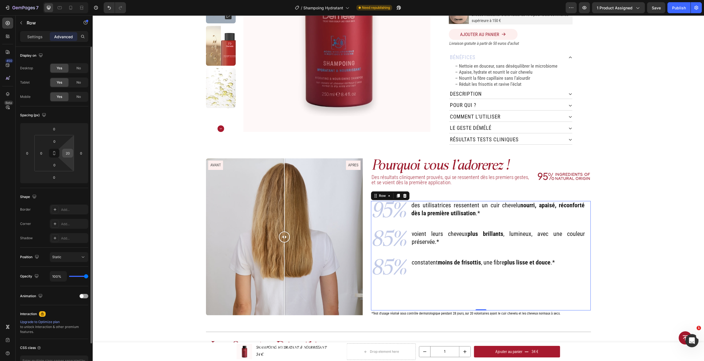
click at [66, 153] on input "20" at bounding box center [67, 153] width 8 height 8
type input "5"
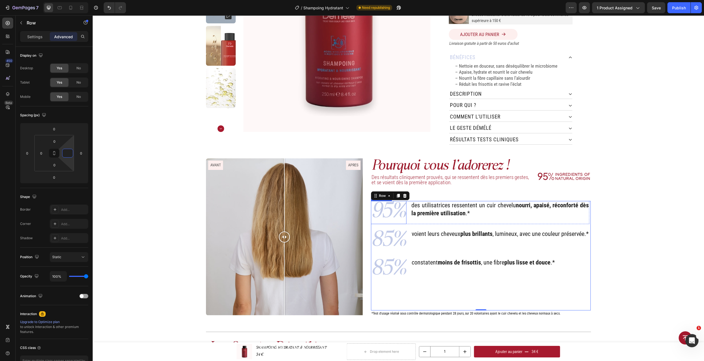
click at [400, 212] on p "95%" at bounding box center [388, 212] width 34 height 22
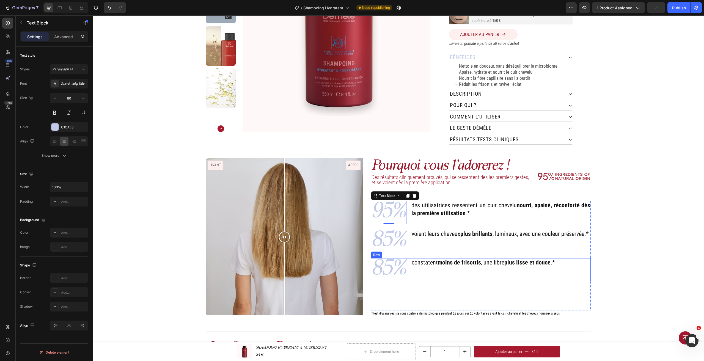
click at [515, 269] on div "constatent moins de frisottis , une fibre plus lisse et douce .* Heading" at bounding box center [483, 269] width 144 height 23
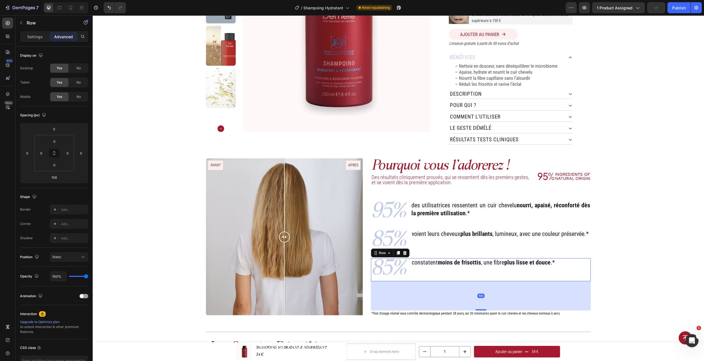
click at [525, 282] on div "106" at bounding box center [481, 295] width 220 height 29
click at [583, 250] on div "95% Text Block des utilisatrices ressentent un cuir chevelu nourri, apaisé, réc…" at bounding box center [481, 255] width 220 height 109
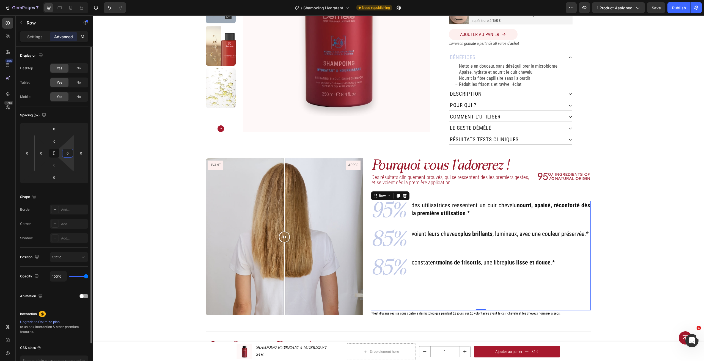
click at [68, 156] on input "0" at bounding box center [67, 153] width 8 height 8
type input "100"
click at [42, 154] on input "0" at bounding box center [41, 153] width 8 height 8
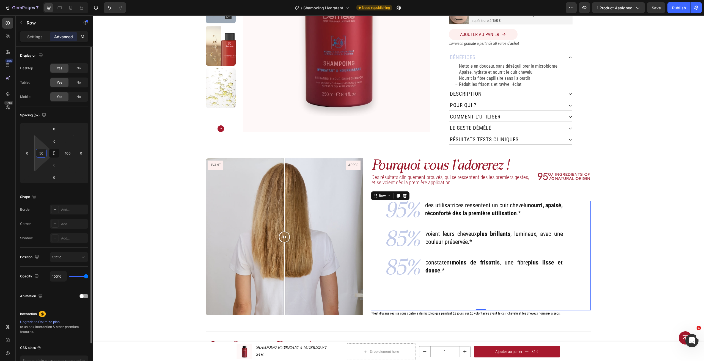
click at [42, 154] on input "50" at bounding box center [41, 153] width 8 height 8
type input "100"
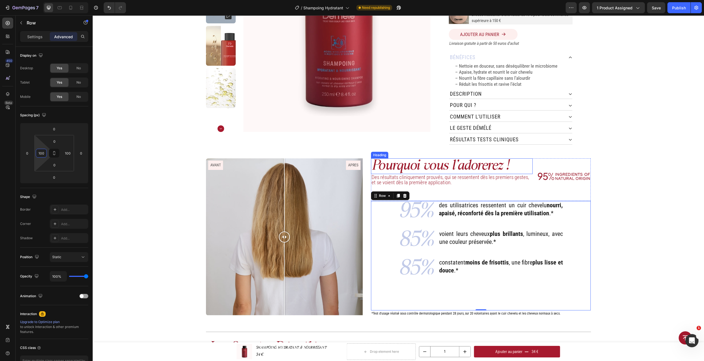
drag, startPoint x: 423, startPoint y: 164, endPoint x: 406, endPoint y: 165, distance: 16.8
click at [423, 164] on p "Pourquoi vous l'adorerez !" at bounding box center [451, 166] width 160 height 15
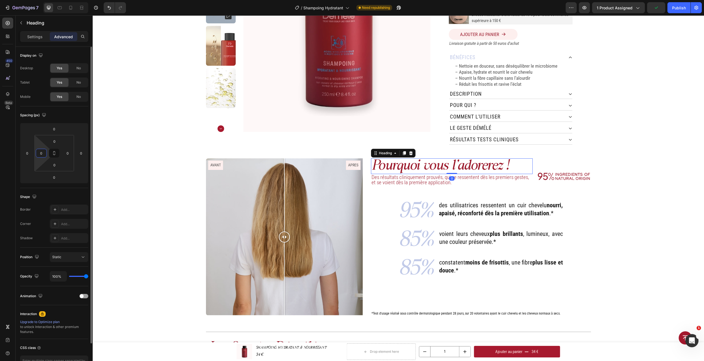
click at [42, 153] on input "0" at bounding box center [41, 153] width 8 height 8
type input "20"
click at [381, 177] on p "Des résultats cliniquement prouvés, qui se ressentent dès les premiers gestes, …" at bounding box center [451, 180] width 160 height 10
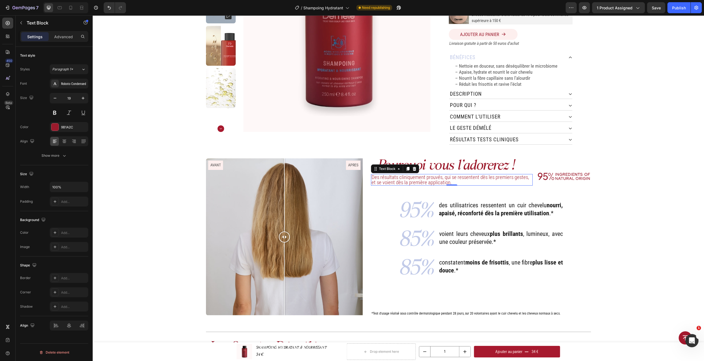
click at [72, 41] on div "Settings Advanced" at bounding box center [54, 36] width 68 height 11
click at [64, 34] on p "Advanced" at bounding box center [63, 37] width 19 height 6
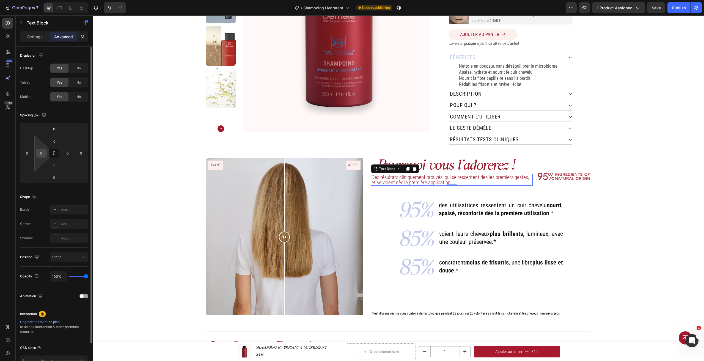
click at [41, 156] on input "0" at bounding box center [41, 153] width 8 height 8
type input "20"
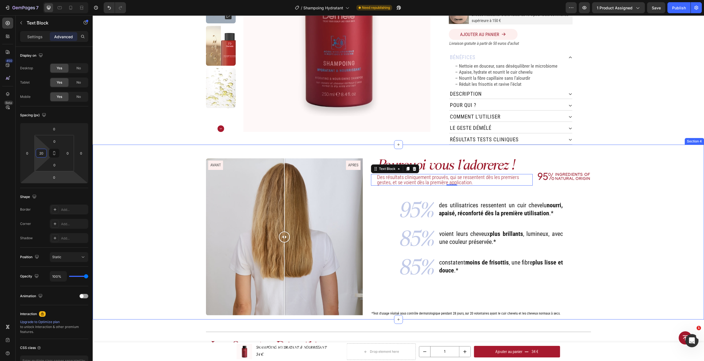
click at [696, 189] on div "Pourquoi vous l'adorerez ! Heading Des résultats cliniquement prouvés, qui se r…" at bounding box center [398, 232] width 611 height 175
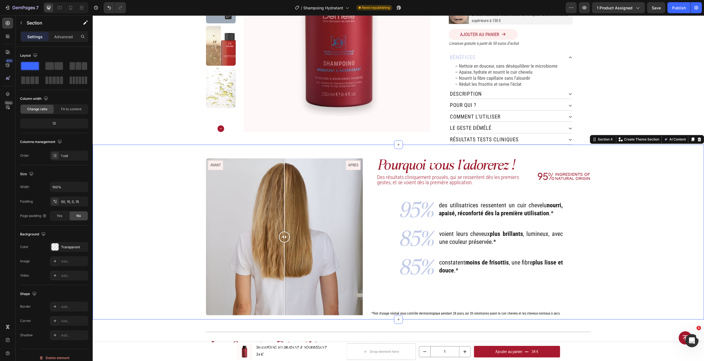
click at [639, 189] on div "Pourquoi vous l'adorerez ! Heading Des résultats cliniquement prouvés, qui se r…" at bounding box center [398, 238] width 603 height 161
click at [520, 175] on p "Des résultats cliniquement prouvés, qui se ressentent dès les premiers gestes, …" at bounding box center [454, 180] width 155 height 10
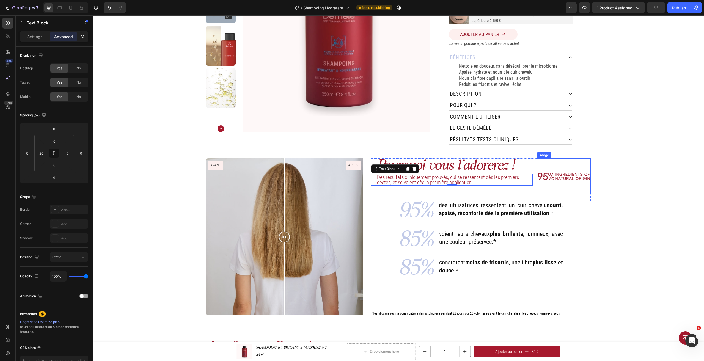
click at [545, 168] on img at bounding box center [564, 176] width 54 height 36
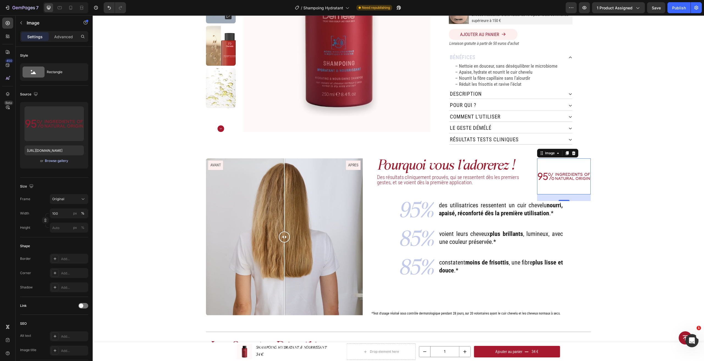
click at [49, 159] on div "Browse gallery" at bounding box center [56, 160] width 23 height 5
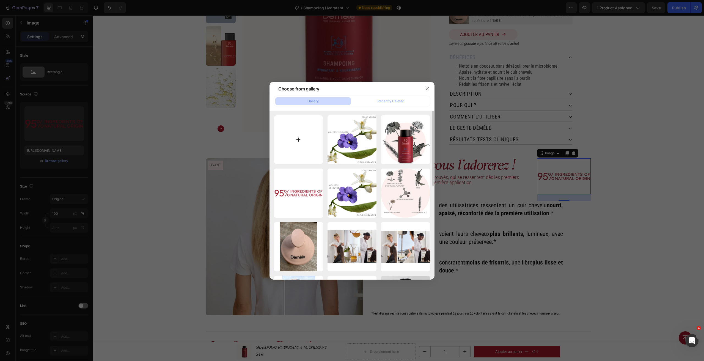
click at [300, 145] on input "file" at bounding box center [298, 139] width 49 height 49
type input "C:\fakepath\VIOLETTE VELOUTÉE (1).png"
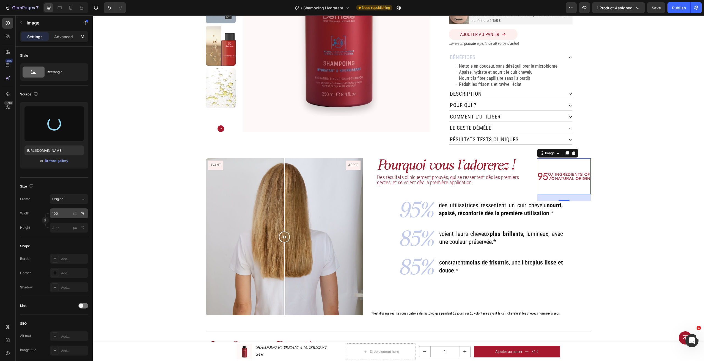
type input "https://cdn.shopify.com/s/files/1/0726/4246/1961/files/gempages_531459662973764…"
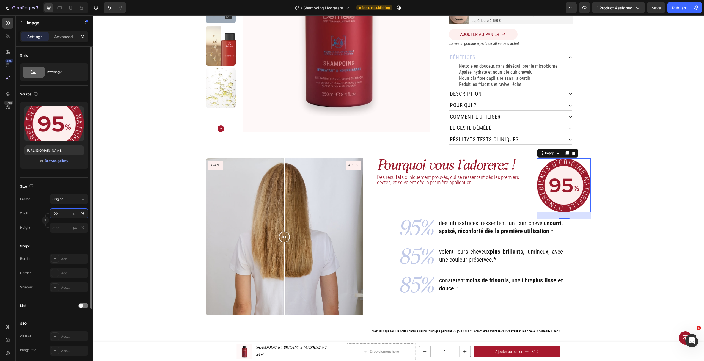
click at [63, 212] on input "100" at bounding box center [69, 213] width 38 height 10
type input "50"
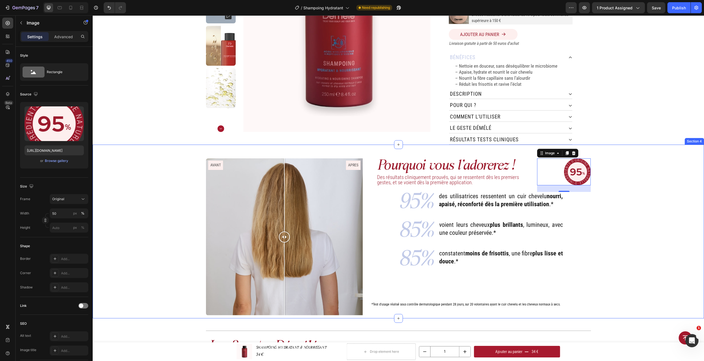
click at [602, 224] on div "Pourquoi vous l'adorerez ! Heading Des résultats cliniquement prouvés, qui se r…" at bounding box center [398, 238] width 603 height 160
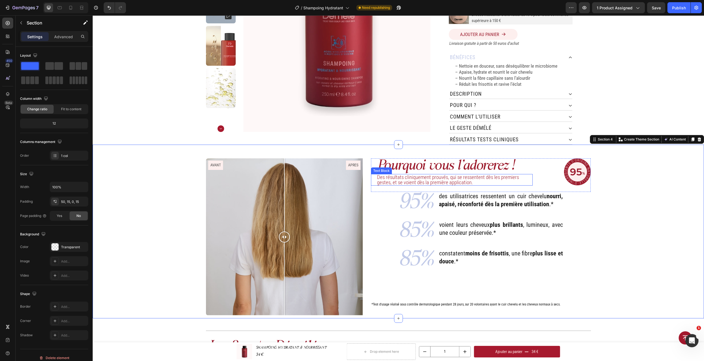
click at [490, 177] on p "Des résultats cliniquement prouvés, qui se ressentent dès les premiers gestes, …" at bounding box center [454, 180] width 155 height 10
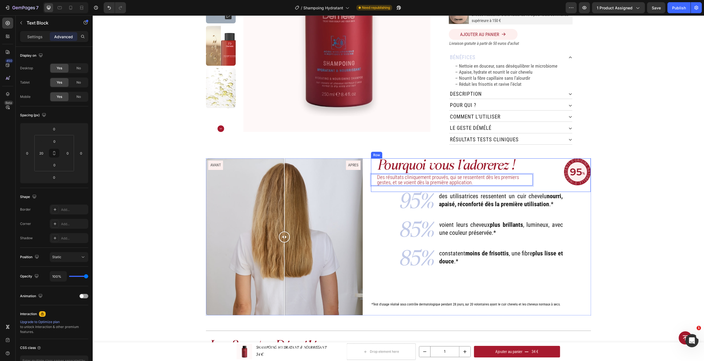
click at [488, 184] on div "Pourquoi vous l'adorerez ! Heading Des résultats cliniquement prouvés, qui se r…" at bounding box center [451, 175] width 161 height 34
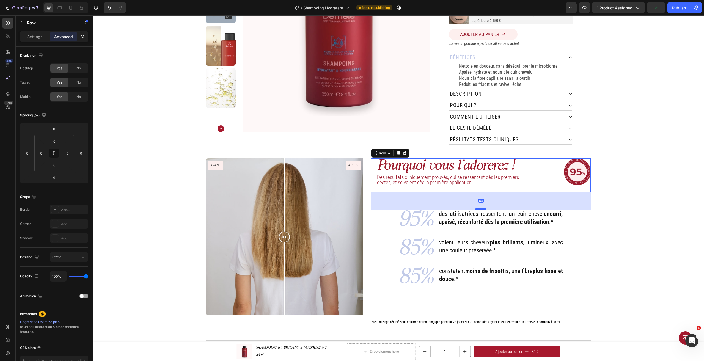
drag, startPoint x: 477, startPoint y: 186, endPoint x: 474, endPoint y: 203, distance: 17.8
click at [475, 208] on div at bounding box center [480, 209] width 11 height 2
type input "64"
click at [465, 309] on div "95% Text Block des utilisatrices ressentent un cuir chevelu nourri, apaisé, réc…" at bounding box center [480, 263] width 165 height 109
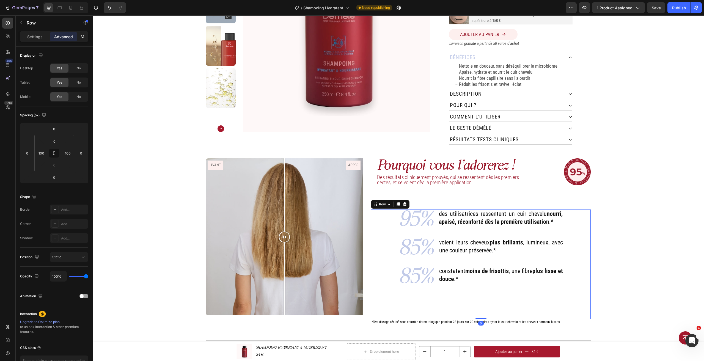
drag, startPoint x: 477, startPoint y: 314, endPoint x: 479, endPoint y: 305, distance: 8.9
click at [479, 302] on div "95% Text Block des utilisatrices ressentent un cuir chevelu nourri, apaisé, réc…" at bounding box center [481, 263] width 220 height 109
drag, startPoint x: 479, startPoint y: 314, endPoint x: 481, endPoint y: 304, distance: 10.3
click at [481, 304] on div "95% Text Block des utilisatrices ressentent un cuir chevelu nourri, apaisé, réc…" at bounding box center [481, 263] width 220 height 109
click at [481, 308] on div "95% Text Block des utilisatrices ressentent un cuir chevelu nourri, apaisé, réc…" at bounding box center [480, 263] width 165 height 109
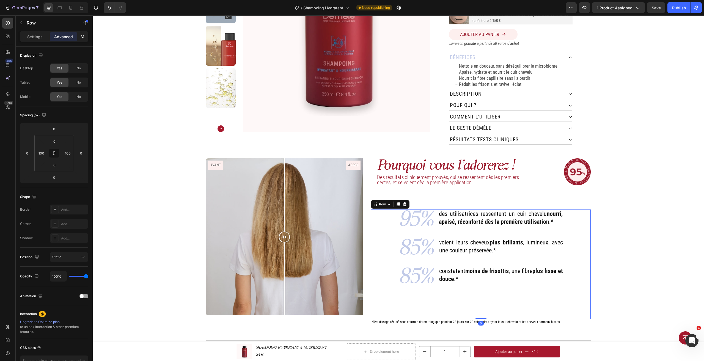
click at [470, 287] on div "95% Text Block des utilisatrices ressentent un cuir chevelu nourri, apaisé, réc…" at bounding box center [480, 263] width 165 height 109
click at [456, 279] on div "constatent moins de frisottis , une fibre plus lisse et douce .* Heading" at bounding box center [500, 278] width 125 height 23
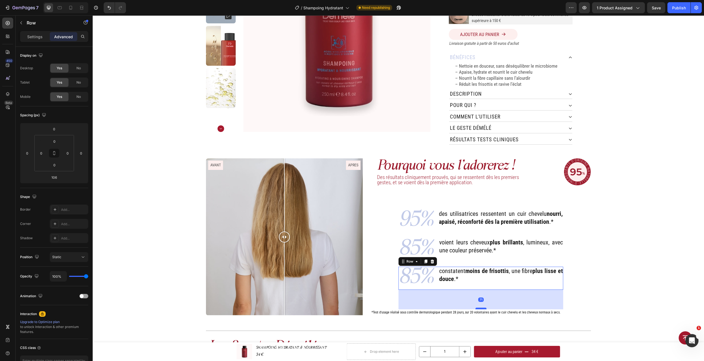
drag, startPoint x: 480, startPoint y: 314, endPoint x: 481, endPoint y: 304, distance: 9.7
click at [481, 308] on div at bounding box center [480, 309] width 11 height 2
type input "71"
click at [625, 262] on div "Pourquoi vous l'adorerez ! Heading Des résultats cliniquement prouvés, qui se r…" at bounding box center [398, 238] width 603 height 160
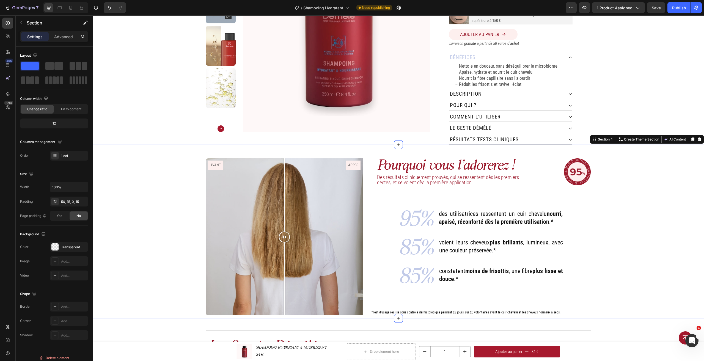
click at [649, 227] on div "Pourquoi vous l'adorerez ! Heading Des résultats cliniquement prouvés, qui se r…" at bounding box center [398, 238] width 603 height 160
click at [478, 181] on div "Pourquoi vous l'adorerez ! Heading Des résultats cliniquement prouvés, qui se r…" at bounding box center [451, 175] width 161 height 34
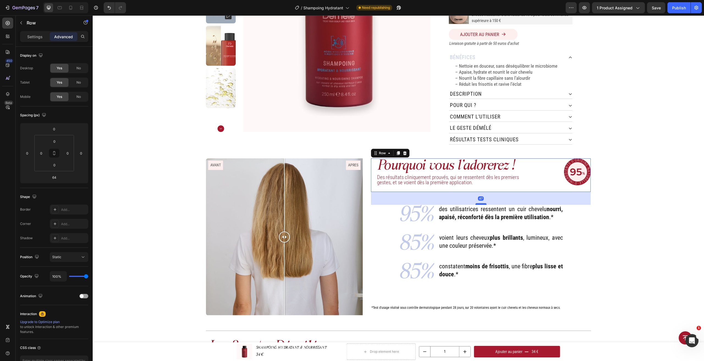
drag, startPoint x: 479, startPoint y: 205, endPoint x: 479, endPoint y: 200, distance: 4.7
click at [479, 203] on div at bounding box center [480, 204] width 11 height 2
type input "47"
click at [469, 280] on div "95% Text Block des utilisatrices ressentent un cuir chevelu nourri, apaisé, réc…" at bounding box center [480, 255] width 165 height 100
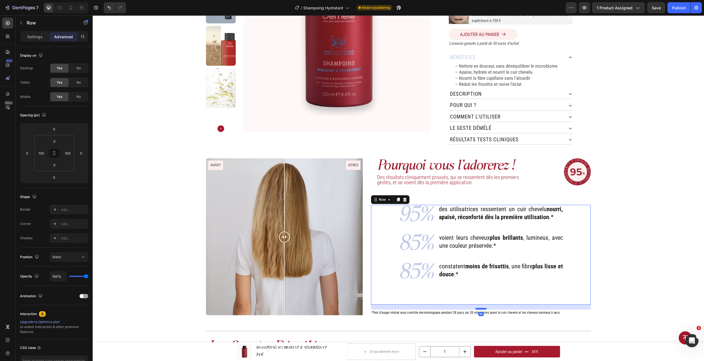
drag, startPoint x: 476, startPoint y: 299, endPoint x: 476, endPoint y: 304, distance: 5.0
click at [476, 308] on div at bounding box center [480, 309] width 11 height 2
type input "18"
click at [480, 283] on div "95% Text Block des utilisatrices ressentent un cuir chevelu nourri, apaisé, réc…" at bounding box center [480, 255] width 165 height 100
click at [472, 269] on h2 "constatent moins de frisottis , une fibre plus lisse et douce .*" at bounding box center [500, 270] width 125 height 17
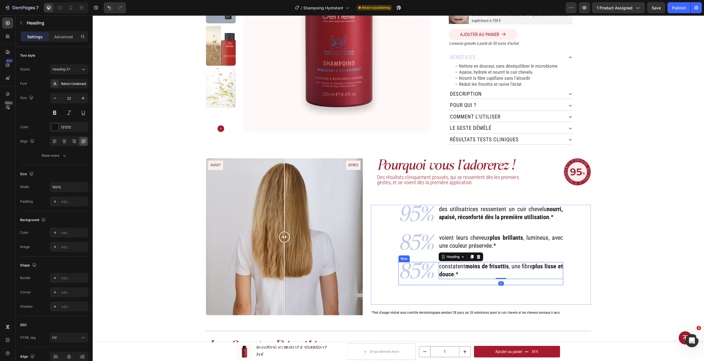
click at [480, 277] on div "constatent moins de frisottis , une fibre plus lisse et douce .* Heading 0" at bounding box center [500, 273] width 125 height 23
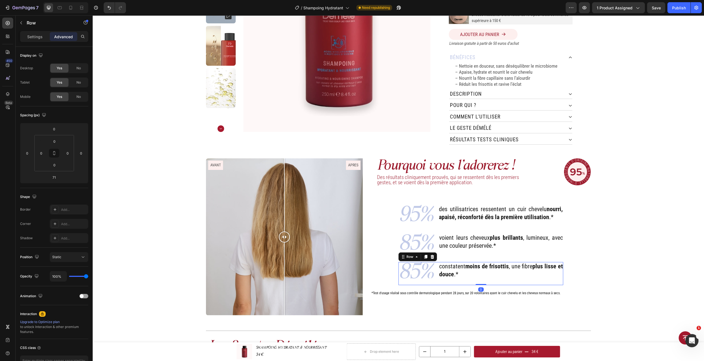
drag, startPoint x: 477, startPoint y: 299, endPoint x: 476, endPoint y: 276, distance: 23.6
click at [476, 276] on div "85% Text Block constatent moins de frisottis , une fibre plus lisse et douce .*…" at bounding box center [480, 273] width 165 height 23
type input "0"
click at [455, 283] on div "Pourquoi vous l'adorerez ! Heading Des résultats cliniquement prouvés, qui se r…" at bounding box center [481, 236] width 220 height 157
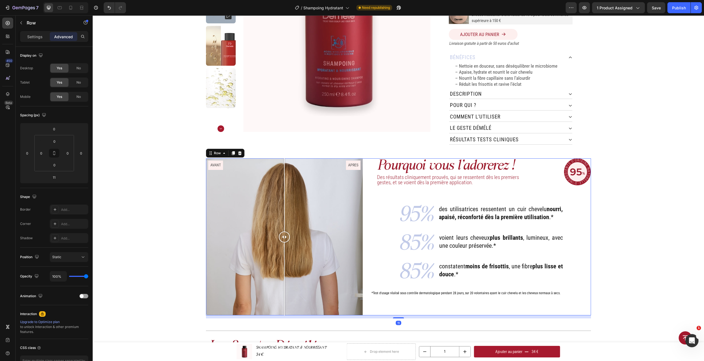
click at [438, 280] on div "constatent moins de frisottis , une fibre plus lisse et douce .* Heading" at bounding box center [500, 273] width 125 height 23
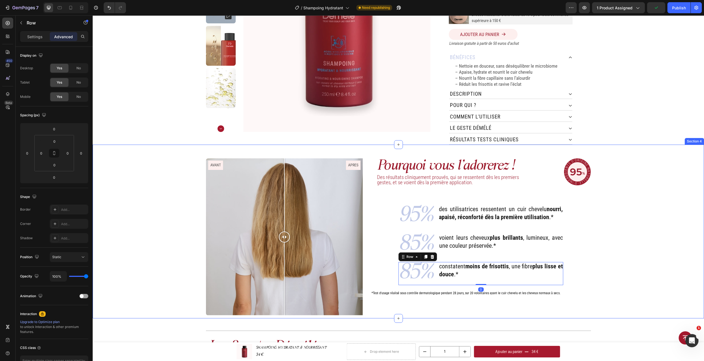
click at [611, 266] on div "Pourquoi vous l'adorerez ! Heading Des résultats cliniquement prouvés, qui se r…" at bounding box center [398, 238] width 603 height 160
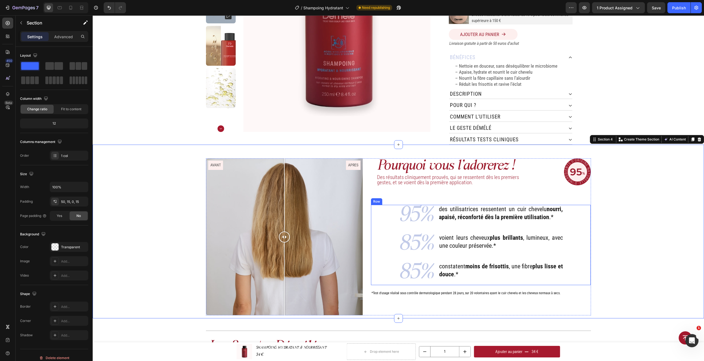
click at [387, 278] on div "95% Text Block des utilisatrices ressentent un cuir chevelu nourri, apaisé, réc…" at bounding box center [481, 245] width 220 height 80
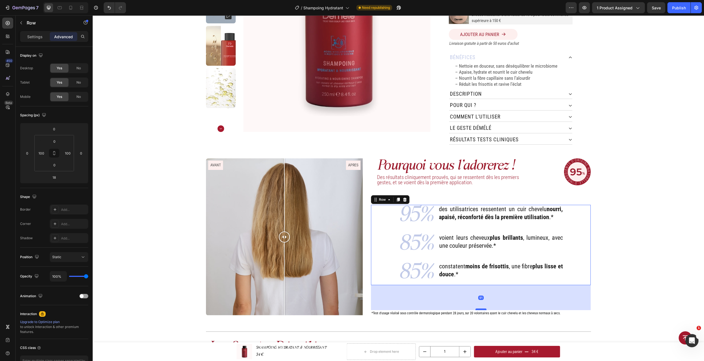
drag, startPoint x: 476, startPoint y: 284, endPoint x: 474, endPoint y: 304, distance: 20.2
click at [475, 308] on div at bounding box center [480, 309] width 11 height 2
type input "91"
click at [614, 254] on div "Pourquoi vous l'adorerez ! Heading Des résultats cliniquement prouvés, qui se r…" at bounding box center [398, 238] width 603 height 161
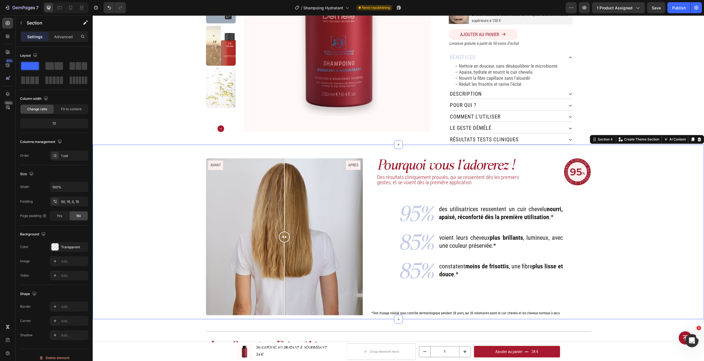
click at [615, 187] on div "Pourquoi vous l'adorerez ! Heading Des résultats cliniquement prouvés, qui se r…" at bounding box center [398, 238] width 603 height 161
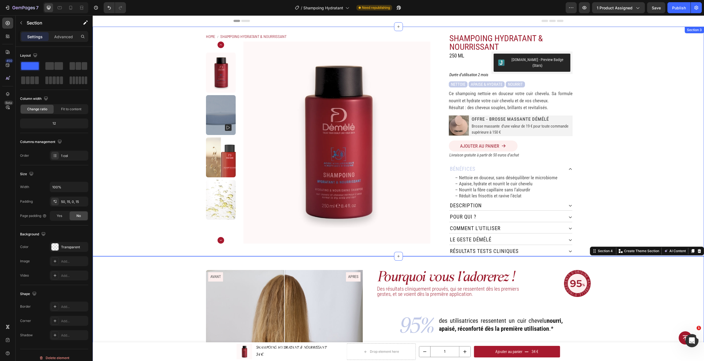
click at [669, 175] on div "Home SHAMPOING HYDRATANT & NOURRISSANT Breadcrumb Product Images SHAMPOING HYDR…" at bounding box center [398, 142] width 611 height 230
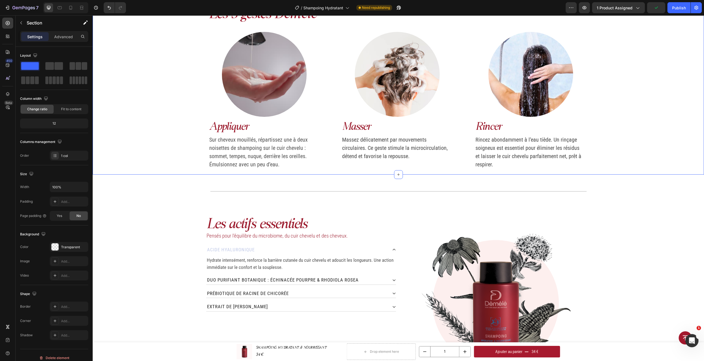
scroll to position [440, 0]
click at [424, 161] on div "Image masser Text Block Massez délicatement par mouvements circulaires. Ce gest…" at bounding box center [396, 96] width 111 height 134
click at [462, 172] on div "Image appliquer Text Block Sur cheveux mouillés, répartissez une à deux noisett…" at bounding box center [397, 99] width 378 height 149
click at [402, 185] on div "Title Line Row 0" at bounding box center [398, 191] width 385 height 16
click at [407, 179] on div "Title Line Row Section 6 Create Theme Section AI Content Write with GemAI What …" at bounding box center [398, 191] width 611 height 34
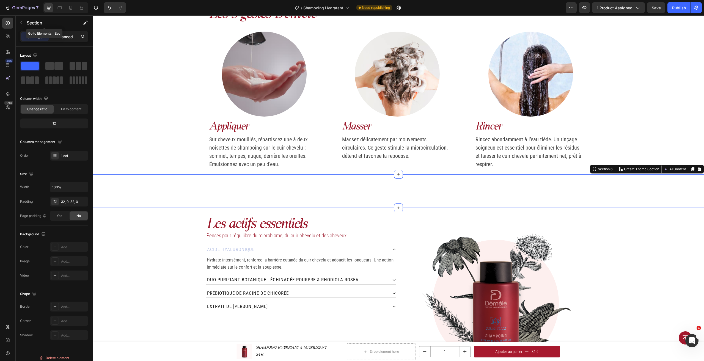
click at [64, 34] on p "Advanced" at bounding box center [63, 37] width 19 height 6
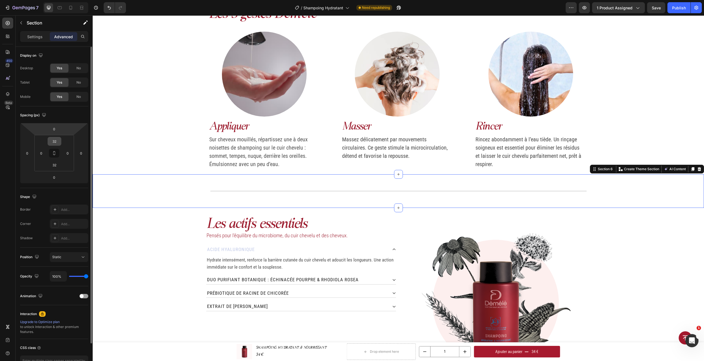
click at [55, 139] on input "32" at bounding box center [54, 141] width 11 height 8
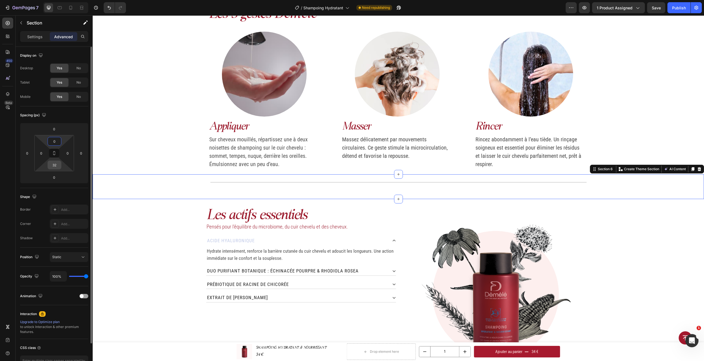
type input "0"
click at [57, 165] on input "32" at bounding box center [54, 165] width 11 height 8
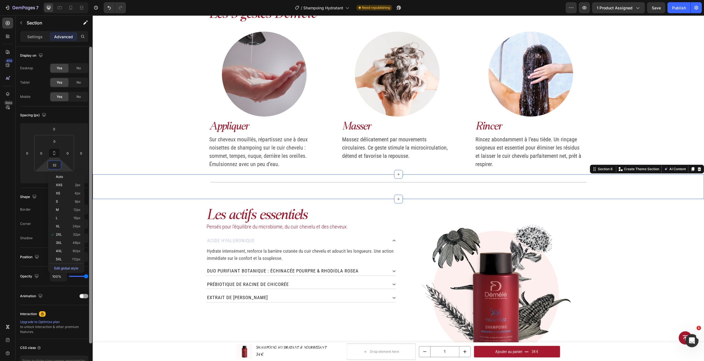
type input "0"
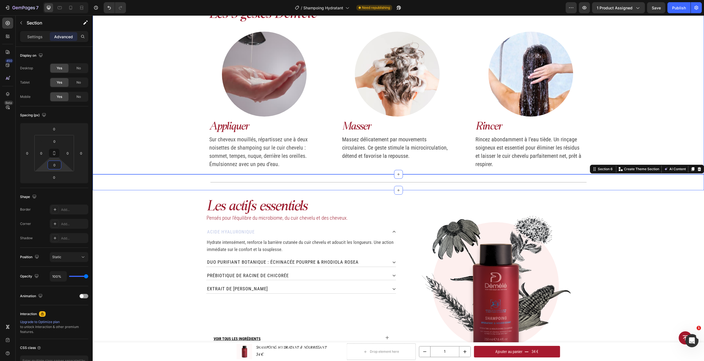
click at [142, 153] on div "Title Line Les 3 gestes Démélé Heading Image appliquer Text Block Sur cheveux m…" at bounding box center [398, 84] width 611 height 179
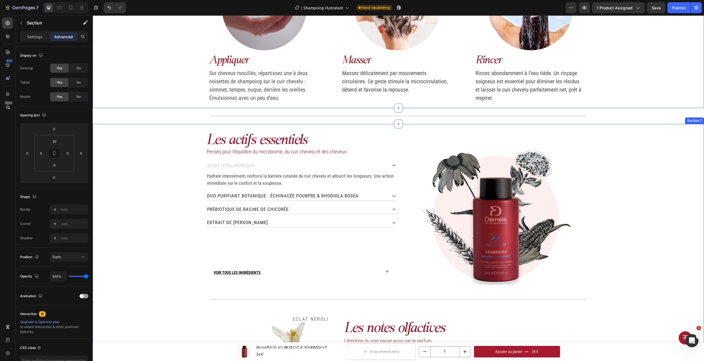
scroll to position [522, 0]
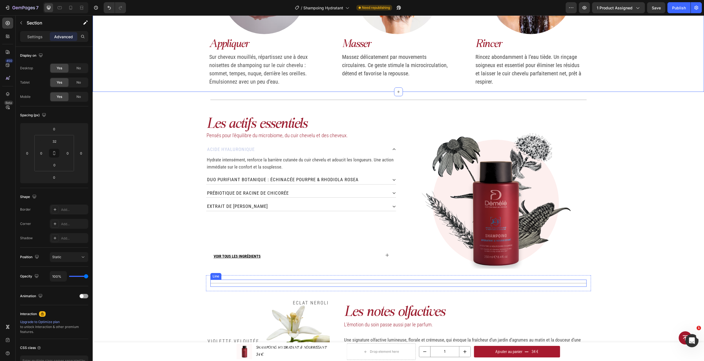
click at [437, 282] on div "Title Line" at bounding box center [398, 283] width 376 height 7
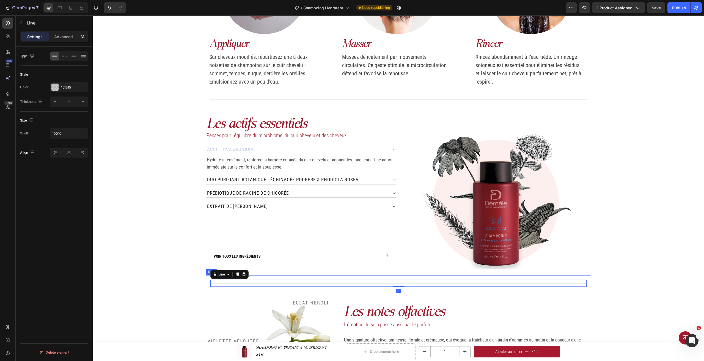
click at [331, 278] on div "Title Line 0 Row" at bounding box center [398, 283] width 385 height 16
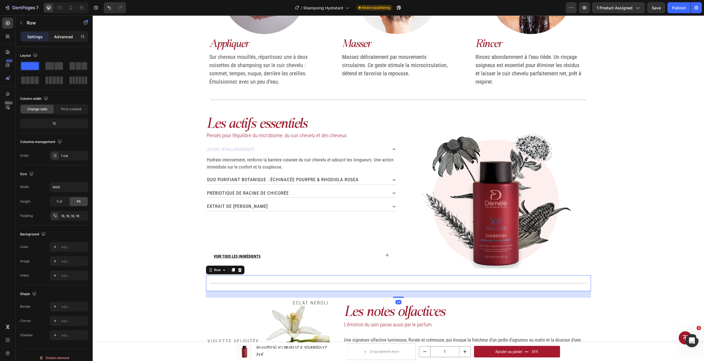
click at [57, 34] on p "Advanced" at bounding box center [63, 37] width 19 height 6
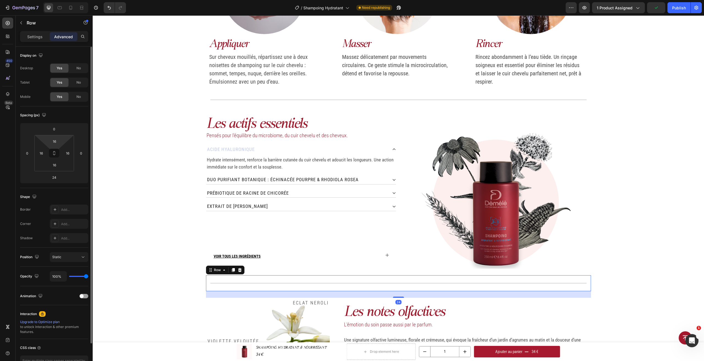
click at [53, 0] on html "7 Version history / Shampoing Hydratant Need republishing Preview 1 product ass…" at bounding box center [352, 0] width 704 height 0
click at [53, 142] on input "16" at bounding box center [54, 141] width 11 height 8
click at [55, 141] on input "16" at bounding box center [54, 141] width 11 height 8
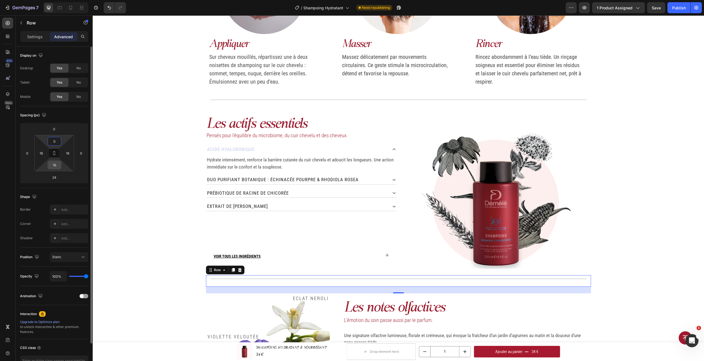
type input "0"
click at [57, 167] on input "16" at bounding box center [54, 165] width 11 height 8
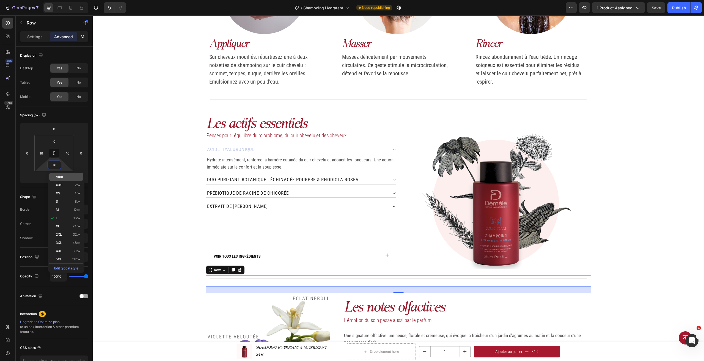
type input "0"
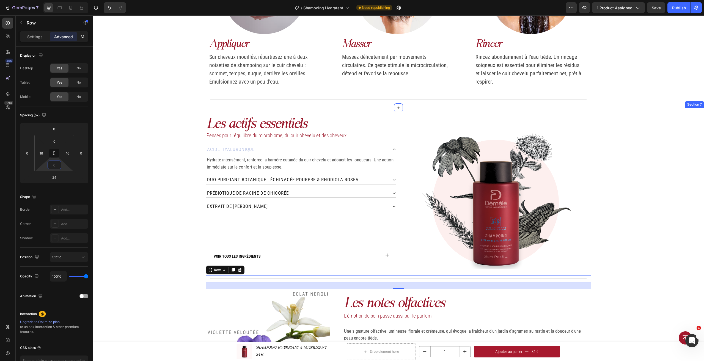
click at [680, 202] on div "Les actifs essentiels Heading Pensés pour l’équilibre du microbiome, du cuir ch…" at bounding box center [398, 268] width 611 height 303
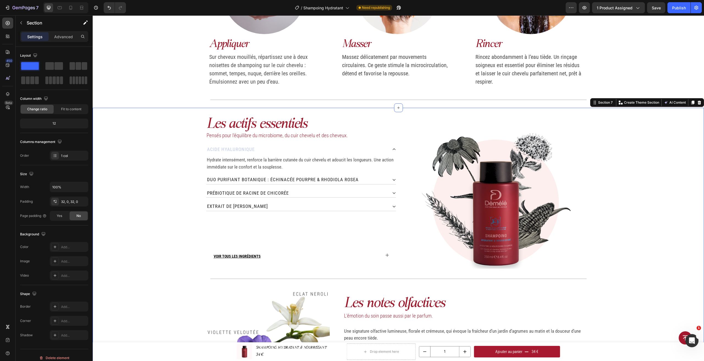
click at [655, 211] on div "Les actifs essentiels Heading Pensés pour l’équilibre du microbiome, du cuir ch…" at bounding box center [398, 268] width 611 height 303
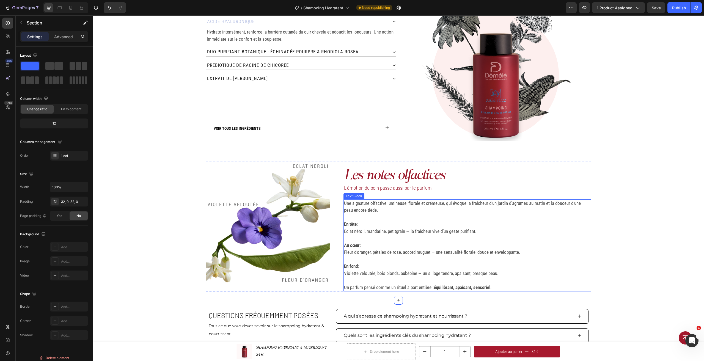
scroll to position [660, 0]
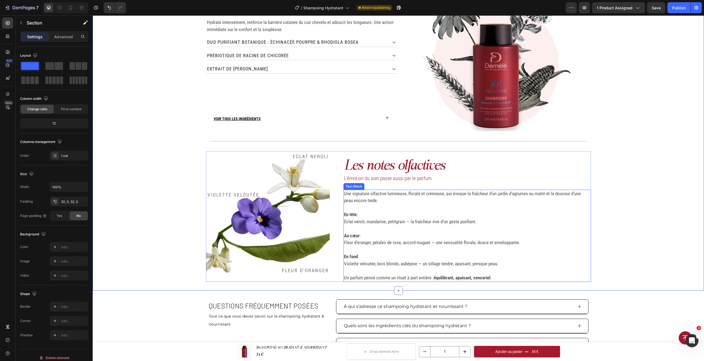
click at [401, 205] on p at bounding box center [467, 207] width 246 height 7
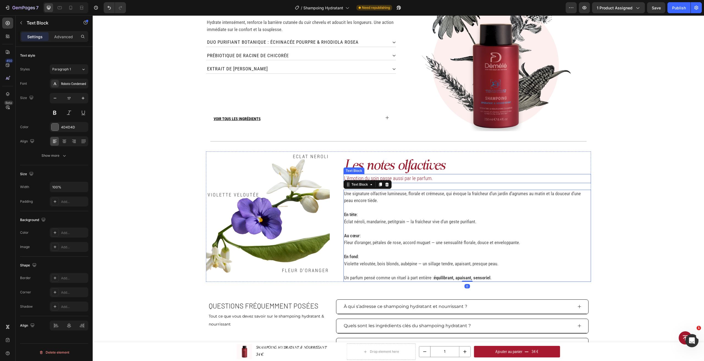
click at [402, 177] on p "L’émotion du soin passe aussi par le parfum." at bounding box center [467, 179] width 246 height 8
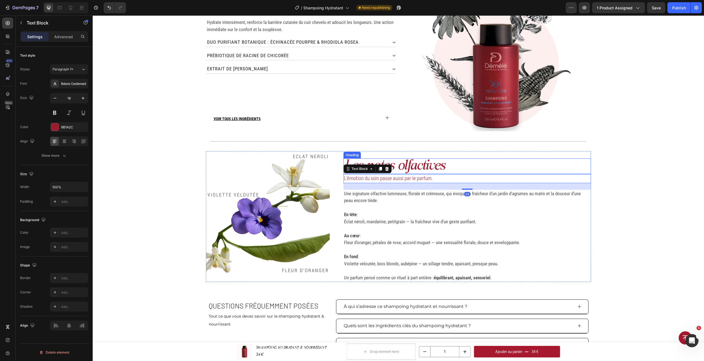
click at [410, 169] on h2 "Les notes olfactives" at bounding box center [466, 166] width 247 height 16
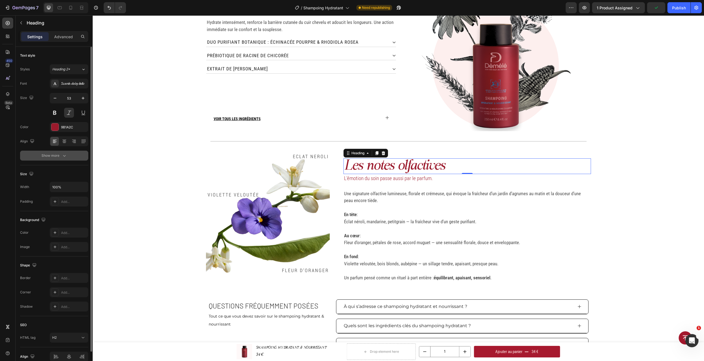
click at [65, 154] on icon "button" at bounding box center [64, 155] width 5 height 5
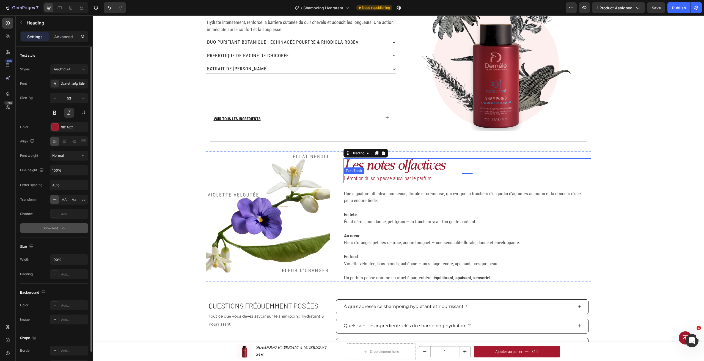
click at [420, 178] on p "L’émotion du soin passe aussi par le parfum." at bounding box center [467, 179] width 246 height 8
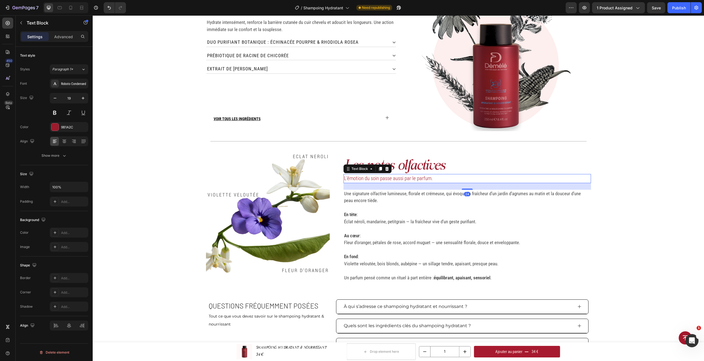
click at [435, 168] on h2 "Les notes olfactives" at bounding box center [466, 166] width 247 height 16
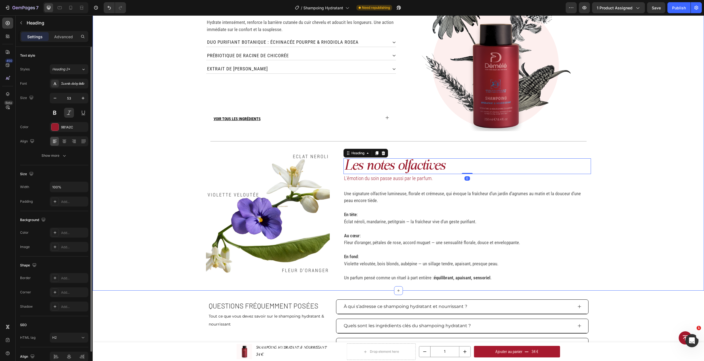
click at [620, 190] on div "Les actifs essentiels Heading Pensés pour l’équilibre du microbiome, du cuir ch…" at bounding box center [398, 130] width 611 height 303
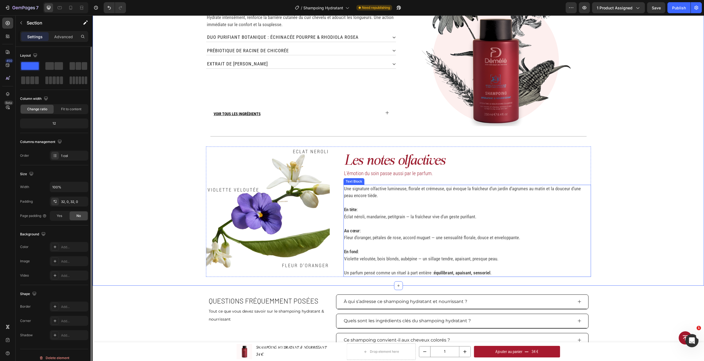
scroll to position [715, 0]
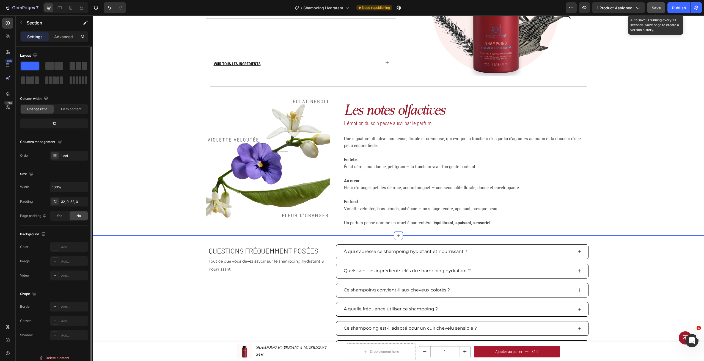
click at [658, 9] on span "Save" at bounding box center [655, 7] width 9 height 5
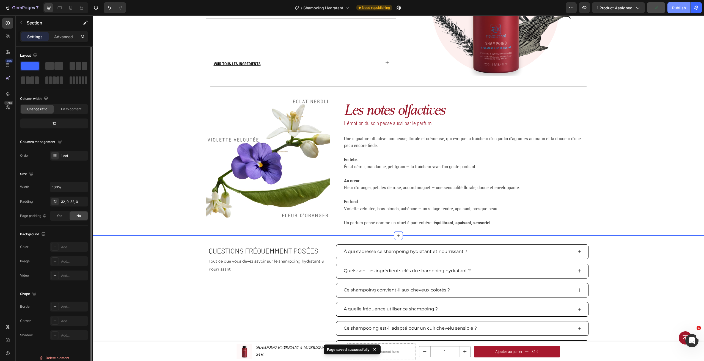
click at [682, 9] on div "Publish" at bounding box center [679, 8] width 14 height 6
click at [294, 176] on img at bounding box center [268, 158] width 124 height 124
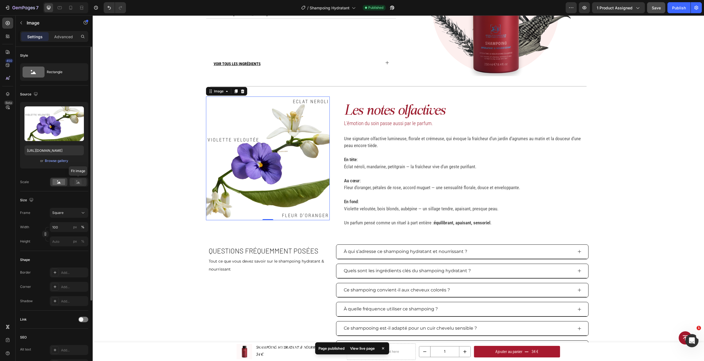
click at [76, 183] on rect at bounding box center [77, 181] width 7 height 5
click at [56, 182] on rect at bounding box center [59, 182] width 13 height 6
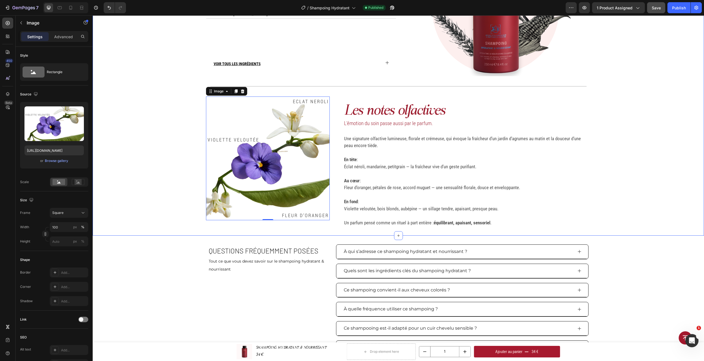
click at [637, 161] on div "Les actifs essentiels Heading Pensés pour l’équilibre du microbiome, du cuir ch…" at bounding box center [398, 75] width 611 height 303
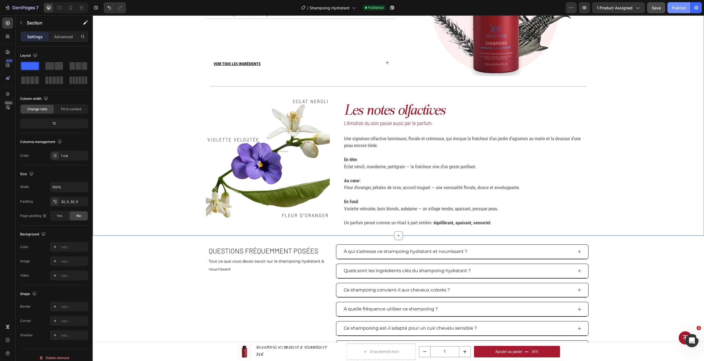
click at [672, 7] on button "Publish" at bounding box center [678, 7] width 23 height 11
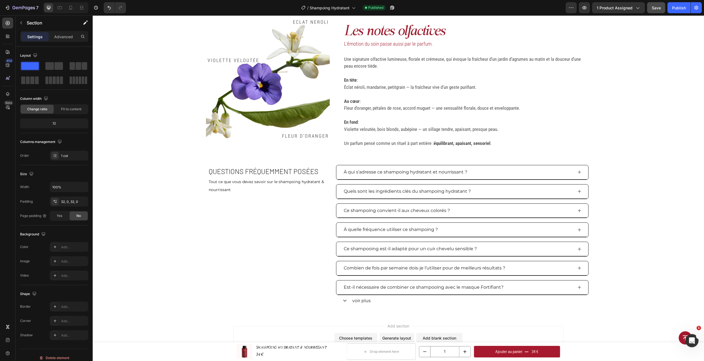
scroll to position [827, 0]
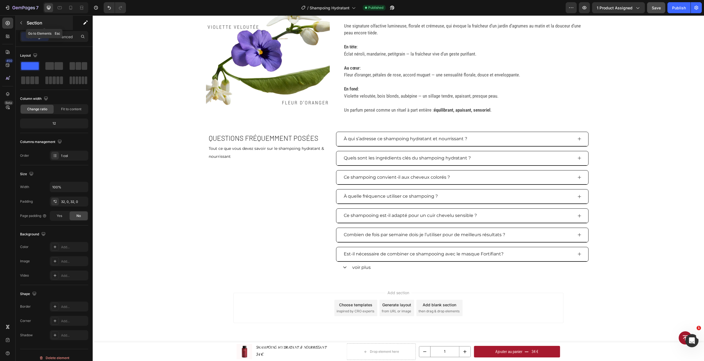
click at [25, 27] on div at bounding box center [21, 22] width 9 height 9
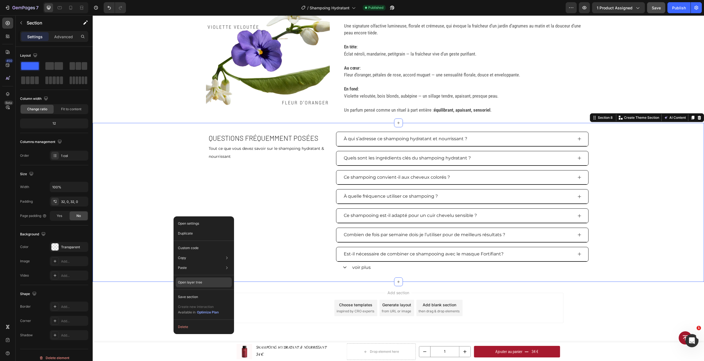
click at [207, 302] on div "Open layer tree" at bounding box center [204, 309] width 56 height 15
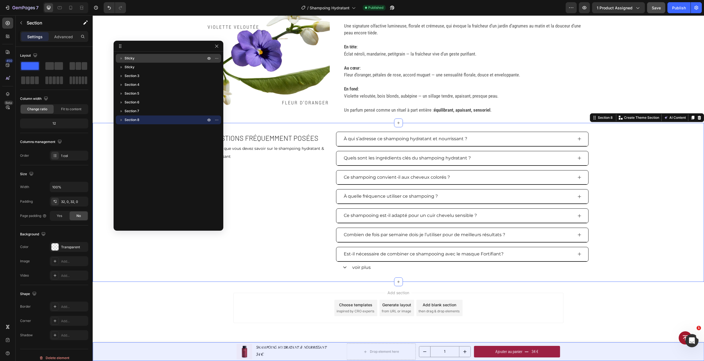
click at [122, 59] on icon "button" at bounding box center [120, 58] width 5 height 5
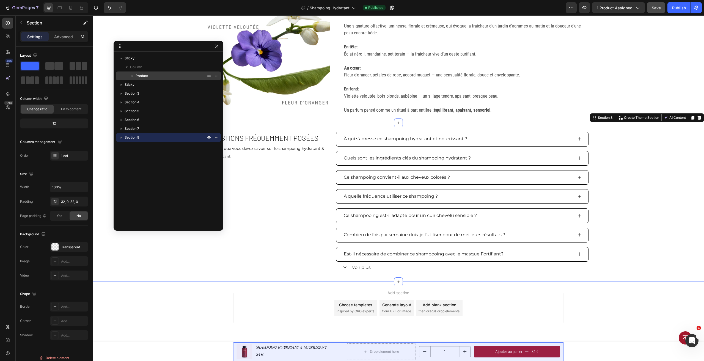
click at [149, 75] on p "Product" at bounding box center [171, 75] width 71 height 5
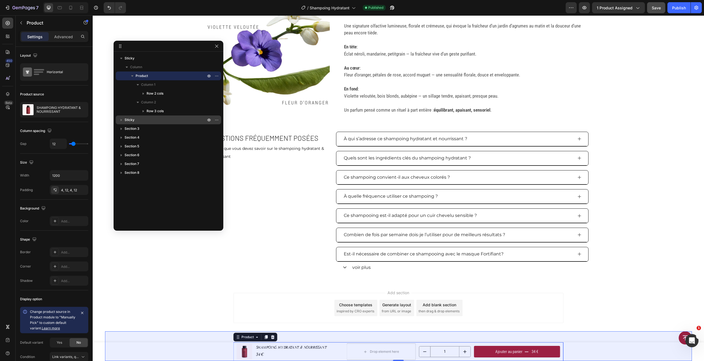
click at [120, 120] on icon "button" at bounding box center [120, 119] width 5 height 5
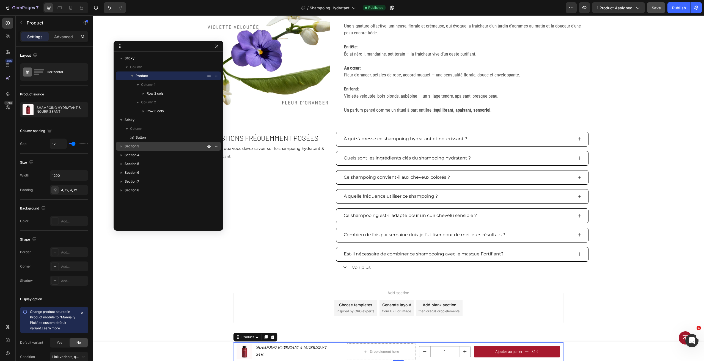
click at [121, 146] on icon "button" at bounding box center [121, 146] width 1 height 2
click at [148, 164] on p "Product" at bounding box center [171, 163] width 71 height 5
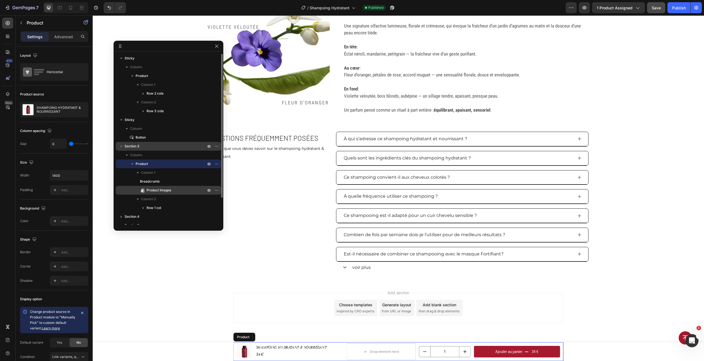
click at [167, 190] on span "Product Images" at bounding box center [159, 189] width 24 height 5
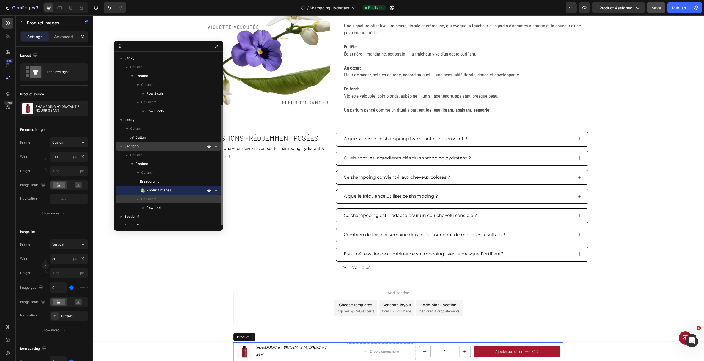
scroll to position [27, 0]
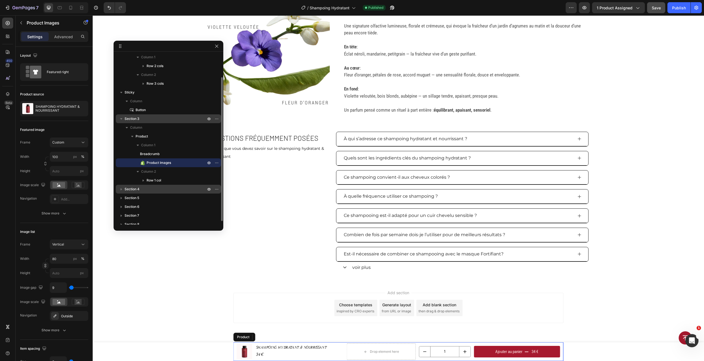
click at [122, 190] on icon "button" at bounding box center [120, 188] width 5 height 5
click at [154, 205] on p "Row 2 cols" at bounding box center [171, 206] width 71 height 5
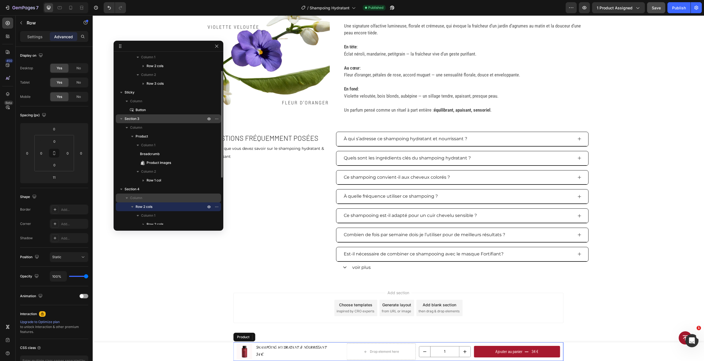
scroll to position [102, 0]
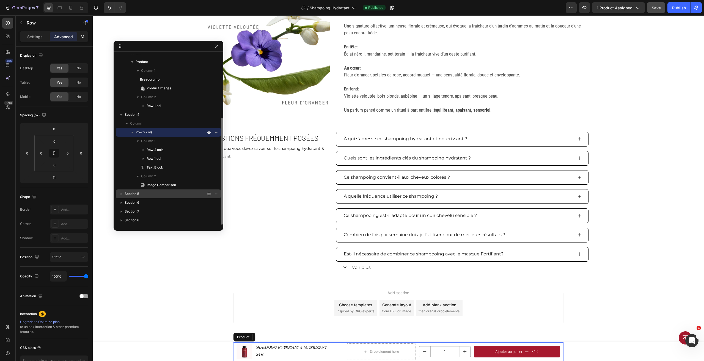
click at [122, 195] on icon "button" at bounding box center [120, 193] width 5 height 5
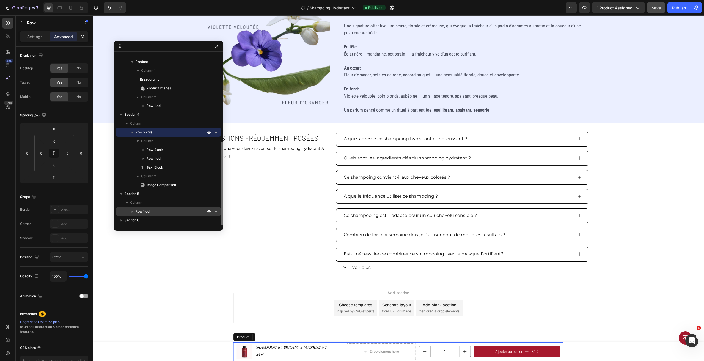
scroll to position [120, 0]
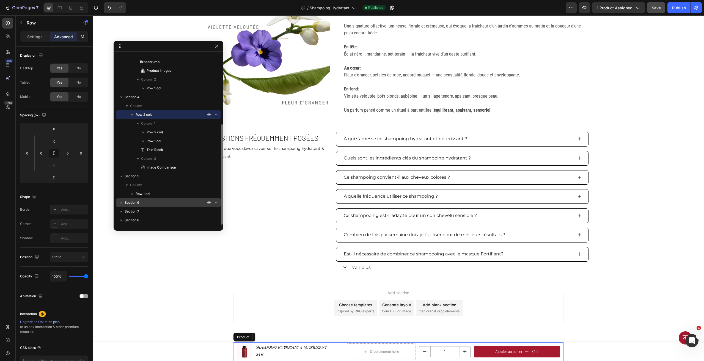
click at [120, 202] on icon "button" at bounding box center [120, 202] width 5 height 5
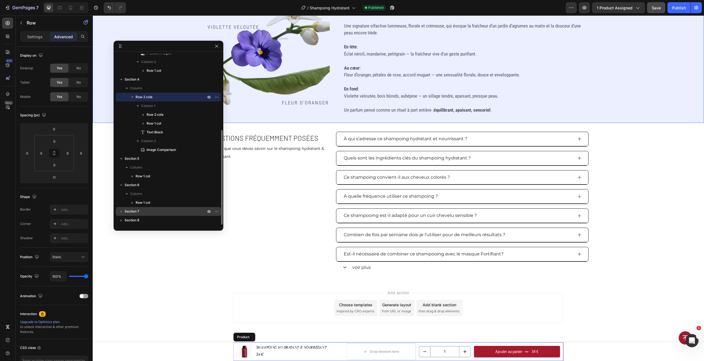
click at [120, 210] on icon "button" at bounding box center [120, 211] width 5 height 5
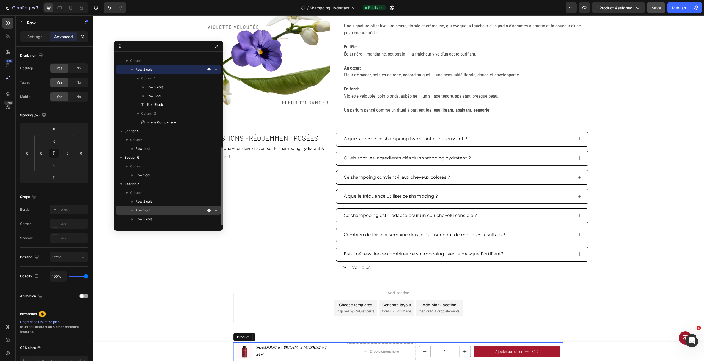
scroll to position [172, 0]
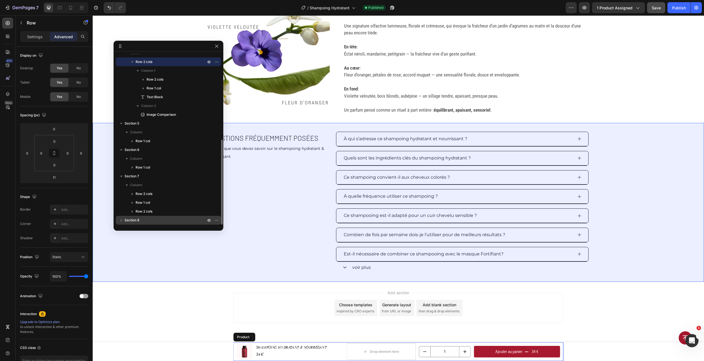
click at [121, 221] on icon "button" at bounding box center [121, 220] width 1 height 2
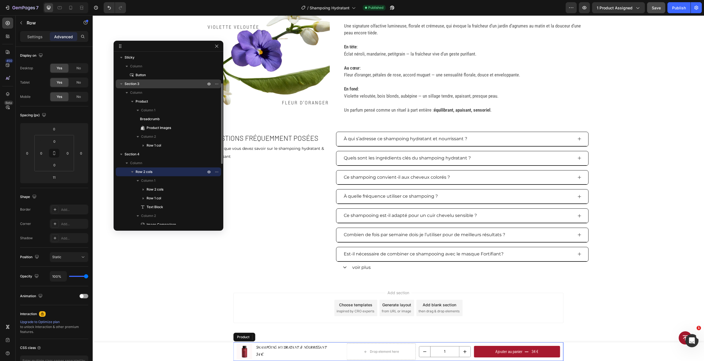
scroll to position [0, 0]
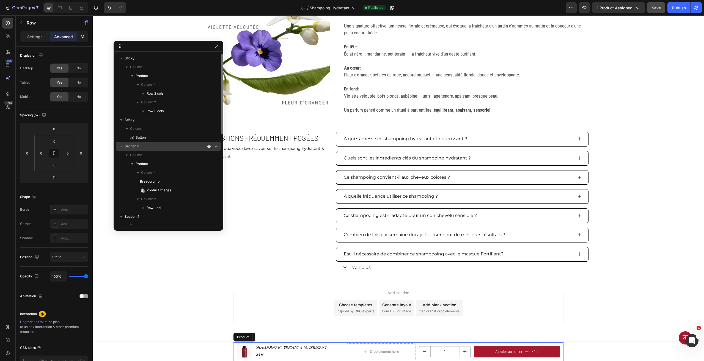
click at [151, 144] on p "Section 3" at bounding box center [166, 145] width 82 height 5
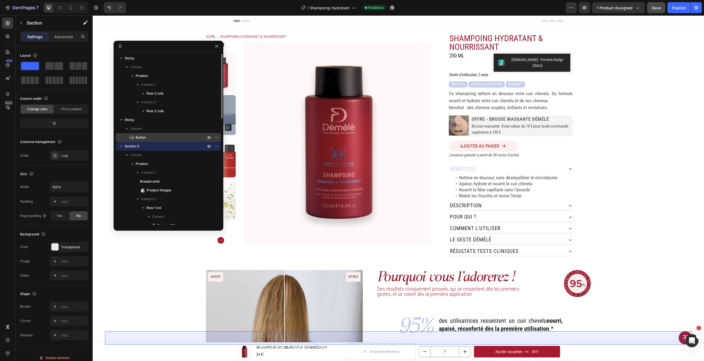
click at [146, 141] on div "Button" at bounding box center [168, 137] width 101 height 9
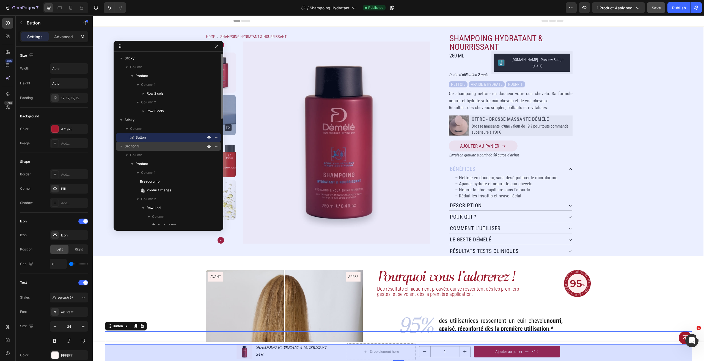
click at [143, 148] on p "Section 3" at bounding box center [166, 145] width 82 height 5
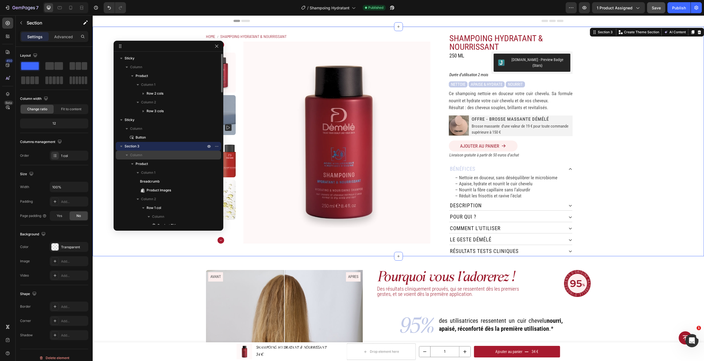
click at [149, 154] on p "Column" at bounding box center [168, 154] width 77 height 5
click at [126, 155] on icon "button" at bounding box center [126, 154] width 5 height 5
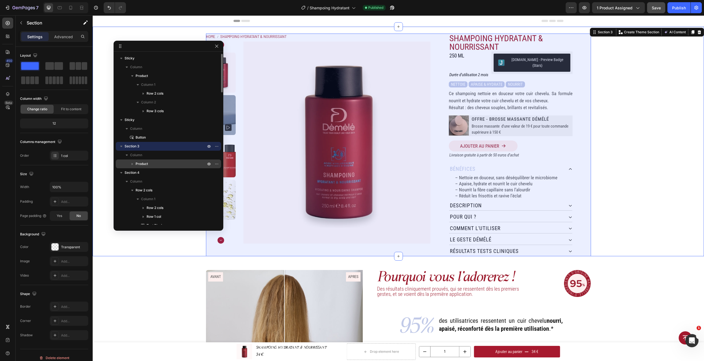
click at [145, 164] on span "Product" at bounding box center [142, 163] width 12 height 5
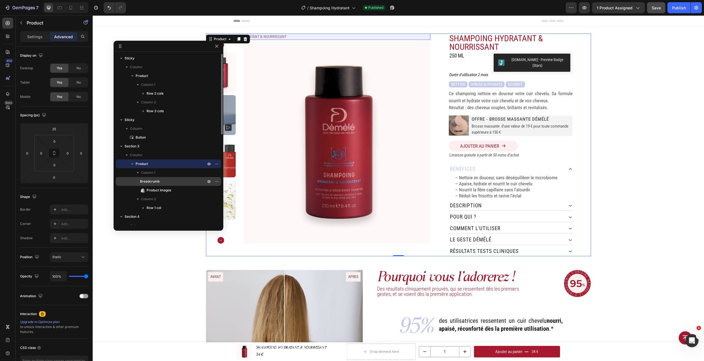
click at [160, 181] on p "Breadcrumb" at bounding box center [170, 181] width 60 height 5
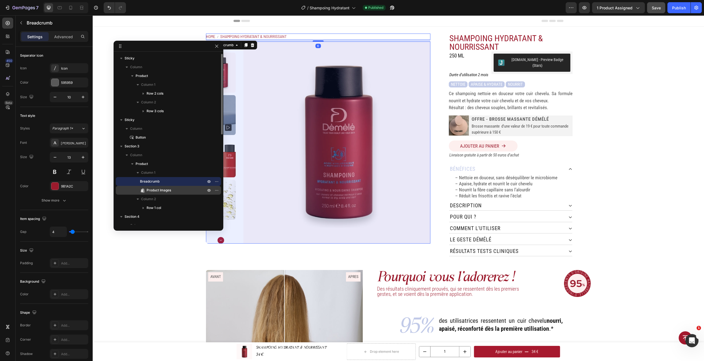
click at [172, 188] on p "Product Images" at bounding box center [170, 189] width 60 height 5
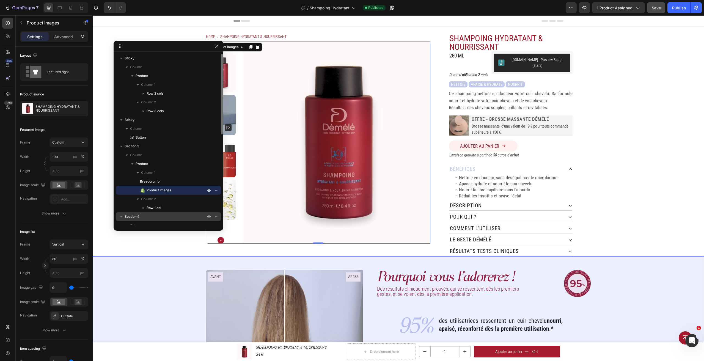
click at [159, 216] on p "Section 4" at bounding box center [166, 216] width 82 height 5
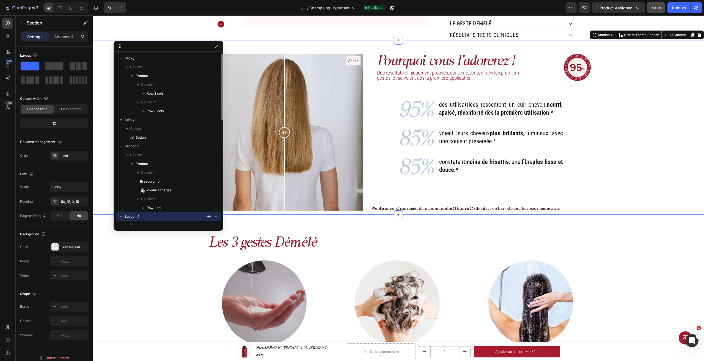
scroll to position [217, 0]
click at [218, 49] on button "button" at bounding box center [216, 46] width 7 height 7
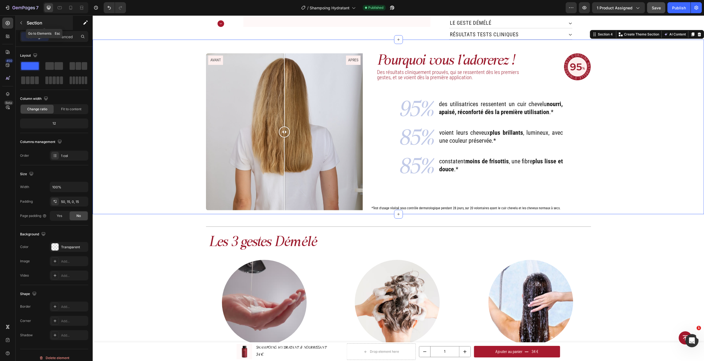
click at [24, 24] on button "button" at bounding box center [21, 22] width 9 height 9
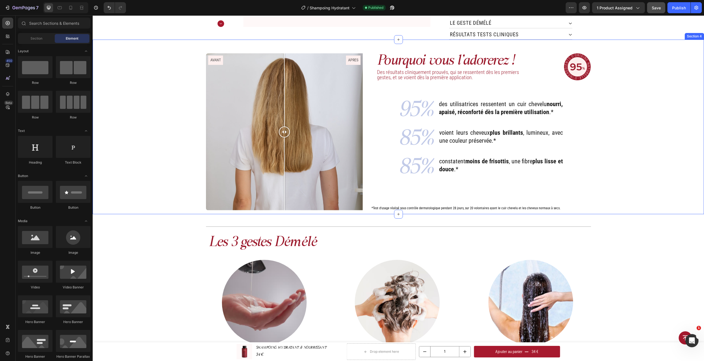
click at [125, 99] on div "Pourquoi vous l'adorerez ! Heading Des résultats cliniquement prouvés, qui se r…" at bounding box center [398, 133] width 603 height 161
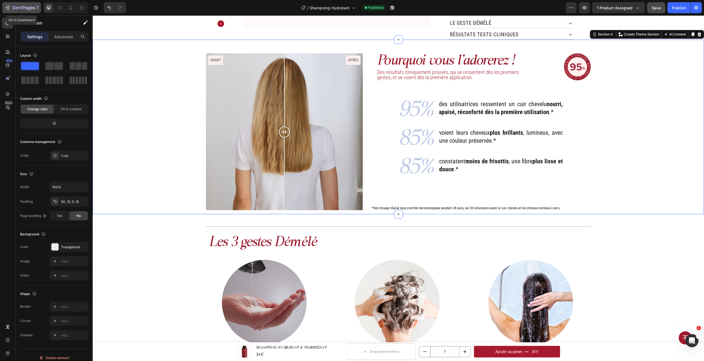
click at [16, 9] on icon "button" at bounding box center [17, 8] width 2 height 2
